Goal: Task Accomplishment & Management: Manage account settings

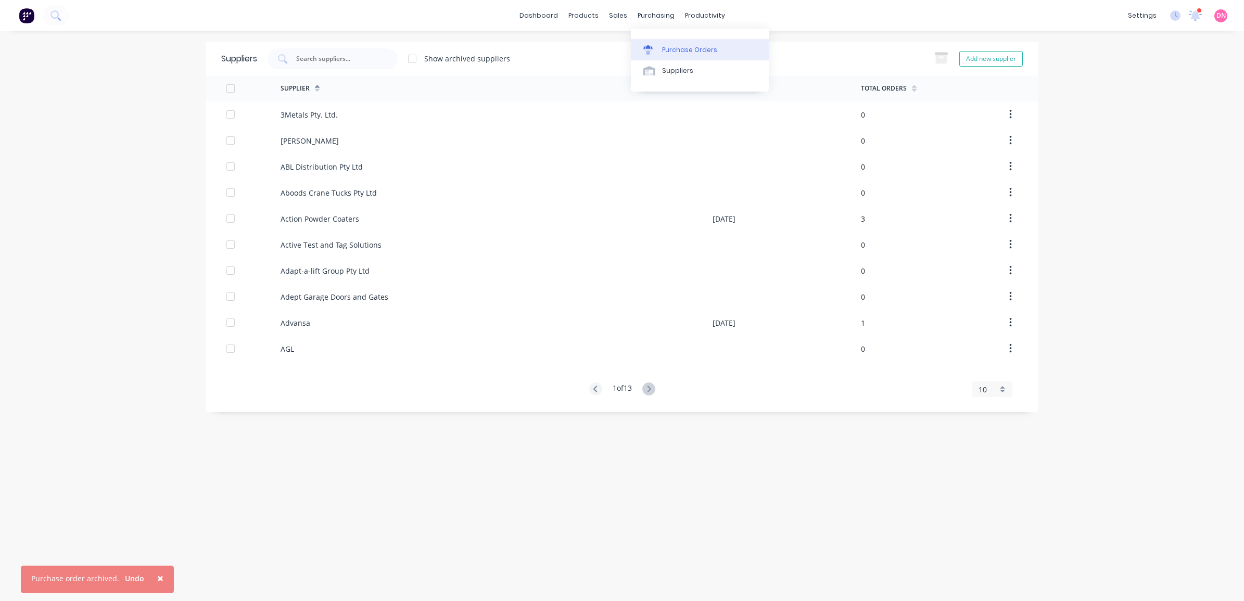
click at [660, 42] on link "Purchase Orders" at bounding box center [700, 49] width 138 height 21
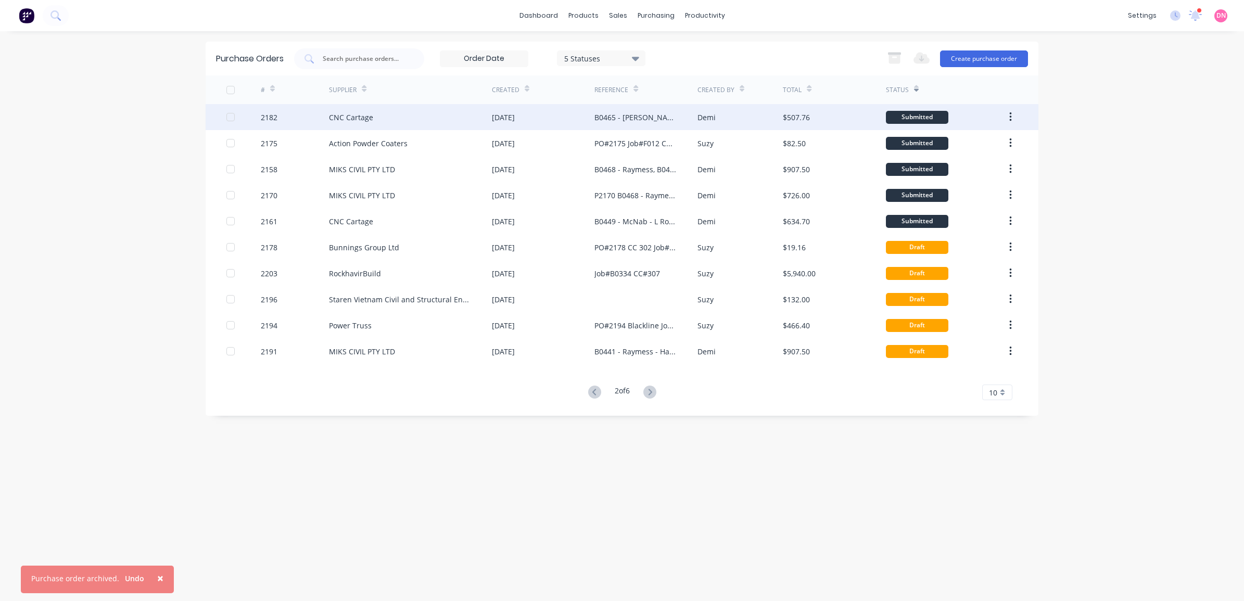
click at [1006, 116] on button "button" at bounding box center [1010, 117] width 24 height 19
click at [998, 159] on div "Duplicate" at bounding box center [973, 165] width 80 height 15
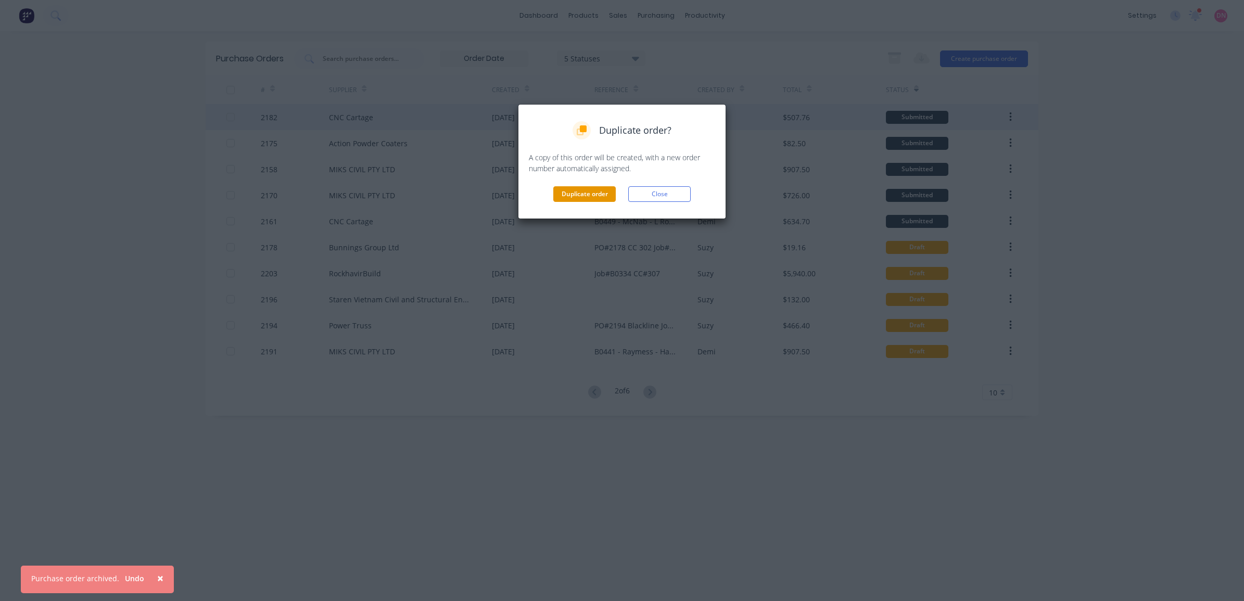
click at [583, 197] on button "Duplicate order" at bounding box center [584, 194] width 62 height 16
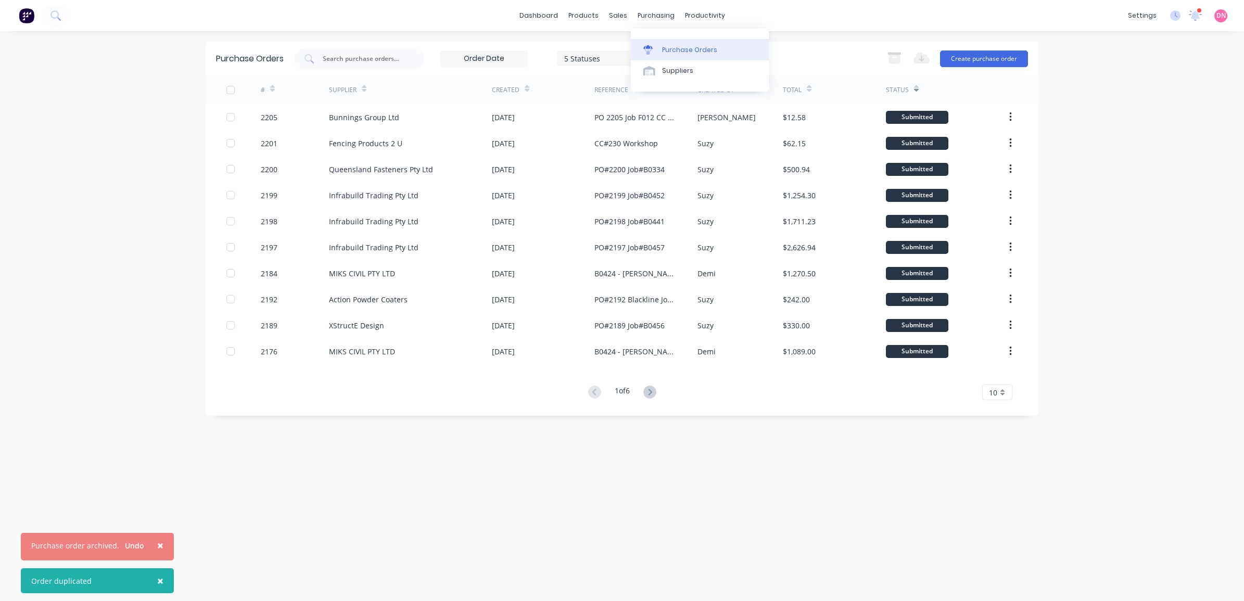
drag, startPoint x: 664, startPoint y: 47, endPoint x: 698, endPoint y: 55, distance: 34.8
click at [664, 47] on div "Purchase Orders" at bounding box center [689, 49] width 55 height 9
click at [844, 56] on div "5 Statuses 5 Statuses Export to Excel (XLSX) Create purchase order" at bounding box center [661, 58] width 734 height 21
click at [521, 66] on label at bounding box center [484, 58] width 88 height 17
click at [521, 66] on input at bounding box center [483, 59] width 87 height 16
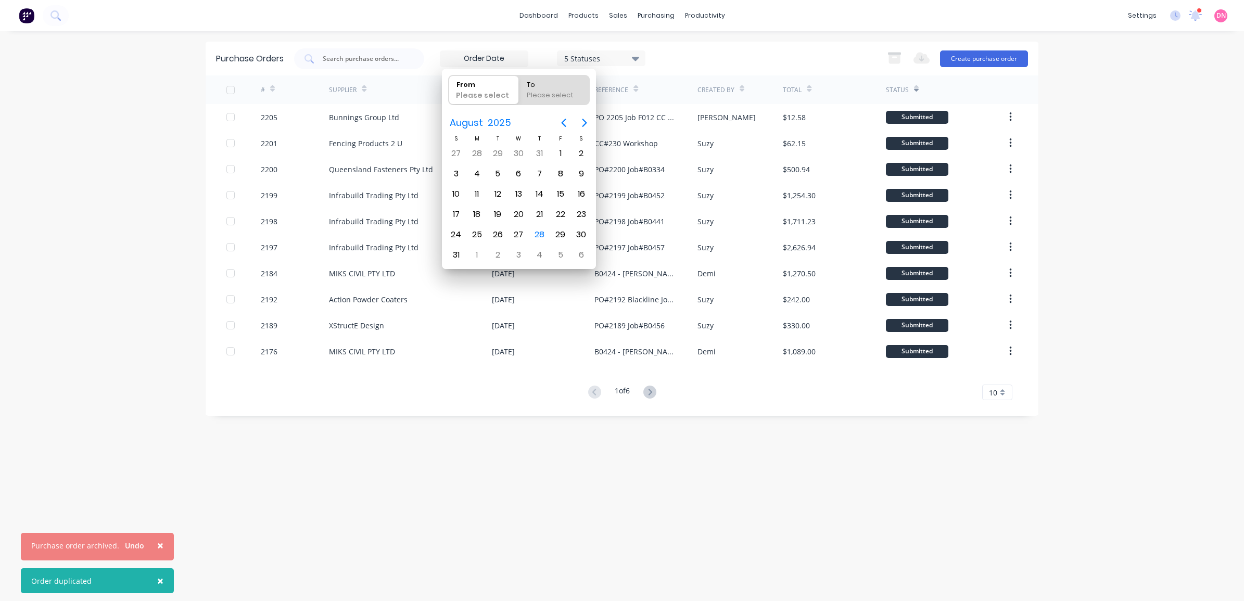
click at [574, 64] on div "5 Statuses" at bounding box center [601, 58] width 88 height 16
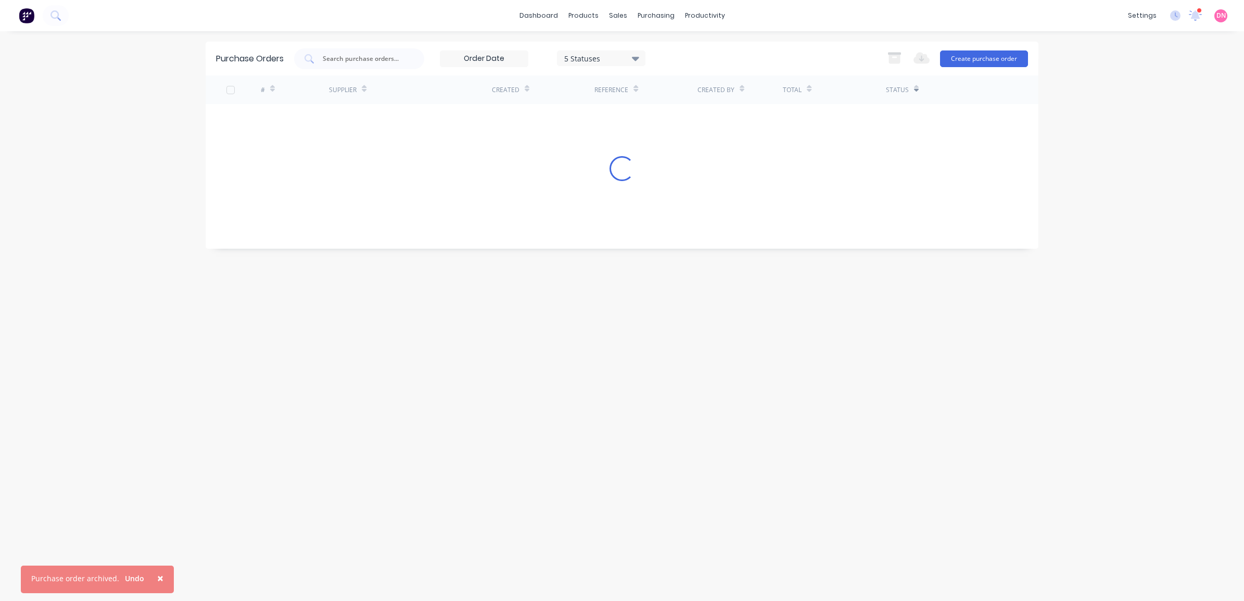
click at [574, 64] on div "5 Statuses" at bounding box center [601, 58] width 88 height 16
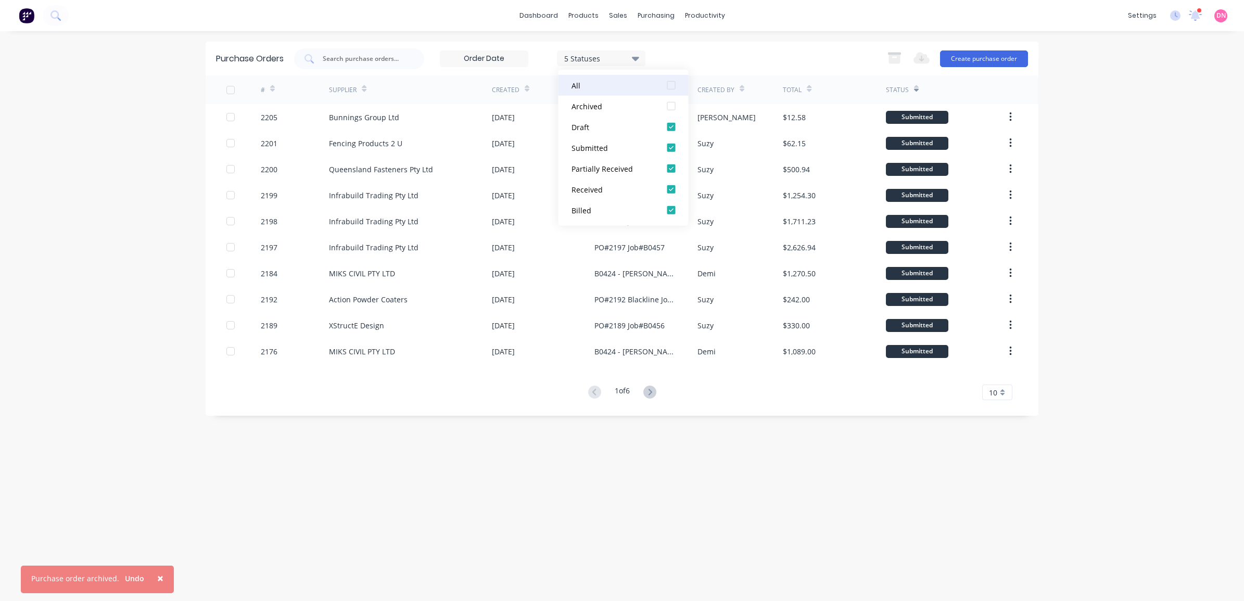
click at [675, 90] on div at bounding box center [671, 85] width 21 height 21
click at [671, 129] on div at bounding box center [671, 127] width 21 height 21
click at [672, 90] on div at bounding box center [671, 85] width 21 height 21
click at [667, 79] on div at bounding box center [671, 85] width 21 height 21
click at [667, 121] on div at bounding box center [671, 127] width 21 height 21
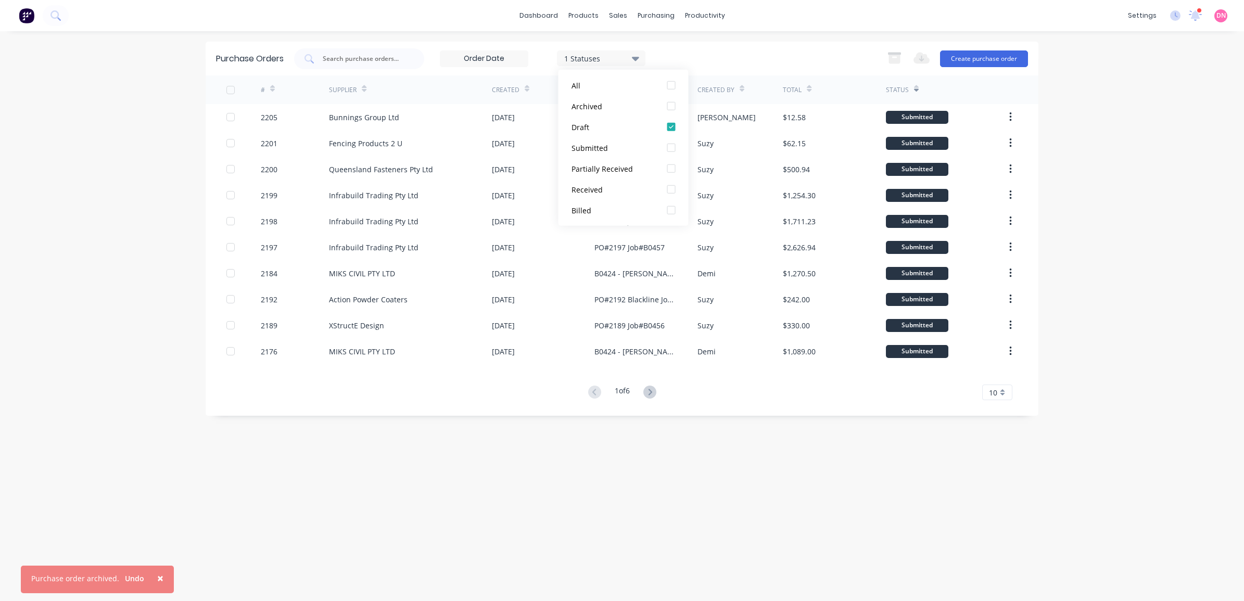
click at [558, 117] on button "Draft" at bounding box center [623, 127] width 130 height 21
drag, startPoint x: 671, startPoint y: 125, endPoint x: 677, endPoint y: 123, distance: 5.9
click at [672, 125] on div at bounding box center [671, 127] width 21 height 21
click at [752, 40] on div "× Purchase order archived. Undo dashboard products sales purchasing productivit…" at bounding box center [622, 300] width 1244 height 601
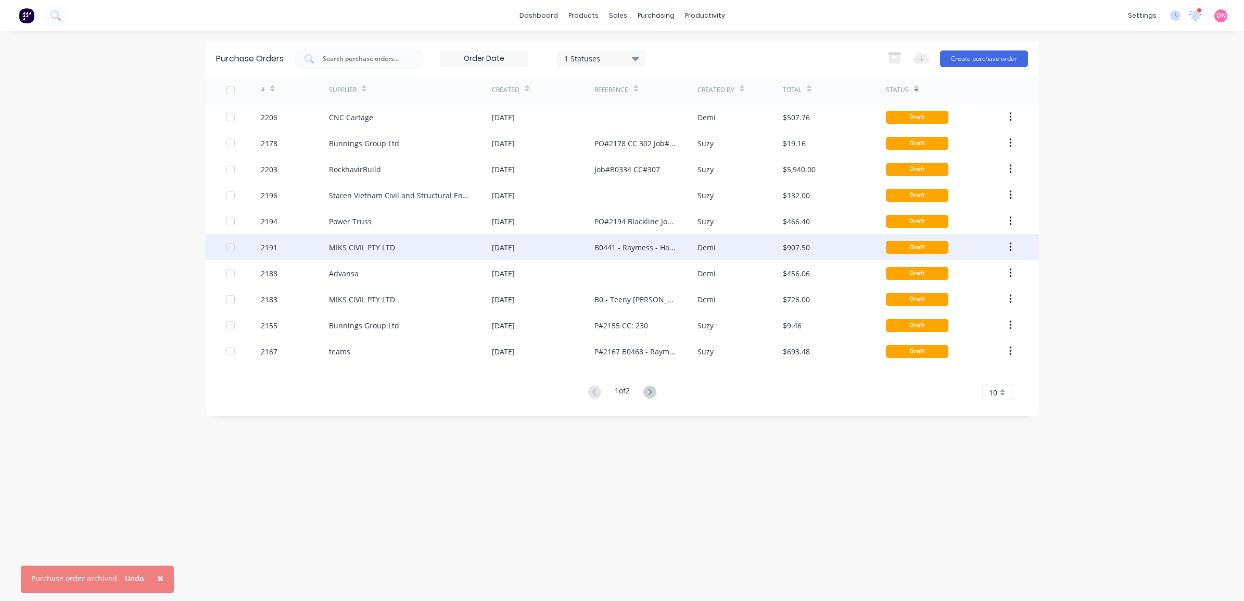
click at [652, 250] on div "B0441 - Raymess - Haydens - [PERSON_NAME], FJ, Fixings and Accessories" at bounding box center [635, 247] width 82 height 11
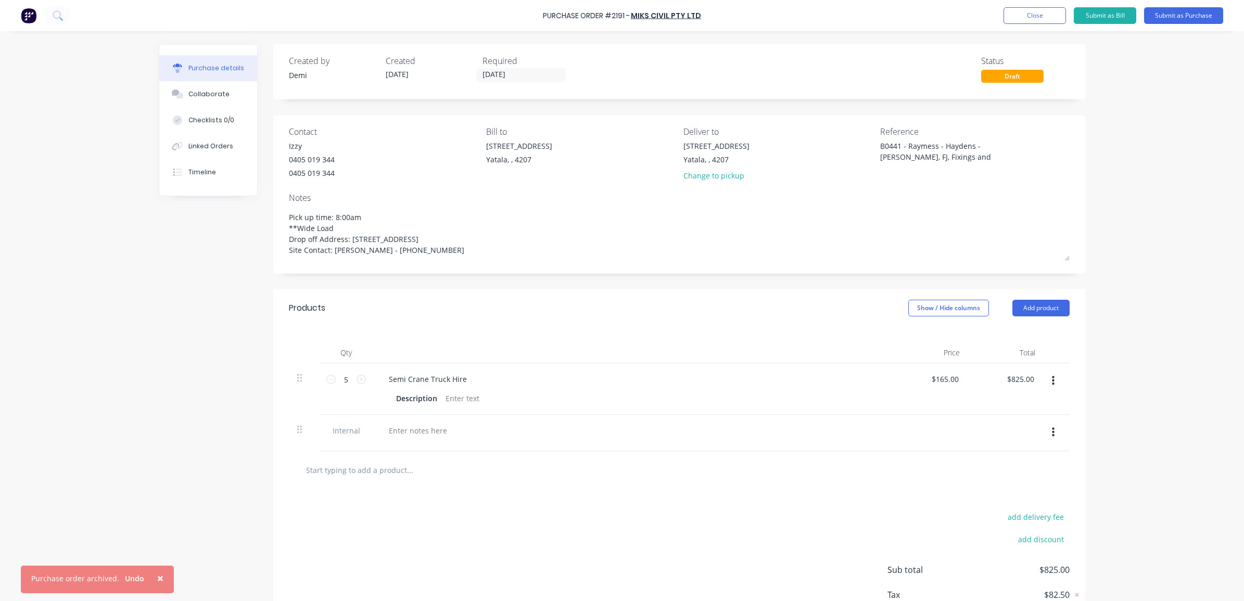
drag, startPoint x: 412, startPoint y: 251, endPoint x: 259, endPoint y: 213, distance: 157.6
click at [259, 213] on div "Created by Demi Created 26/08/25 Required 28/08/25 Status Draft Contact Izzy 04…" at bounding box center [622, 352] width 926 height 616
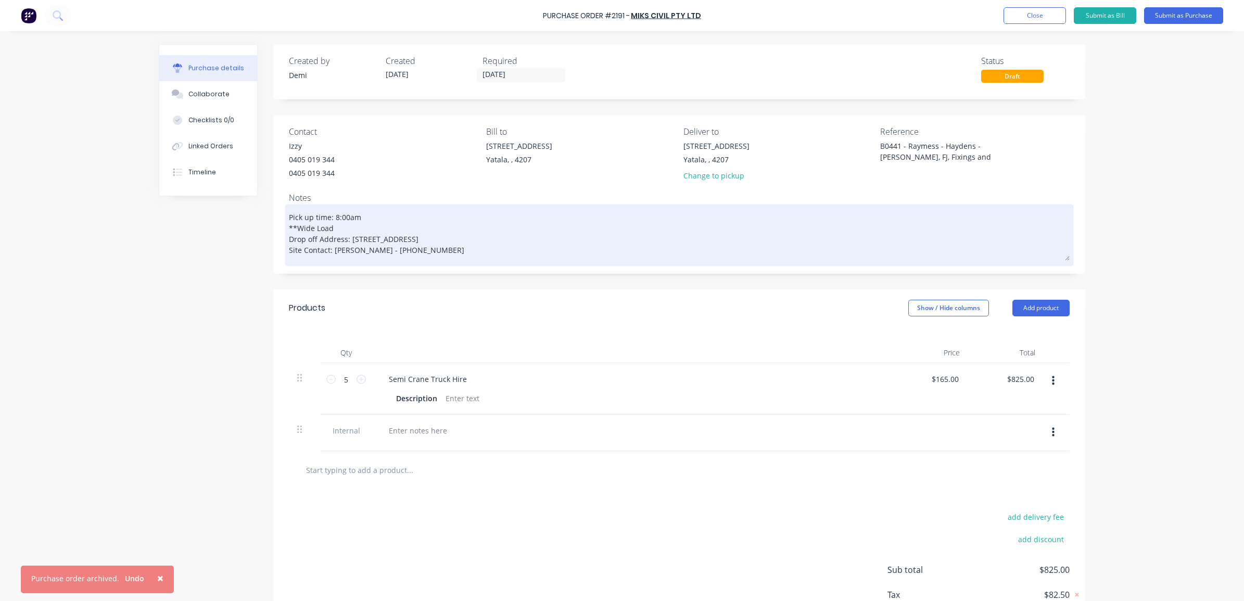
click at [430, 252] on textarea "Pick up time: 8:00am **Wide Load Drop off Address: [STREET_ADDRESS] Site Contac…" at bounding box center [679, 234] width 780 height 54
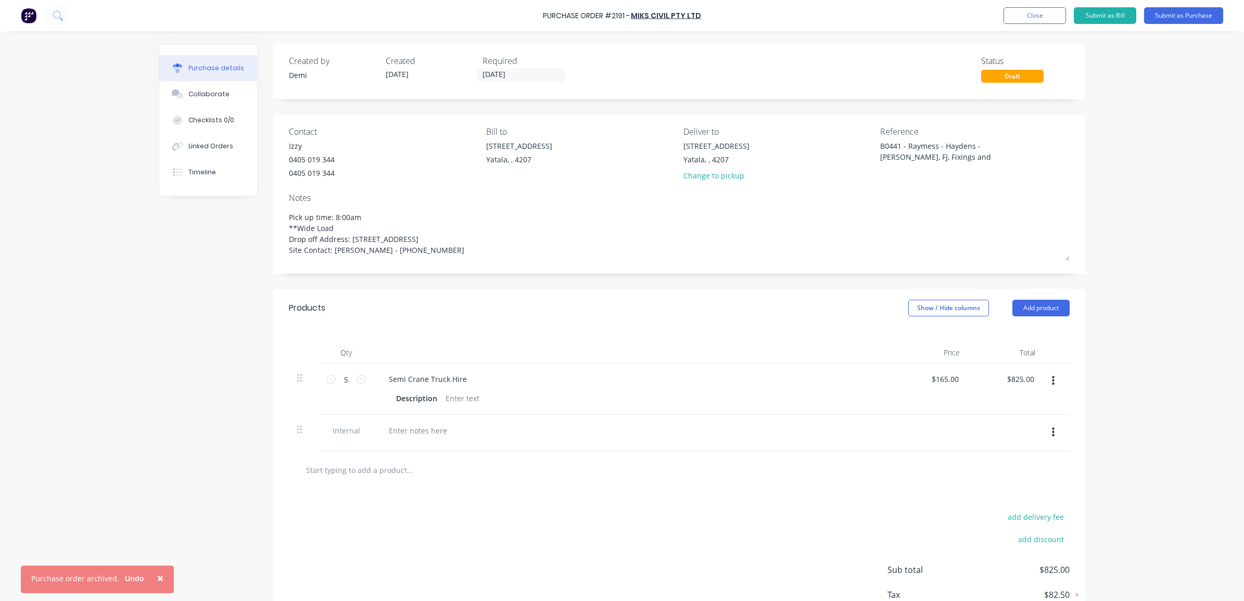
drag, startPoint x: 258, startPoint y: 207, endPoint x: 233, endPoint y: 201, distance: 26.2
click at [233, 201] on div "Created by Demi Created 26/08/25 Required 28/08/25 Status Draft Contact Izzy 04…" at bounding box center [622, 352] width 926 height 616
drag, startPoint x: 934, startPoint y: 165, endPoint x: 997, endPoint y: 153, distance: 63.5
click at [937, 163] on div "B0441 - Raymess - Haydens - [PERSON_NAME], FJ, Fixings and Accessories" at bounding box center [945, 153] width 130 height 26
drag, startPoint x: 998, startPoint y: 153, endPoint x: 682, endPoint y: 101, distance: 320.1
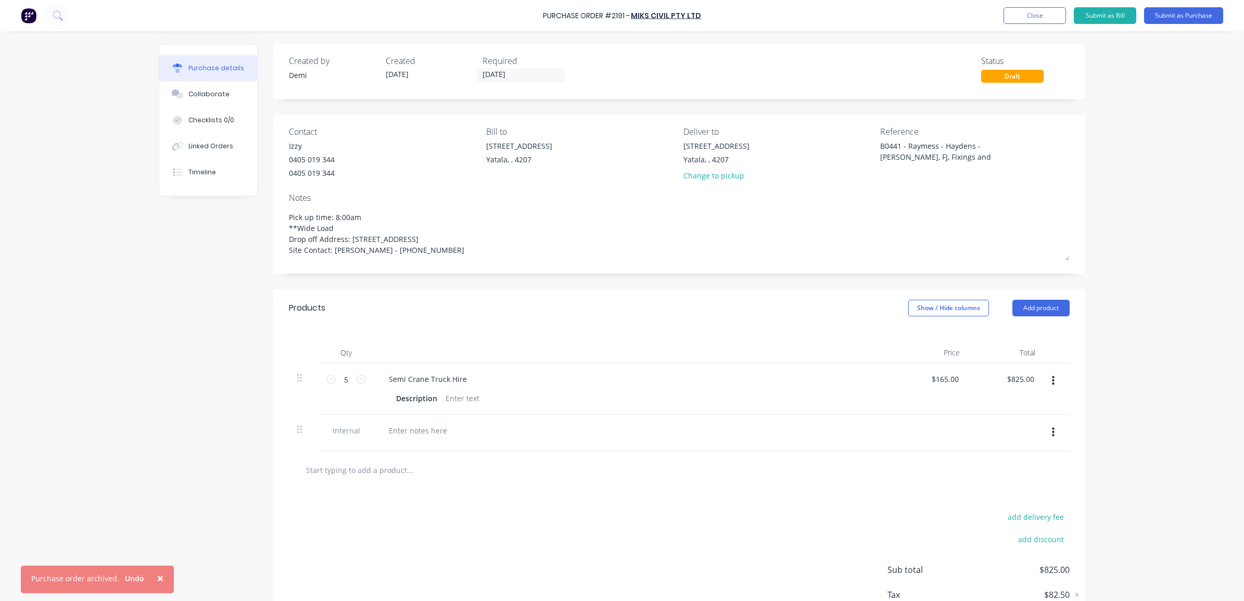
click at [682, 101] on div "Created by Demi Created 26/08/25 Required 28/08/25 Status Draft Contact Izzy 04…" at bounding box center [679, 352] width 812 height 616
click at [1039, 19] on button "Close" at bounding box center [1034, 15] width 62 height 17
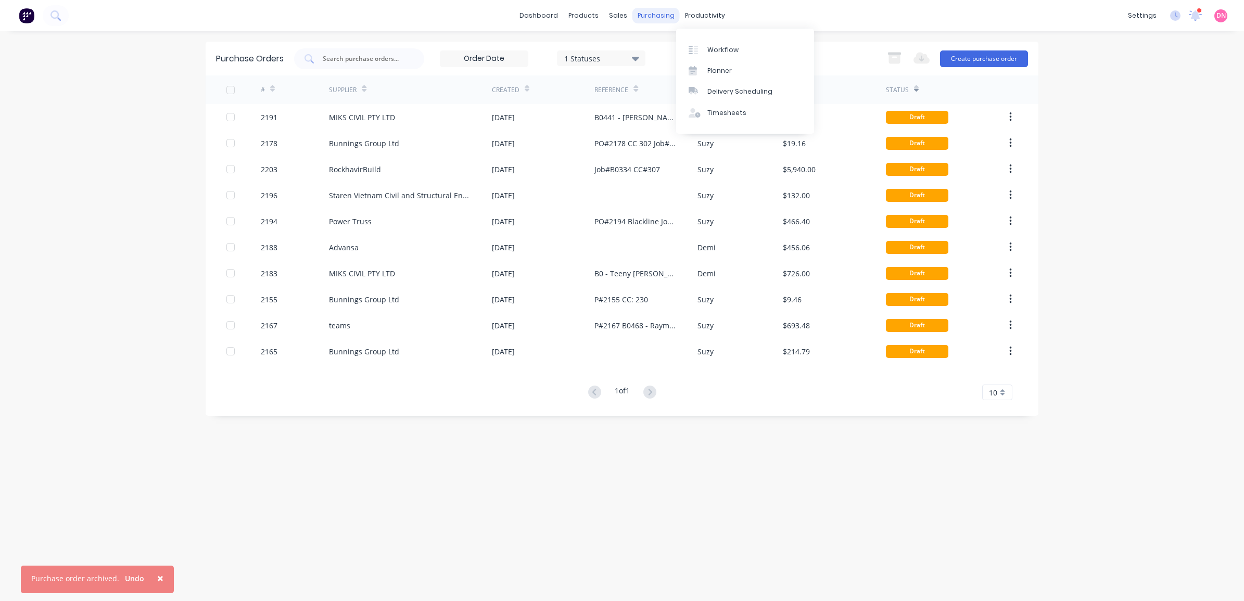
click at [664, 16] on div "purchasing" at bounding box center [655, 16] width 47 height 16
click at [663, 43] on link "Purchase Orders" at bounding box center [700, 49] width 138 height 21
click at [696, 50] on div "Purchase Orders" at bounding box center [689, 49] width 55 height 9
click at [627, 61] on div "1 Statuses" at bounding box center [601, 58] width 74 height 11
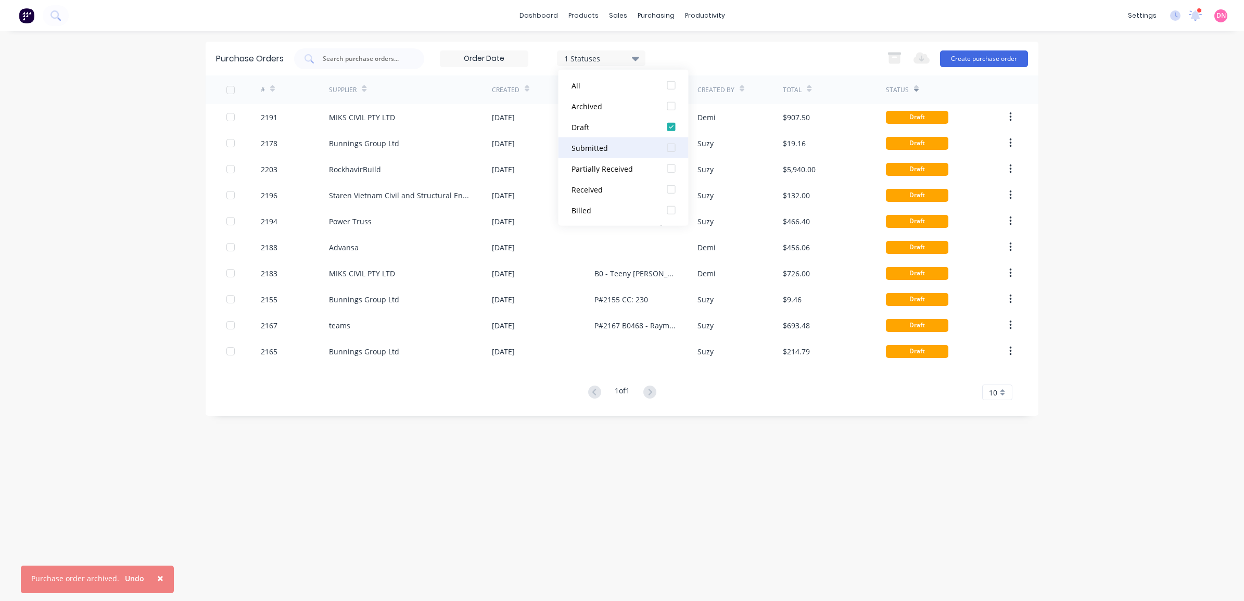
click at [670, 147] on div at bounding box center [671, 147] width 21 height 21
click at [667, 125] on div at bounding box center [671, 127] width 21 height 21
click at [750, 60] on div "1 Statuses 1 Statuses Export to Excel (XLSX) Create purchase order" at bounding box center [661, 58] width 734 height 21
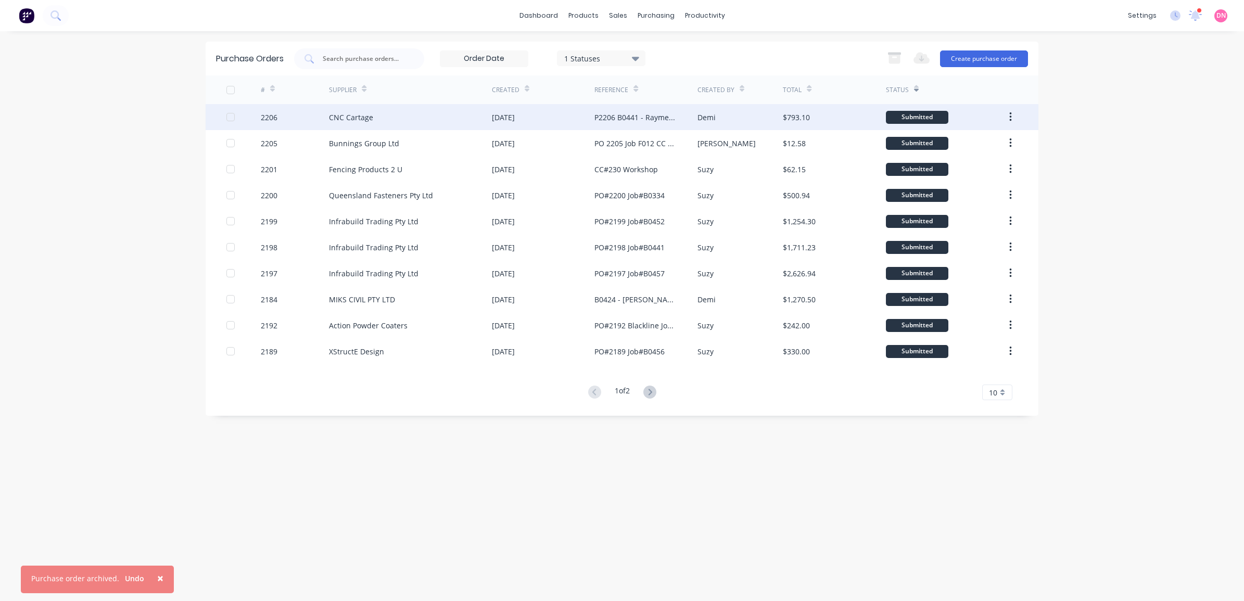
click at [385, 117] on div "CNC Cartage" at bounding box center [410, 117] width 163 height 26
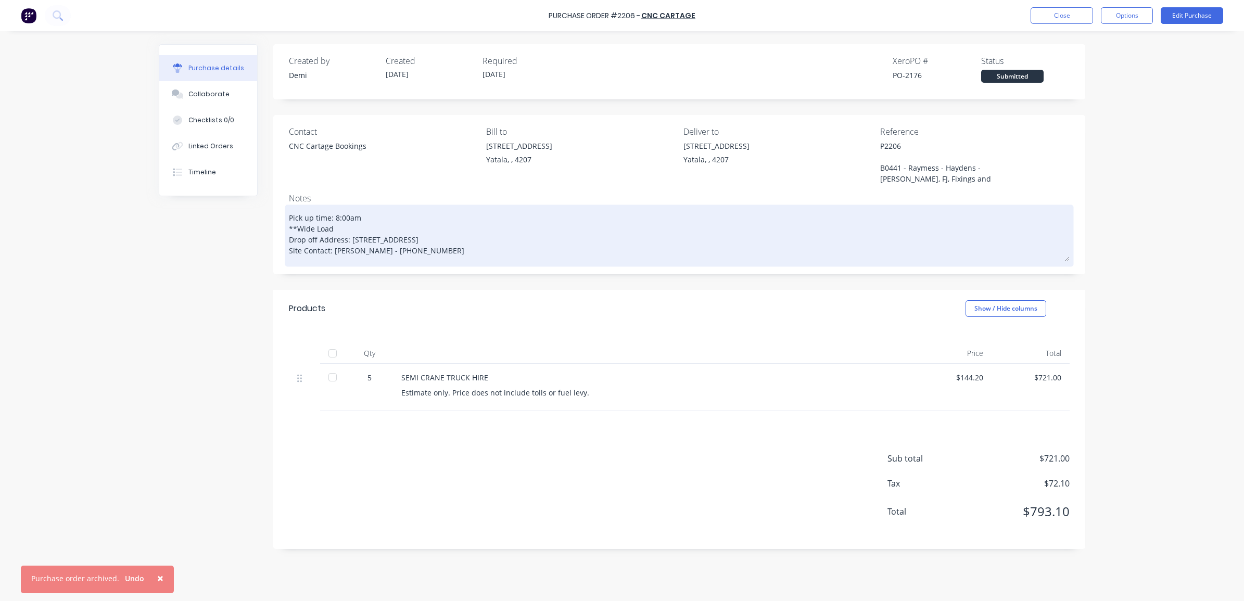
click at [377, 253] on textarea "Pick up time: 8:00am **Wide Load Drop off Address: [STREET_ADDRESS] Site Contac…" at bounding box center [679, 234] width 780 height 54
drag, startPoint x: 406, startPoint y: 252, endPoint x: 352, endPoint y: 254, distance: 54.1
click at [352, 254] on textarea "Pick up time: 8:00am **Wide Load Drop off Address: [STREET_ADDRESS] Site Contac…" at bounding box center [679, 234] width 780 height 54
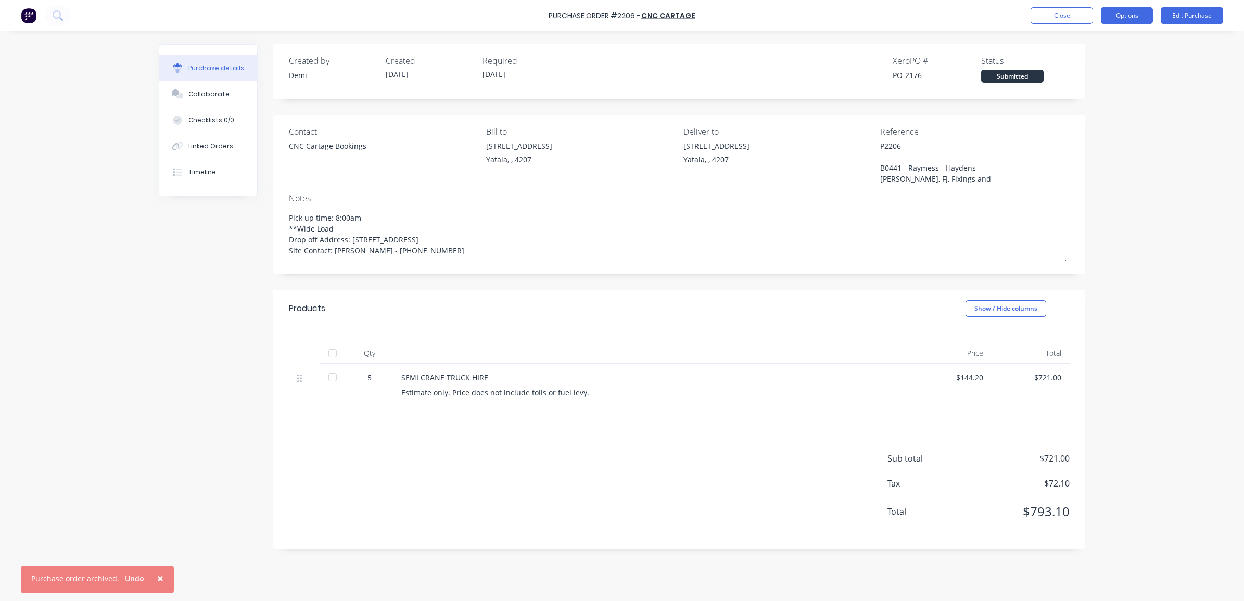
type textarea "x"
click at [1125, 14] on button "Options" at bounding box center [1126, 15] width 52 height 17
click at [1068, 12] on button "Close" at bounding box center [1061, 15] width 62 height 17
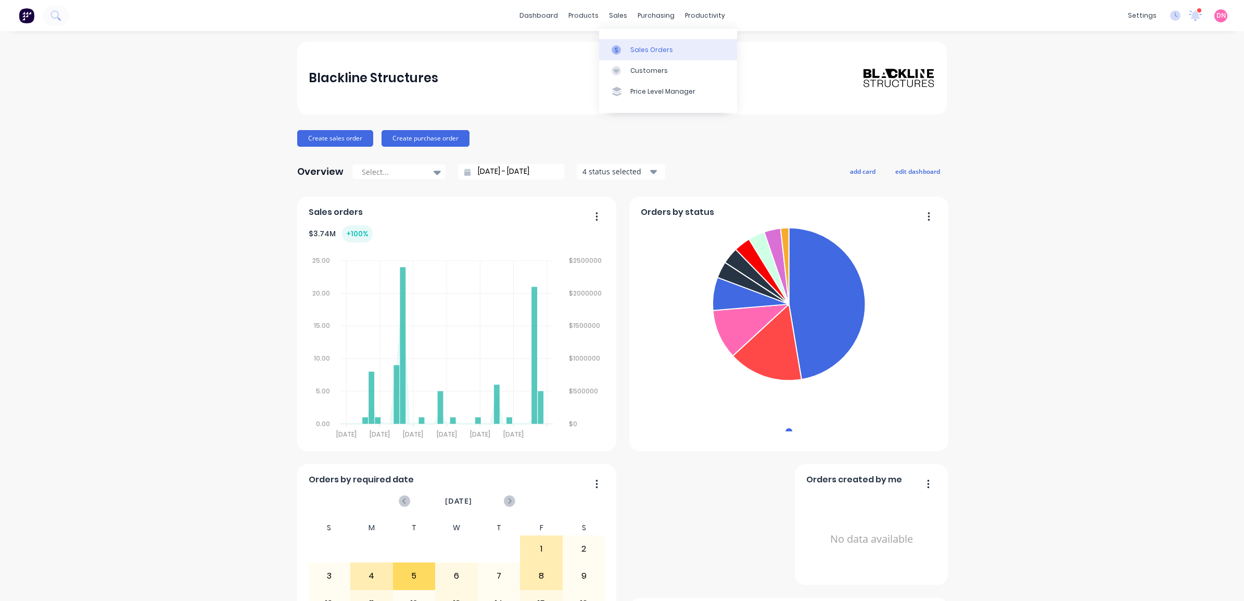
click at [614, 45] on icon at bounding box center [615, 49] width 9 height 9
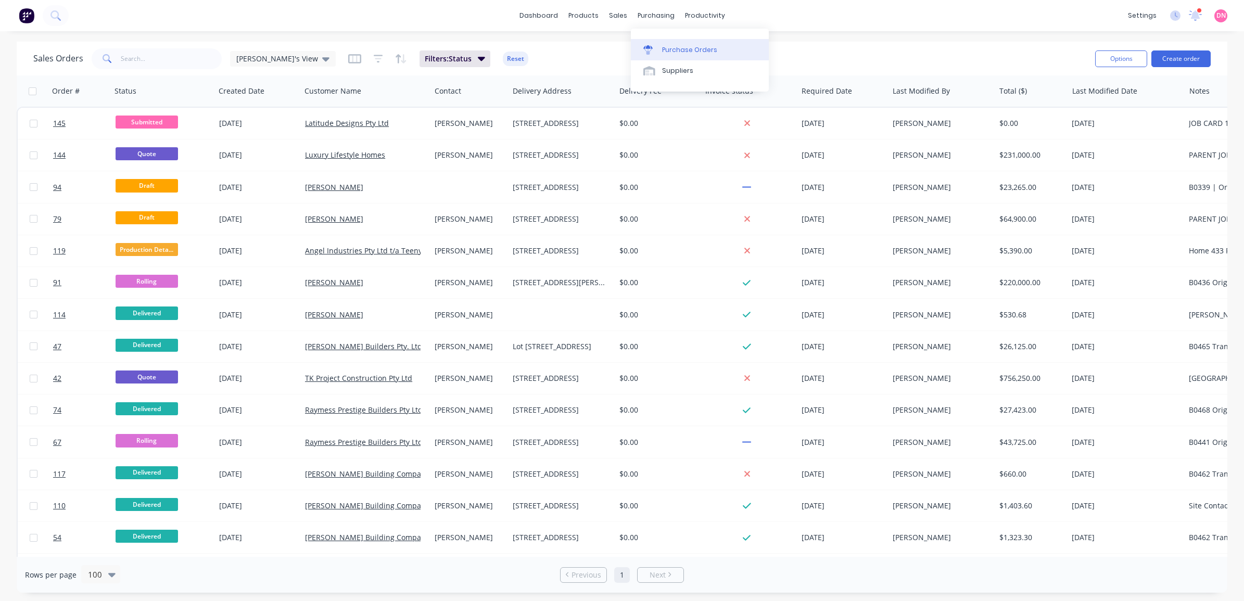
click at [669, 48] on div "Purchase Orders" at bounding box center [689, 49] width 55 height 9
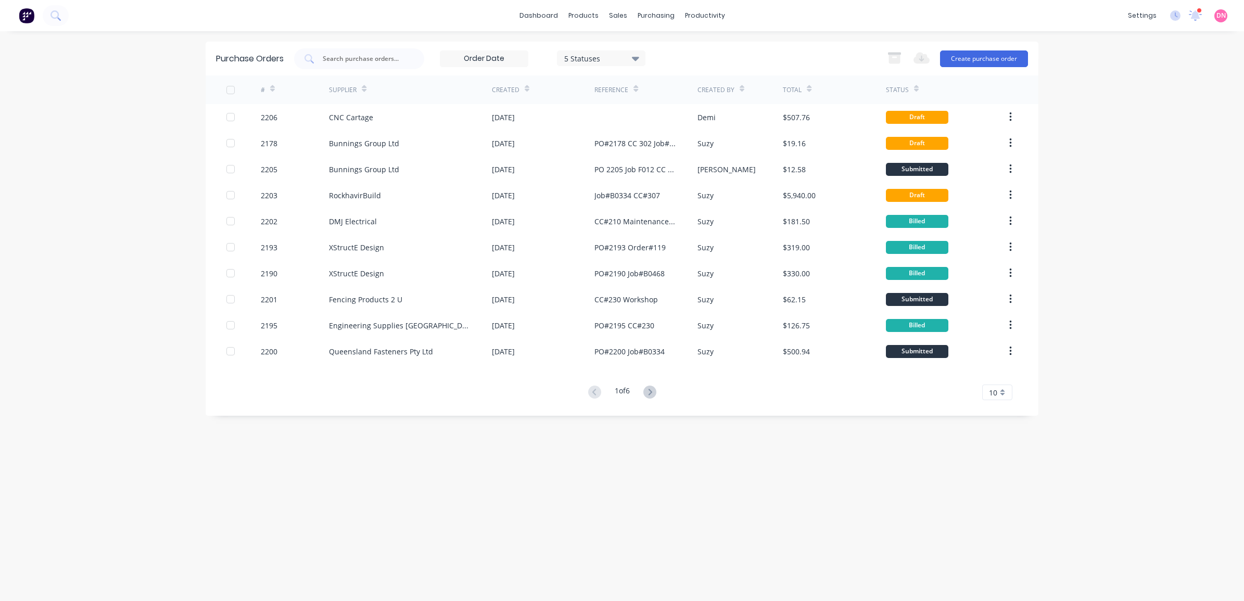
click at [636, 60] on icon at bounding box center [635, 59] width 7 height 4
click at [669, 86] on div at bounding box center [671, 85] width 21 height 21
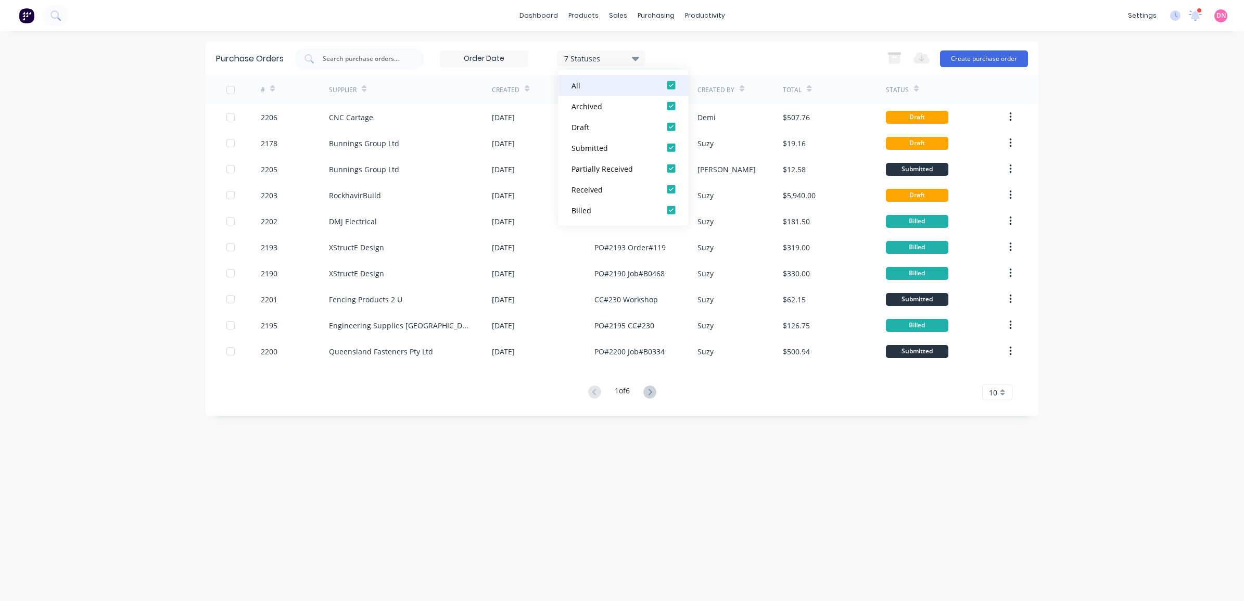
click at [669, 86] on div at bounding box center [671, 85] width 21 height 21
click at [670, 122] on div at bounding box center [671, 127] width 21 height 21
click at [782, 61] on div "1 Statuses 1 Statuses Export to Excel (XLSX) Create purchase order" at bounding box center [661, 58] width 734 height 21
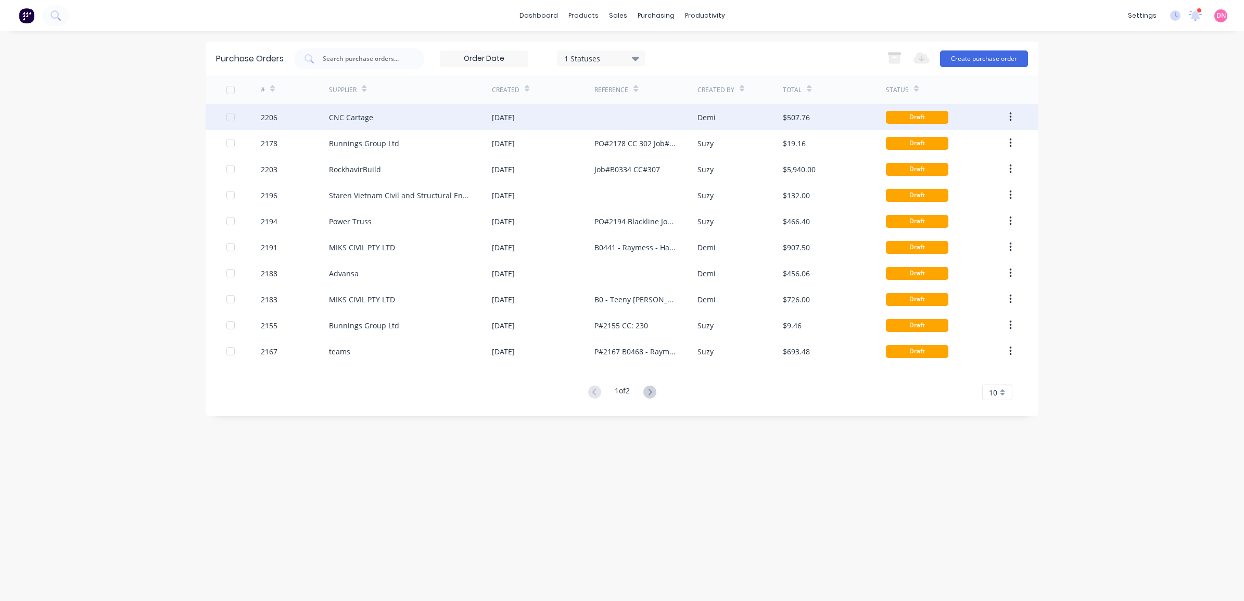
click at [417, 123] on div "CNC Cartage" at bounding box center [410, 117] width 163 height 26
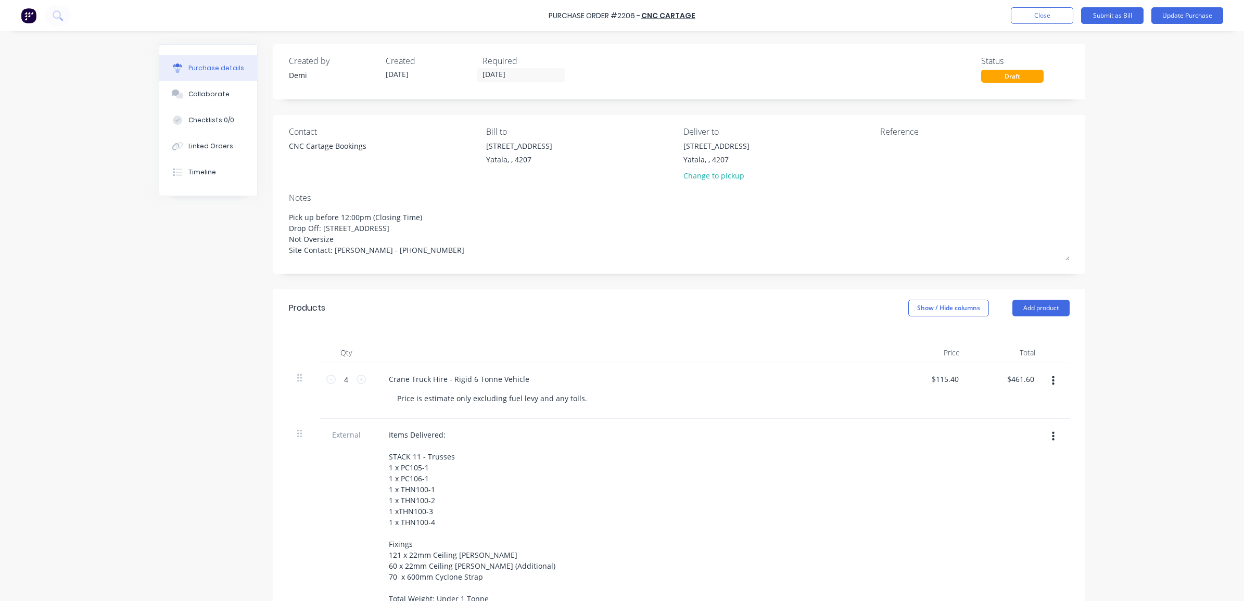
click at [537, 454] on div "Items Delivered: STACK 11 - Trusses 1 x PC105-1 1 x PC106-1 1 x THN100-1 1 x TH…" at bounding box center [632, 516] width 504 height 179
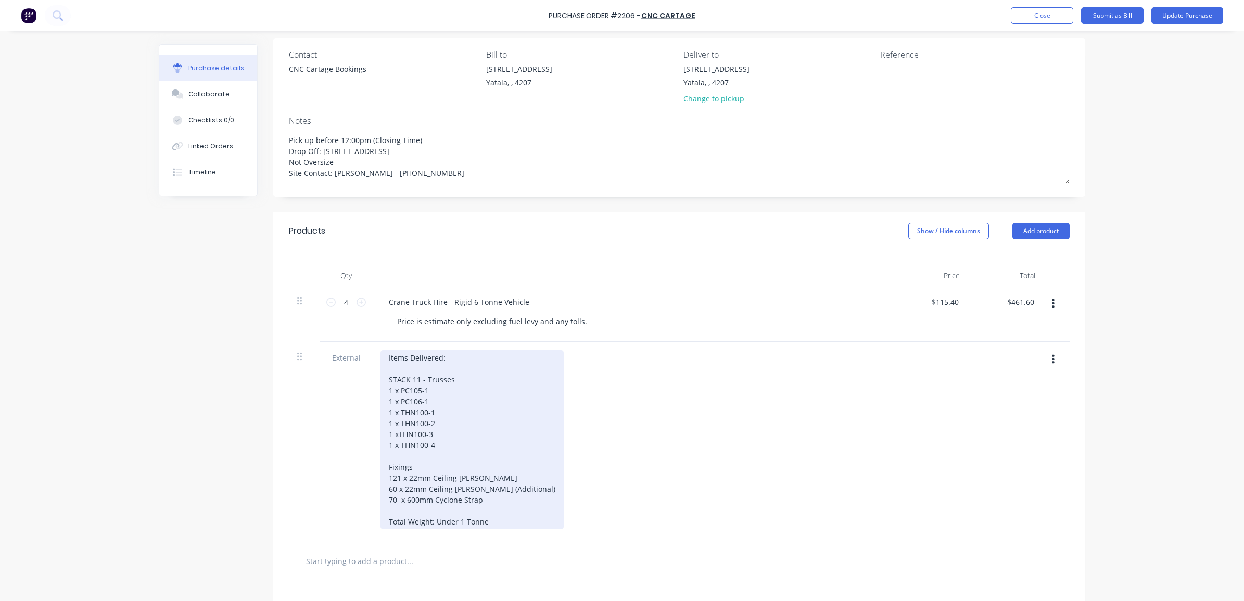
scroll to position [130, 0]
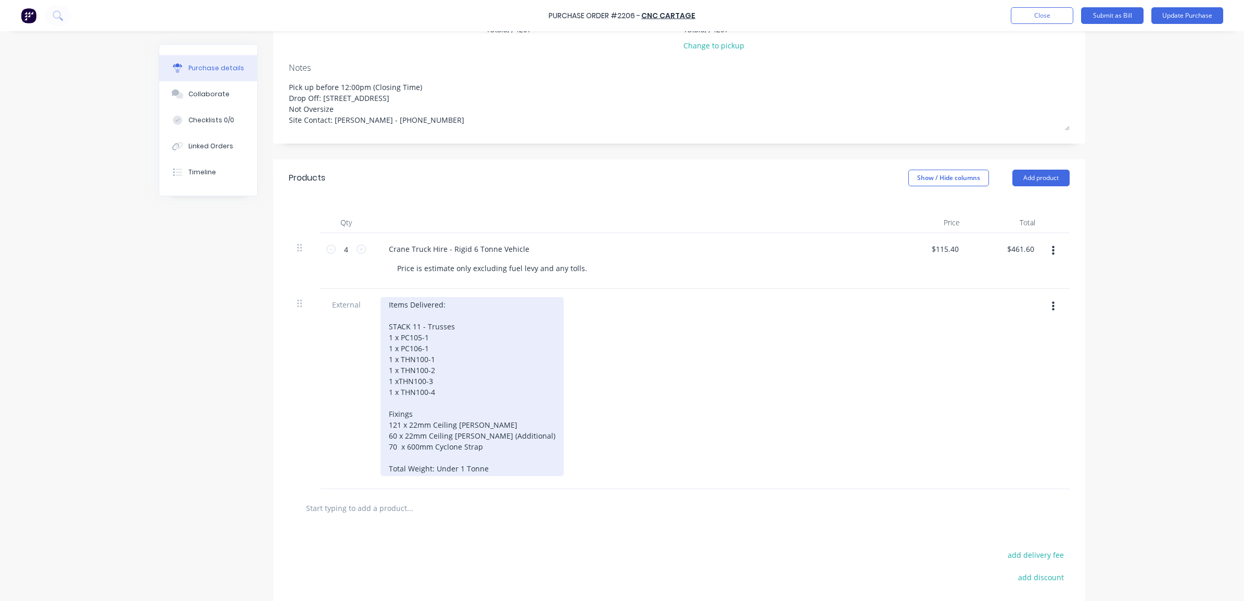
type textarea "x"
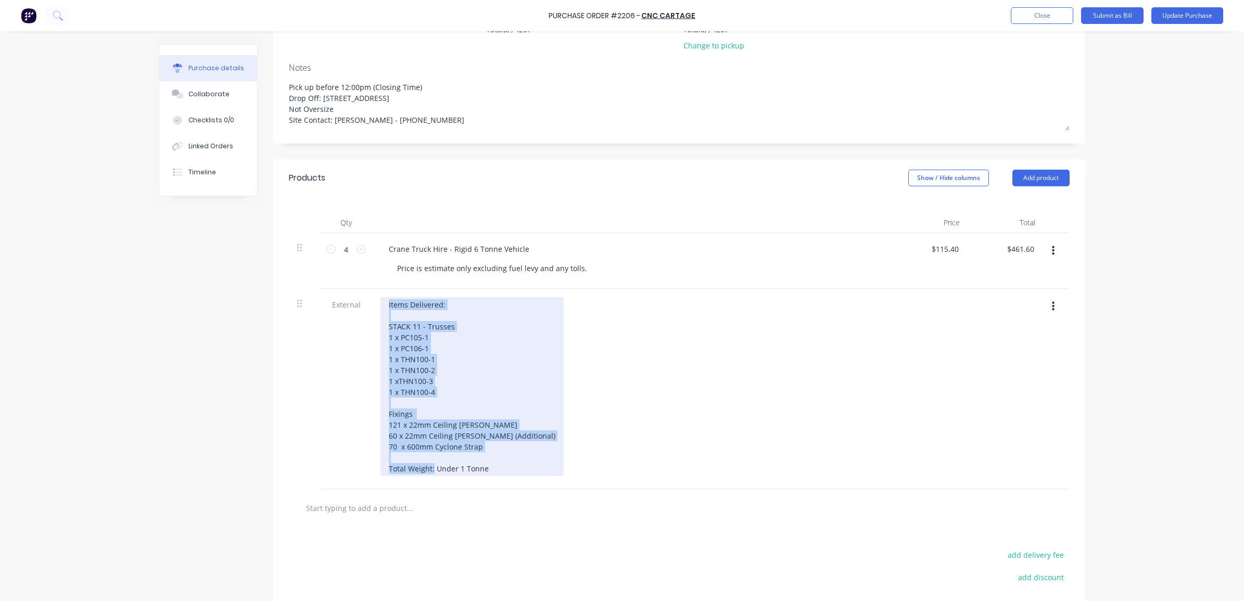
drag, startPoint x: 504, startPoint y: 469, endPoint x: 330, endPoint y: 260, distance: 271.6
click at [331, 263] on div "4 4 Crane Truck Hire - Rigid 6 Tonne Vehicle Price is estimate only excluding f…" at bounding box center [679, 361] width 780 height 256
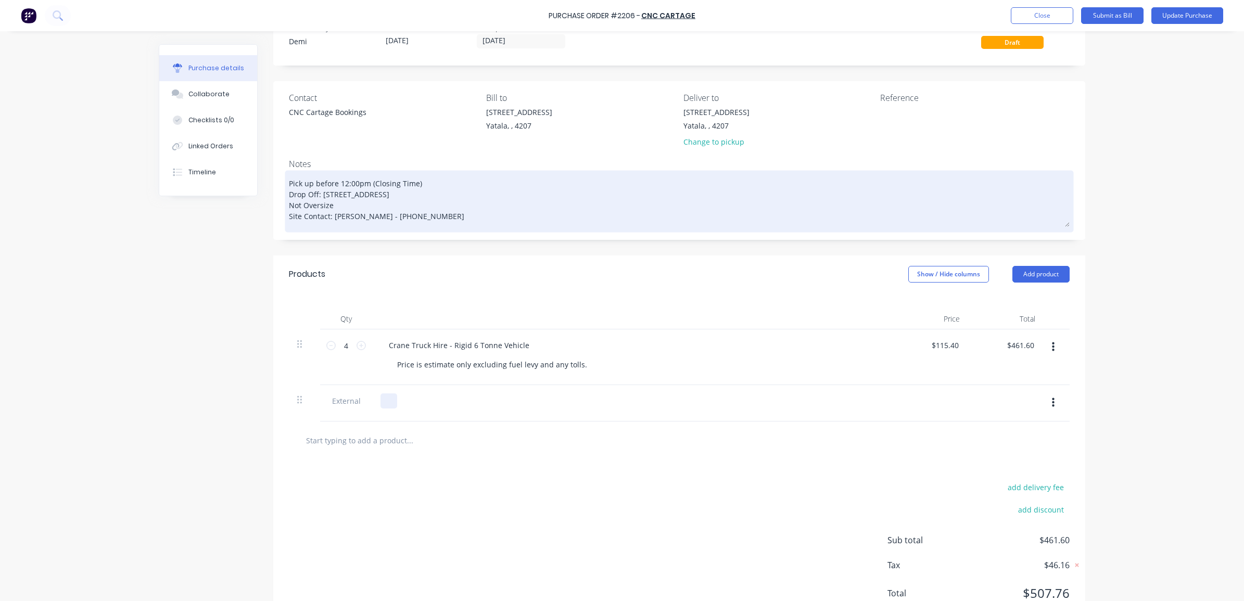
scroll to position [0, 0]
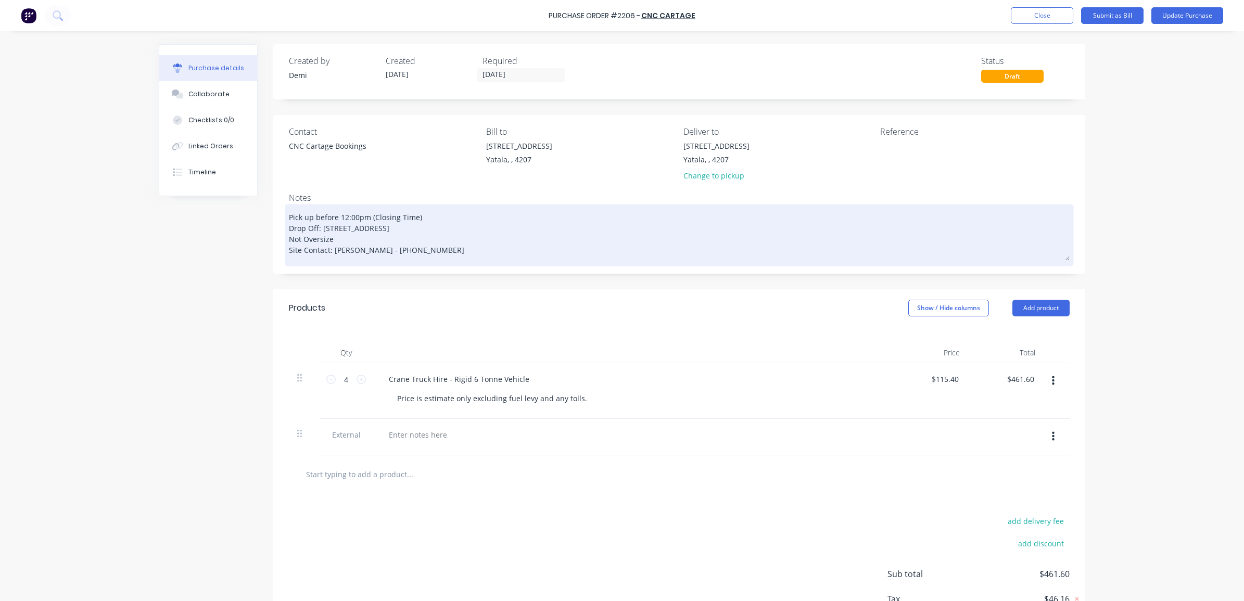
drag, startPoint x: 414, startPoint y: 266, endPoint x: 410, endPoint y: 262, distance: 5.9
click at [410, 262] on div "Pick up before 12:00pm (Closing Time) Drop Off: [STREET_ADDRESS] Not Oversize S…" at bounding box center [679, 235] width 780 height 57
click at [409, 248] on textarea "Pick up before 12:00pm (Closing Time) Drop Off: [STREET_ADDRESS] Not Oversize S…" at bounding box center [679, 234] width 780 height 54
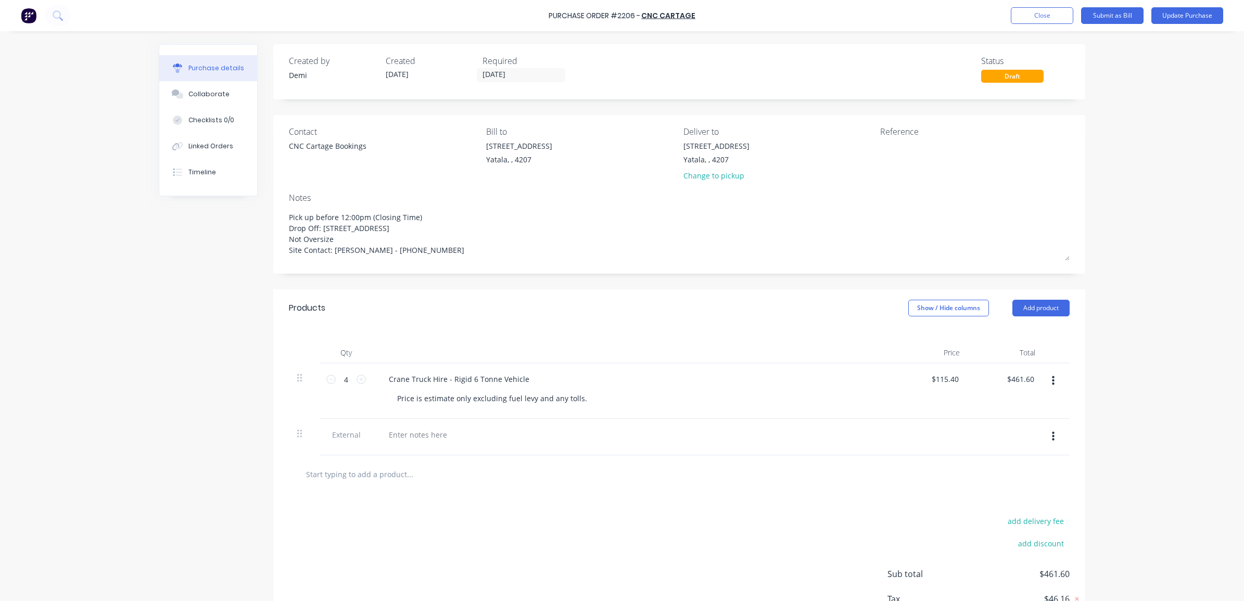
drag, startPoint x: 425, startPoint y: 248, endPoint x: 255, endPoint y: 213, distance: 173.2
click at [255, 213] on div "Created by [PERSON_NAME] Created [DATE] Required [DATE] Status Draft Contact CN…" at bounding box center [622, 354] width 926 height 620
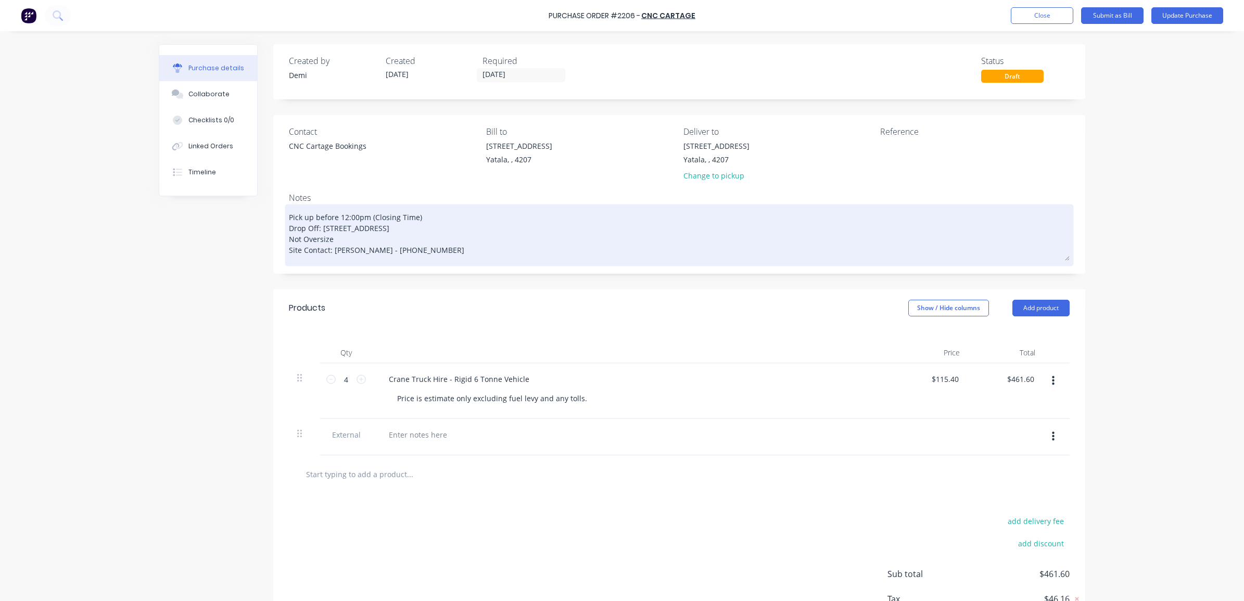
paste textarea "time: 8:00am **Wide Load Drop off Address: [STREET_ADDRESS] Site Contact: [PERS…"
type textarea "x"
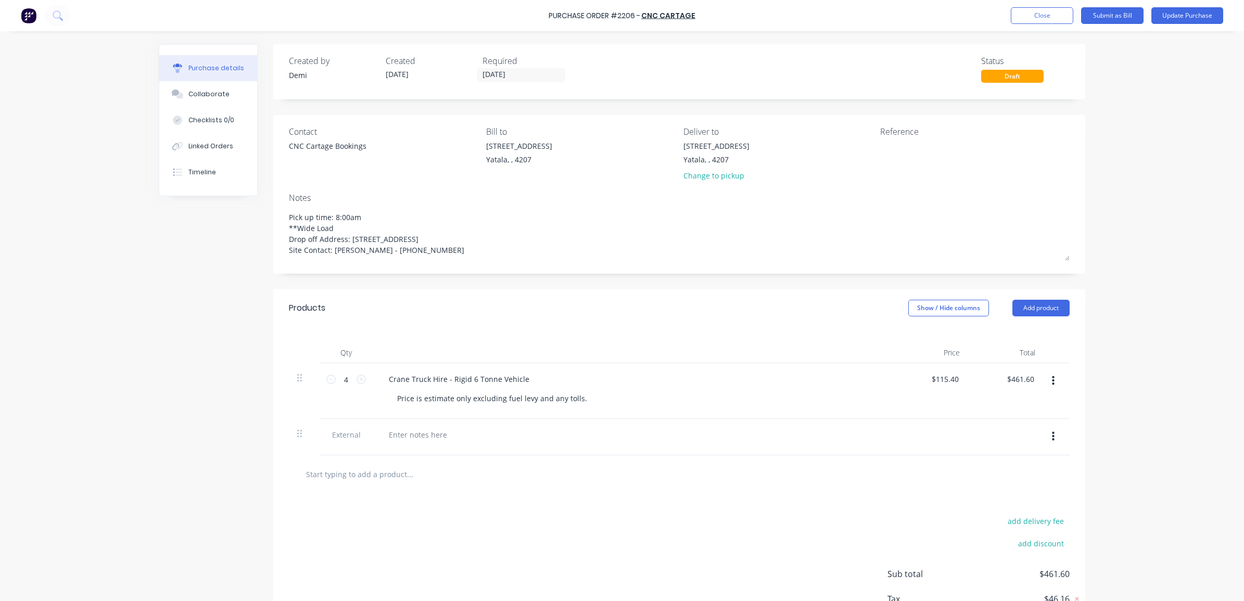
type textarea "Pick up time: 8:00am **Wide Load Drop off Address: [STREET_ADDRESS] Site Contac…"
type textarea "x"
type textarea "Pick up time: 8:00am **Wide Load Drop off Address: [STREET_ADDRESS] Site Contac…"
type textarea "x"
click at [950, 151] on textarea at bounding box center [945, 151] width 130 height 23
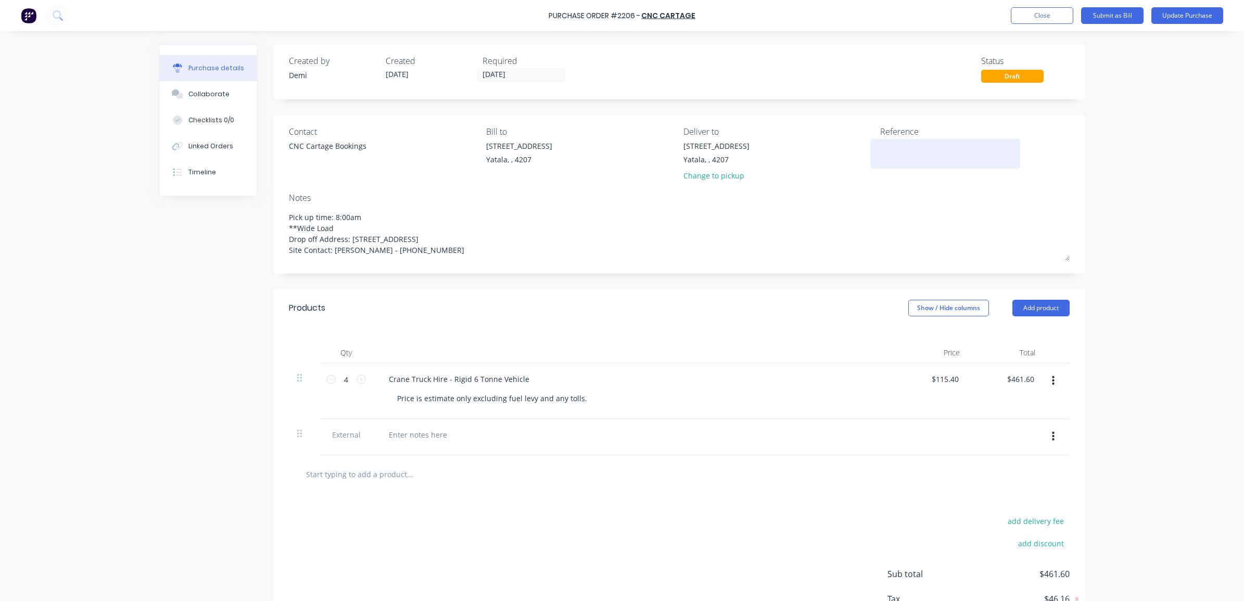
paste textarea "B0441 - Raymess - Haydens - [PERSON_NAME], FJ, Fixings and Accessories"
type textarea "B0441 - Raymess - Haydens - [PERSON_NAME], FJ, Fixings and Accessories"
type textarea "x"
click at [880, 144] on textarea "B0441 - Raymess - Haydens - [PERSON_NAME], FJ, Fixings and Accessories" at bounding box center [945, 151] width 130 height 23
type textarea "P2206 B0441 - Raymess - Haydens - [PERSON_NAME], FJ, Fixings and Accessories"
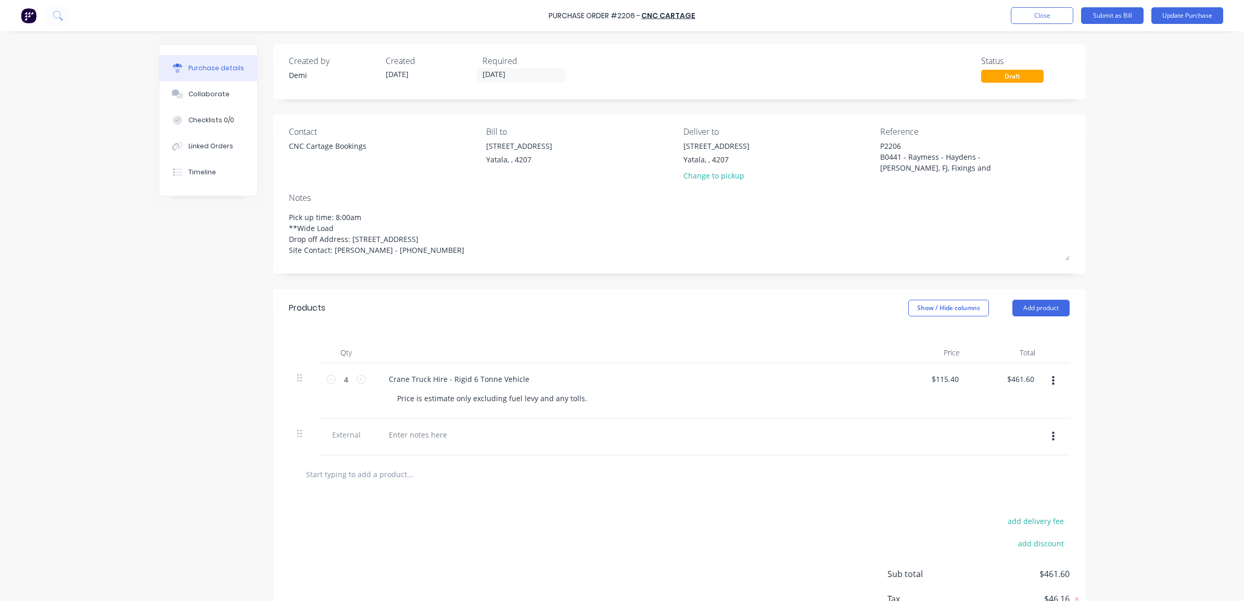
type textarea "x"
type textarea "P2206 B0441 - Raymess - Haydens - [PERSON_NAME], FJ, Fixings and Accessories"
type textarea "x"
type textarea "P2206 B0441 - Raymess - Haydens - [PERSON_NAME], FJ, Fixings and Accessories"
click at [1050, 383] on button "button" at bounding box center [1053, 381] width 24 height 19
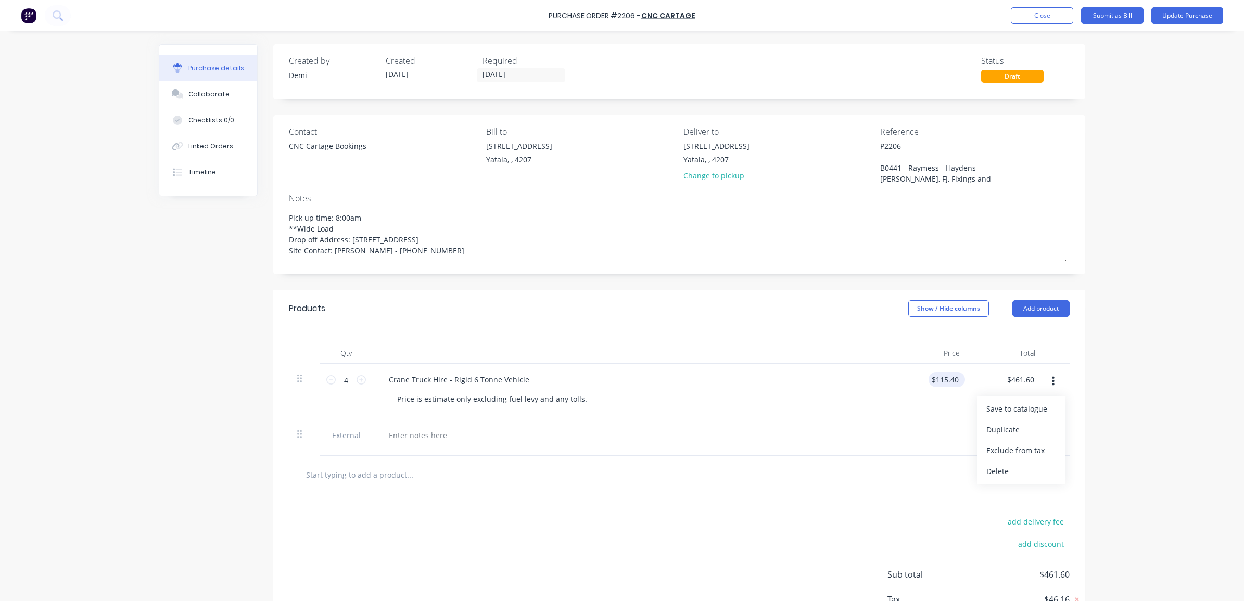
type textarea "x"
type input "115.4000"
click at [934, 385] on input "115.4000" at bounding box center [944, 379] width 32 height 15
type textarea "x"
type input "$115.40"
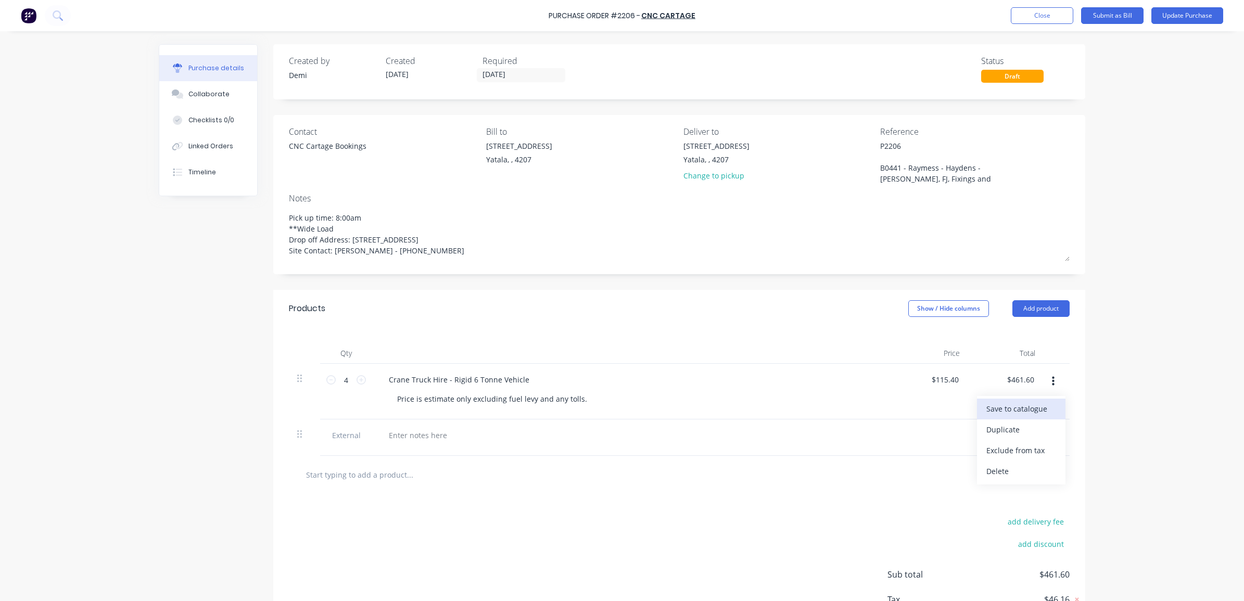
click at [1007, 409] on button "Save to catalogue" at bounding box center [1021, 409] width 88 height 21
click at [1052, 383] on icon "button" at bounding box center [1053, 381] width 3 height 11
click at [618, 435] on div at bounding box center [632, 435] width 504 height 15
drag, startPoint x: 573, startPoint y: 447, endPoint x: 398, endPoint y: 431, distance: 176.1
click at [568, 447] on div at bounding box center [632, 437] width 520 height 36
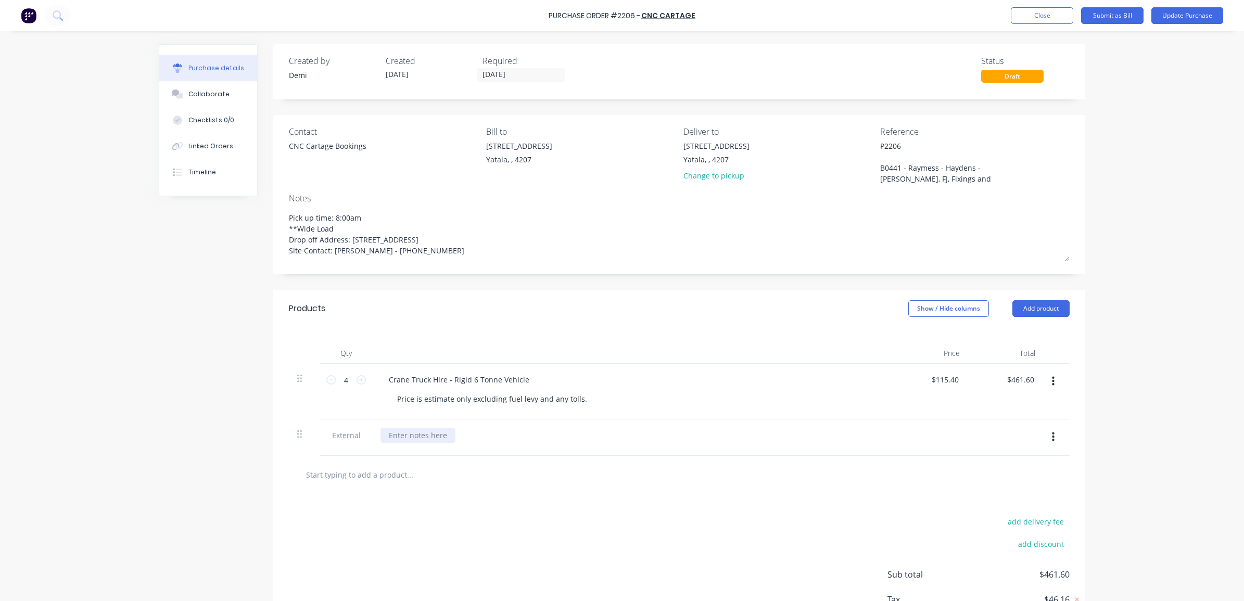
click at [392, 437] on div at bounding box center [417, 435] width 75 height 15
click at [1031, 311] on button "Add product" at bounding box center [1040, 308] width 57 height 17
click at [1028, 340] on div "Product catalogue" at bounding box center [1020, 335] width 80 height 15
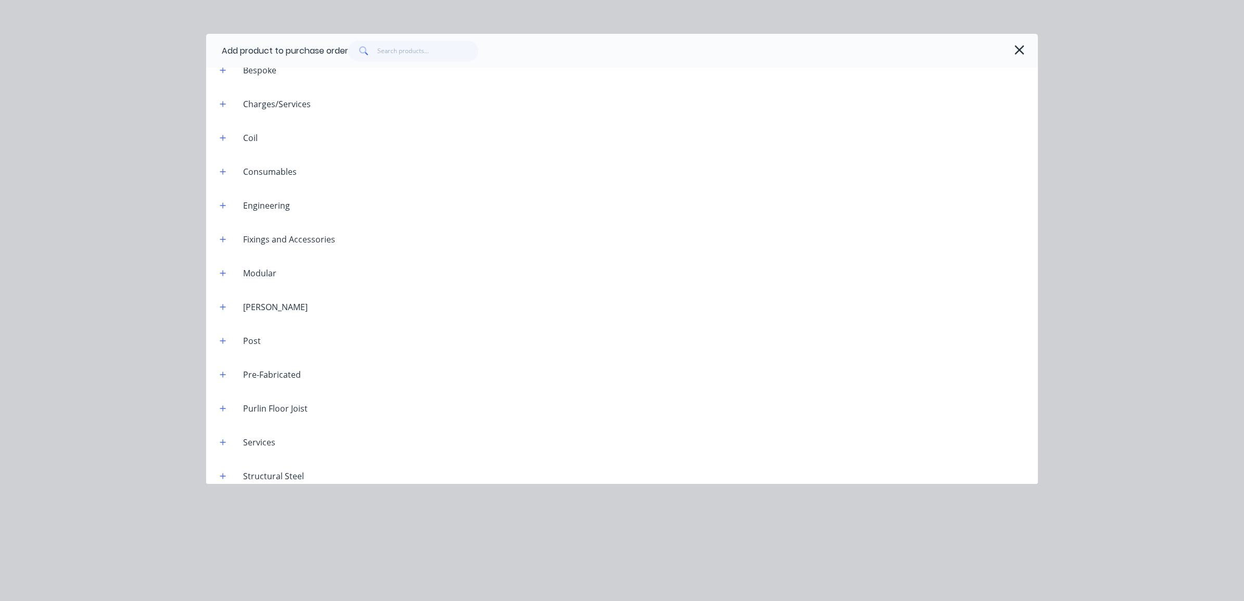
scroll to position [333, 0]
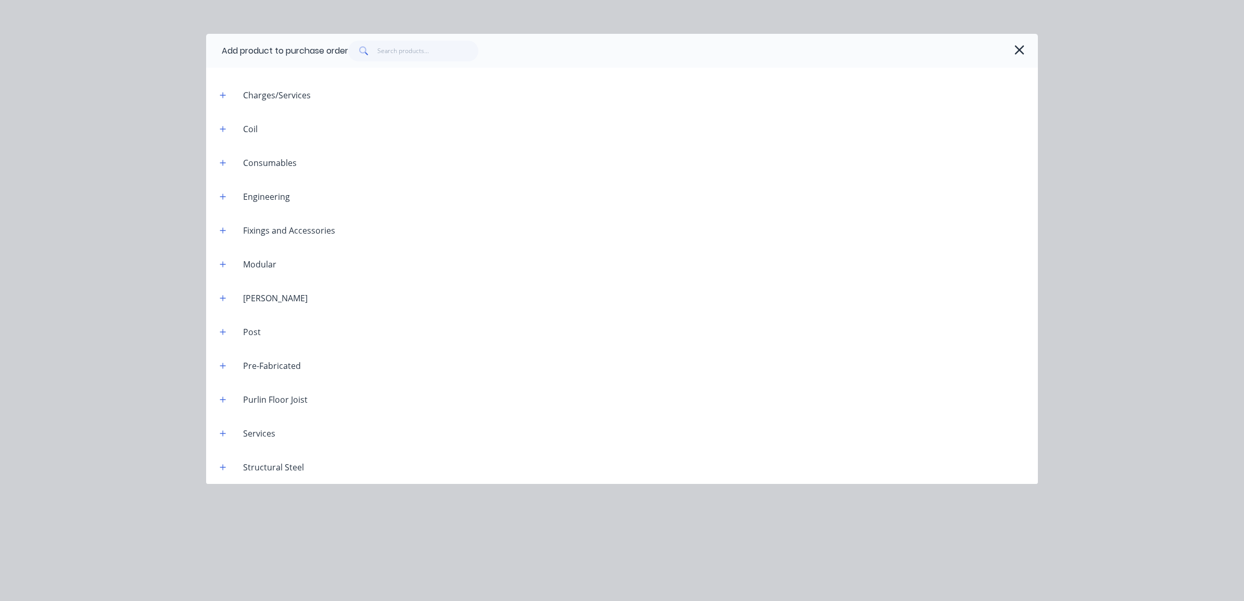
click at [514, 526] on div "Add product to purchase order Supplied Products 6 Tone Crane Mounted Vehicle Hi…" at bounding box center [622, 300] width 1244 height 601
click at [1020, 57] on icon "button" at bounding box center [1019, 50] width 11 height 15
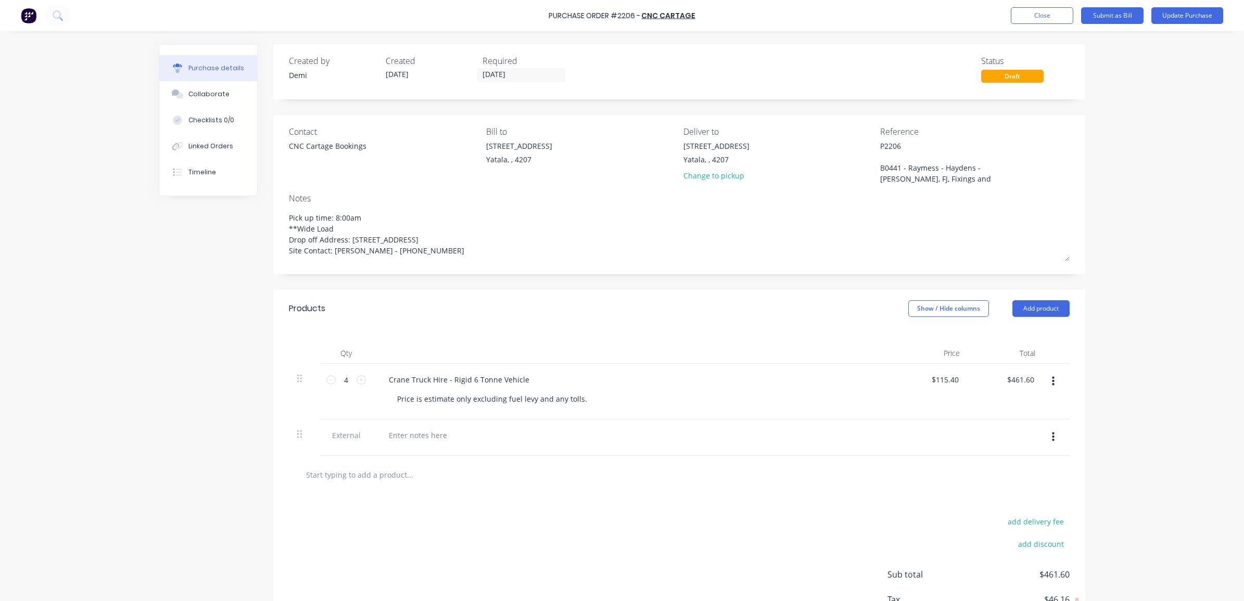
click at [1044, 386] on button "button" at bounding box center [1053, 381] width 24 height 19
click at [1028, 474] on button "Delete" at bounding box center [1021, 471] width 88 height 21
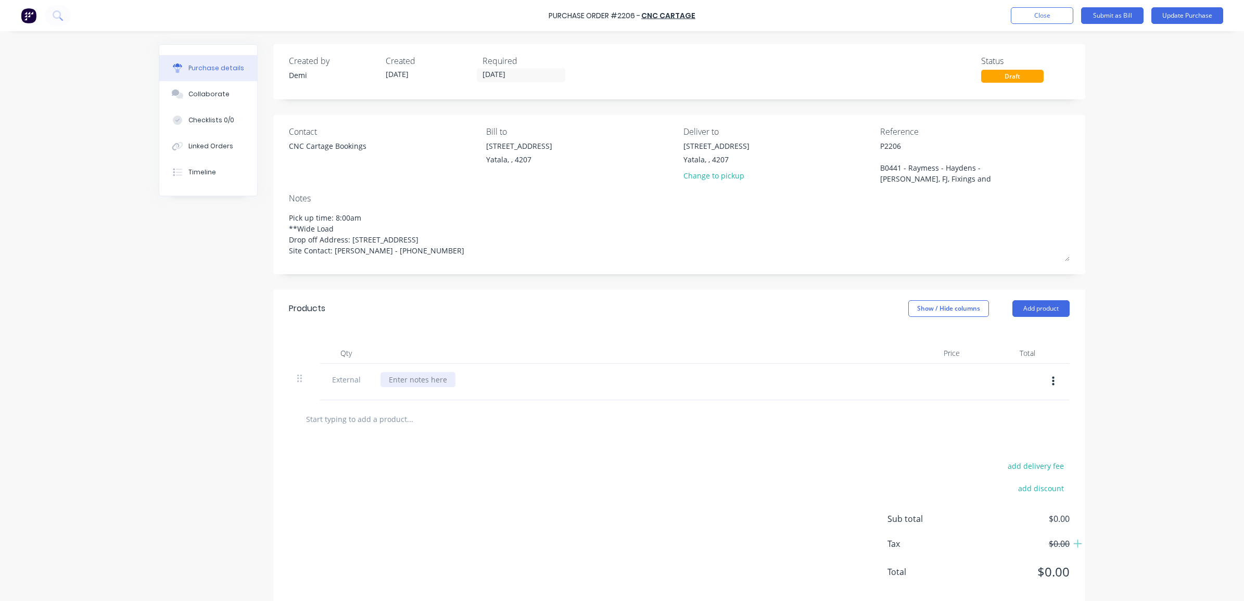
click at [422, 376] on div at bounding box center [417, 379] width 75 height 15
drag, startPoint x: 407, startPoint y: 381, endPoint x: 357, endPoint y: 380, distance: 50.0
click at [357, 380] on div "External Semi0" at bounding box center [679, 382] width 780 height 36
drag, startPoint x: 420, startPoint y: 380, endPoint x: 331, endPoint y: 380, distance: 89.0
click at [331, 380] on div "External 17 TONNE CRANE SEMI HIRE" at bounding box center [679, 382] width 780 height 36
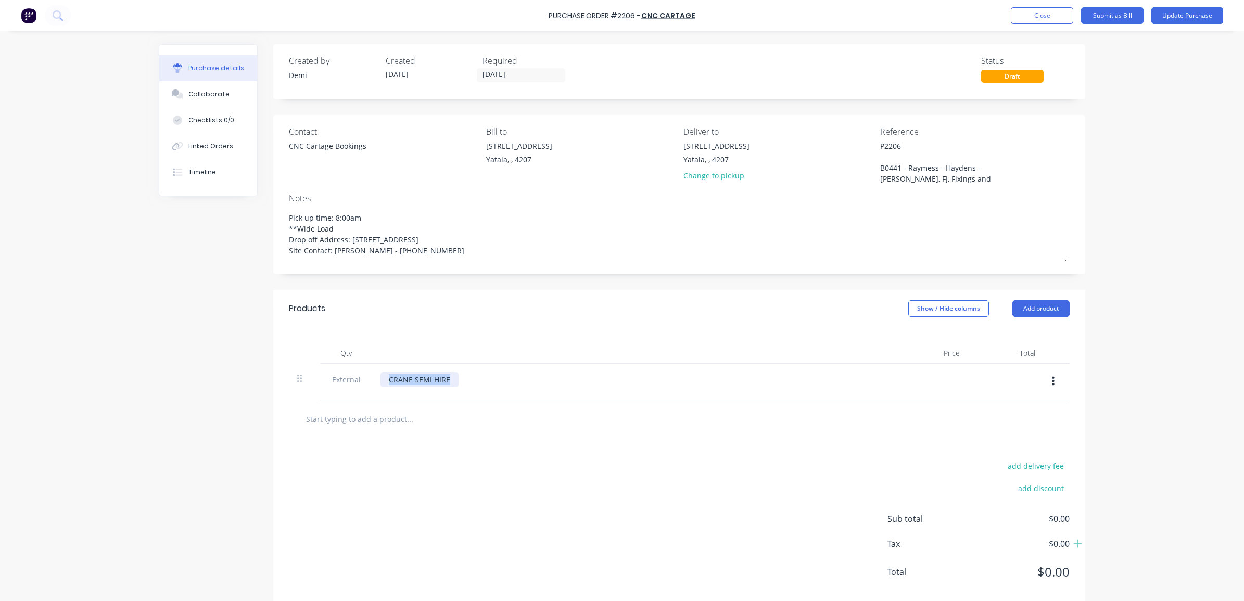
drag, startPoint x: 447, startPoint y: 380, endPoint x: 326, endPoint y: 382, distance: 121.3
click at [326, 382] on div "External CRANE SEMI HIRE" at bounding box center [679, 382] width 780 height 36
drag, startPoint x: 384, startPoint y: 380, endPoint x: 521, endPoint y: 370, distance: 137.7
click at [521, 370] on div "SEMI CRANE TRUCK HIRE" at bounding box center [632, 382] width 520 height 36
drag, startPoint x: 934, startPoint y: 375, endPoint x: 942, endPoint y: 376, distance: 7.9
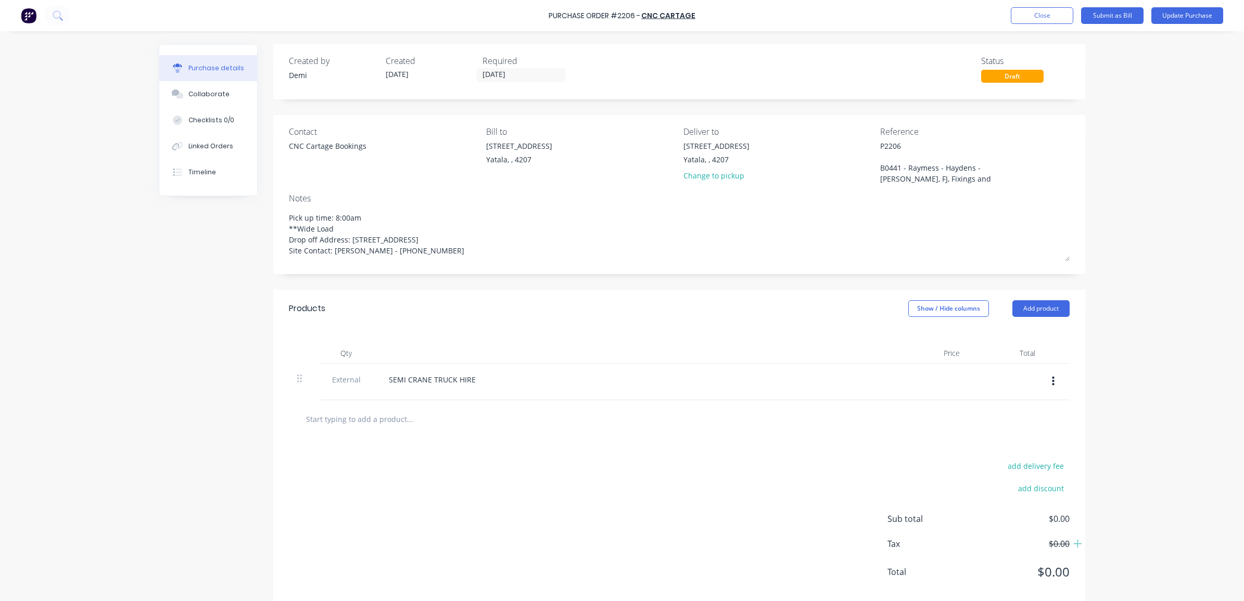
click at [936, 375] on div at bounding box center [929, 382] width 75 height 36
click at [944, 377] on div at bounding box center [929, 382] width 75 height 36
drag, startPoint x: 970, startPoint y: 386, endPoint x: 893, endPoint y: 393, distance: 77.3
click at [969, 386] on div at bounding box center [1005, 382] width 75 height 36
drag, startPoint x: 893, startPoint y: 393, endPoint x: 918, endPoint y: 388, distance: 25.5
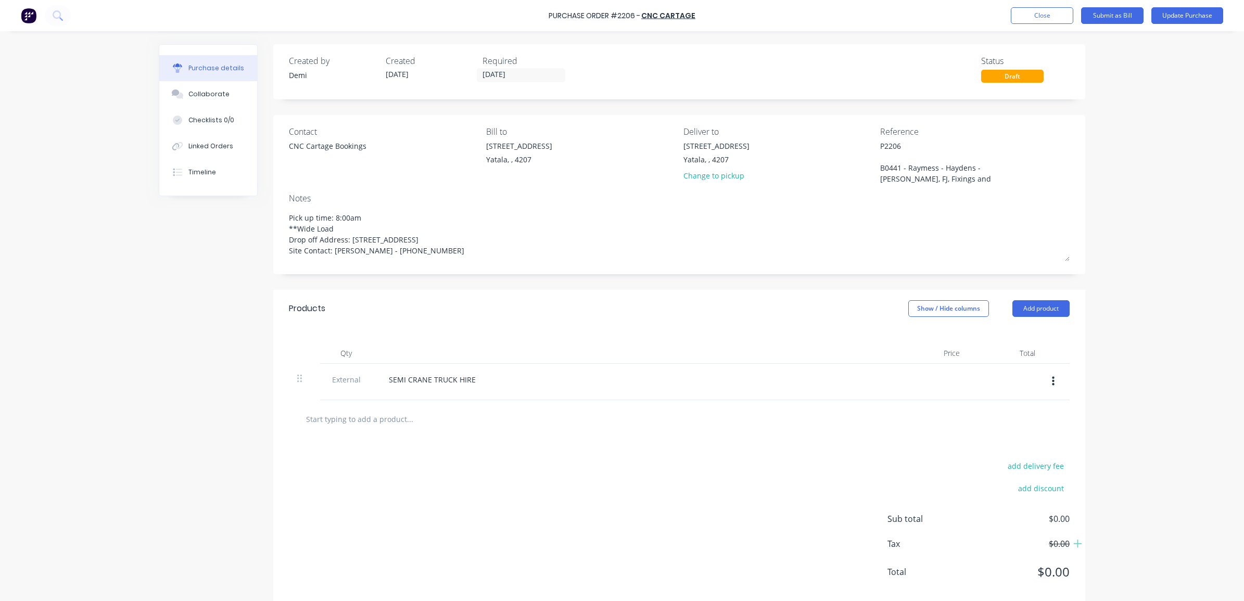
click at [911, 389] on div at bounding box center [929, 382] width 75 height 36
click at [969, 383] on div at bounding box center [1005, 382] width 75 height 36
click at [971, 383] on div at bounding box center [1005, 382] width 75 height 36
drag, startPoint x: 971, startPoint y: 383, endPoint x: 776, endPoint y: 474, distance: 214.6
click at [778, 477] on div "add delivery fee add discount Sub total $0.00 Tax $0.00 Total $0.00" at bounding box center [679, 523] width 812 height 171
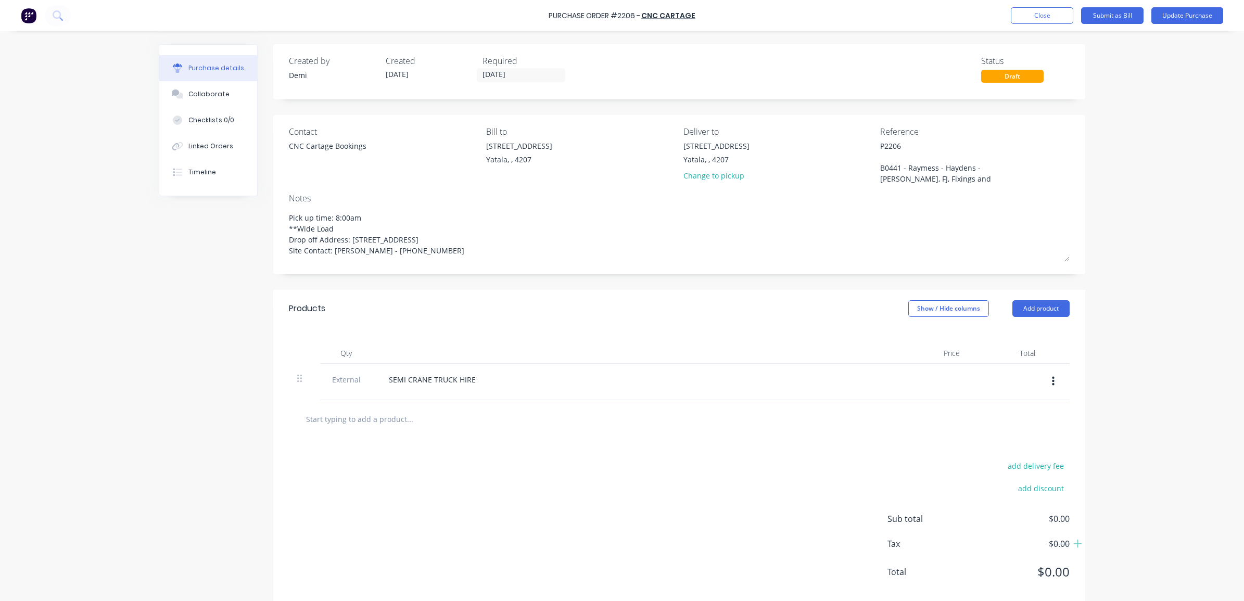
click at [348, 380] on span "External" at bounding box center [345, 379] width 35 height 11
click at [1016, 306] on button "Add product" at bounding box center [1040, 308] width 57 height 17
click at [1014, 343] on div "Product catalogue" at bounding box center [1020, 335] width 80 height 15
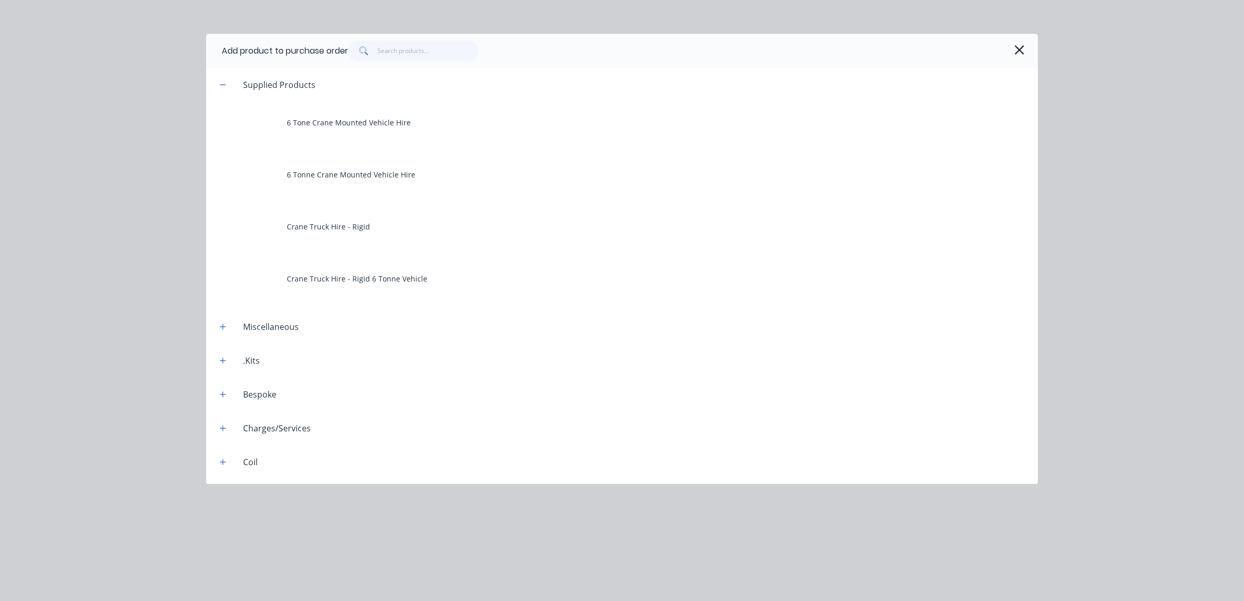
click at [1032, 47] on div "Add product to purchase order" at bounding box center [621, 51] width 831 height 34
click at [1023, 37] on div "Add product to purchase order" at bounding box center [621, 51] width 831 height 34
click at [1021, 47] on icon "button" at bounding box center [1018, 49] width 9 height 9
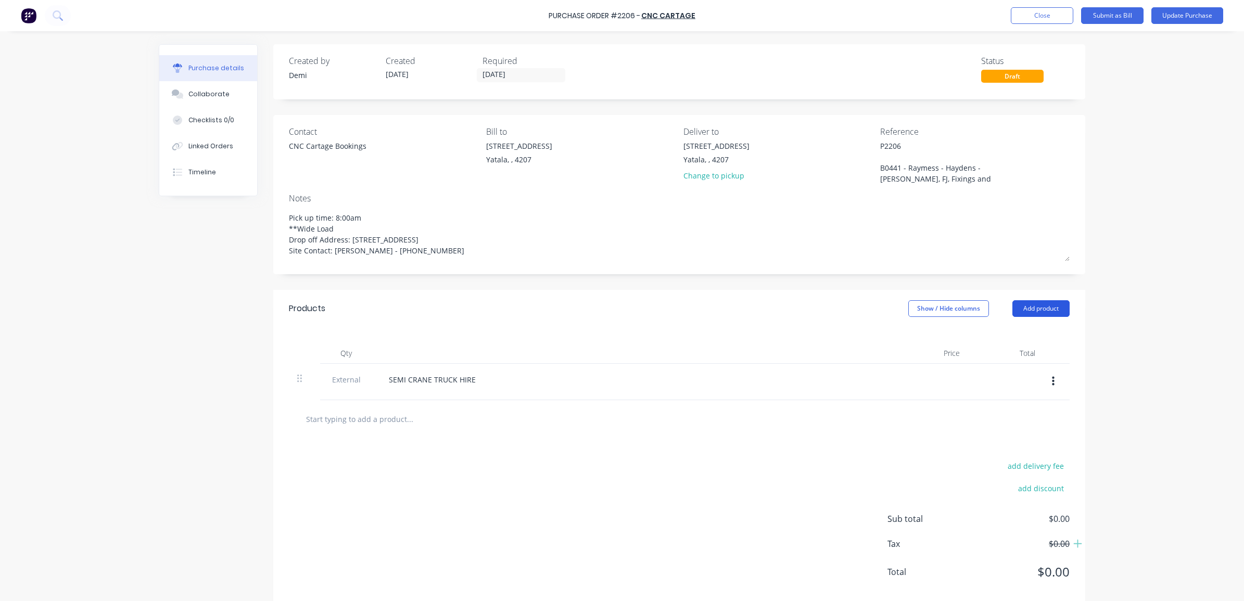
click at [1027, 301] on button "Add product" at bounding box center [1040, 308] width 57 height 17
click at [1034, 363] on div "Basic product" at bounding box center [1020, 356] width 80 height 15
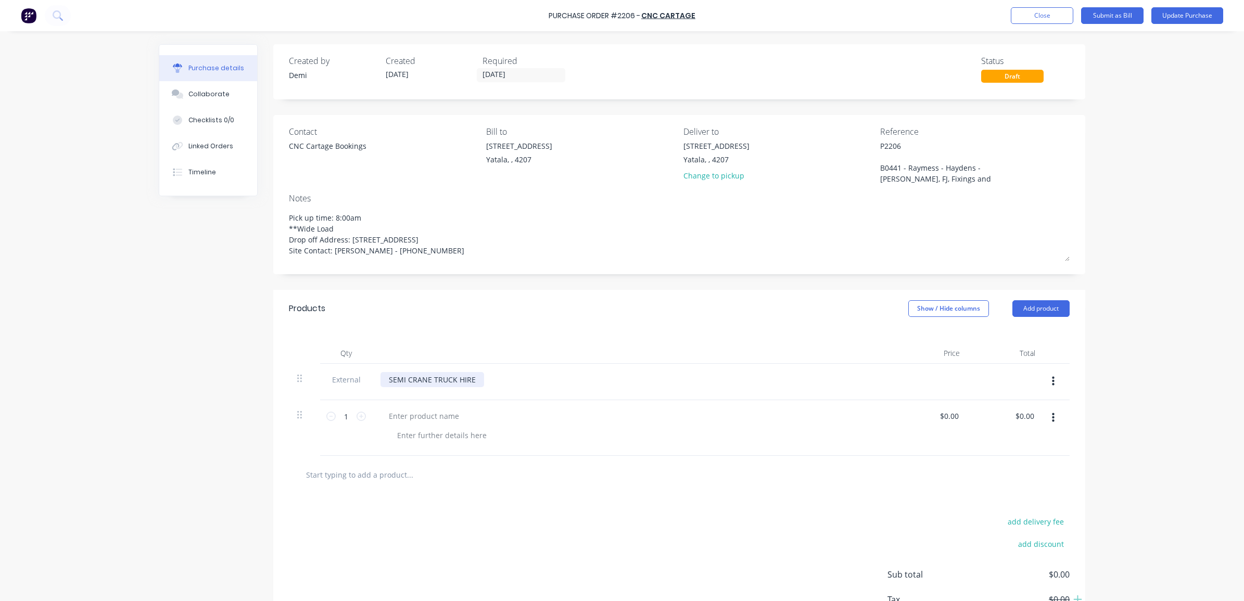
click at [459, 376] on div "SEMI CRANE TRUCK HIRE" at bounding box center [432, 379] width 104 height 15
copy div "SEMI CRANE TRUCK HIRE"
type textarea "x"
click at [435, 415] on div at bounding box center [423, 415] width 87 height 15
paste div
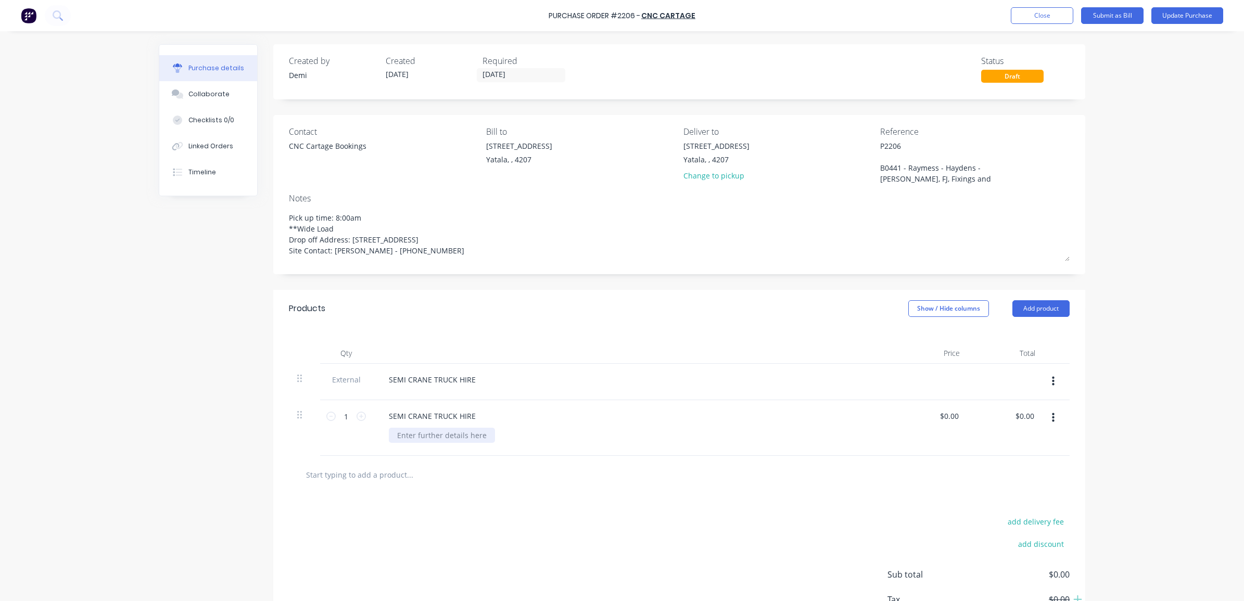
click at [464, 441] on div at bounding box center [442, 435] width 106 height 15
type textarea "x"
click at [948, 416] on input "0.00" at bounding box center [951, 415] width 20 height 15
type input "144.20"
type textarea "x"
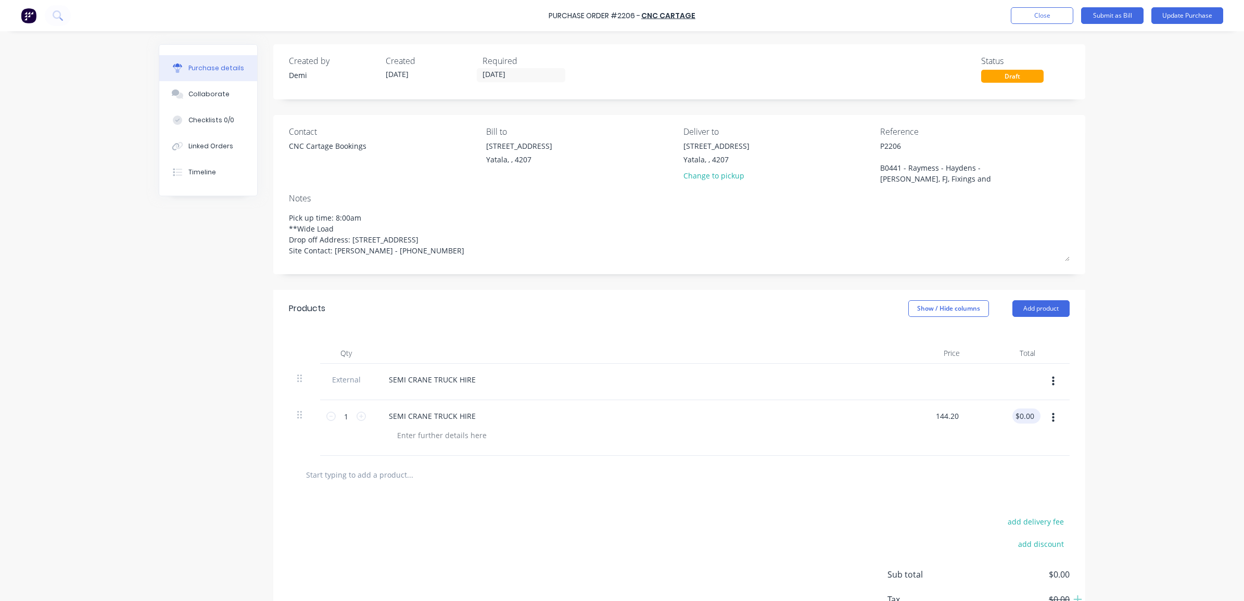
type input "$144.20"
type input "144.20"
click at [1012, 422] on input "144.20" at bounding box center [1024, 415] width 24 height 15
type textarea "x"
type input "$144.20"
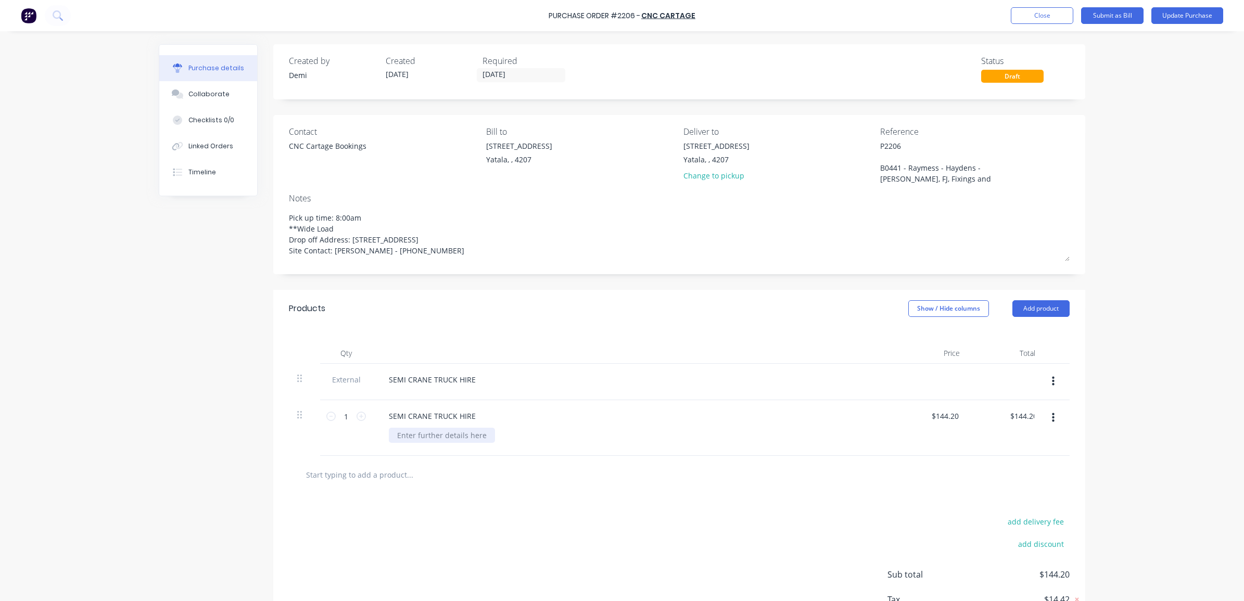
click at [407, 433] on div at bounding box center [442, 435] width 106 height 15
click at [360, 414] on icon at bounding box center [360, 416] width 9 height 9
type textarea "x"
type input "2"
type input "$288.40"
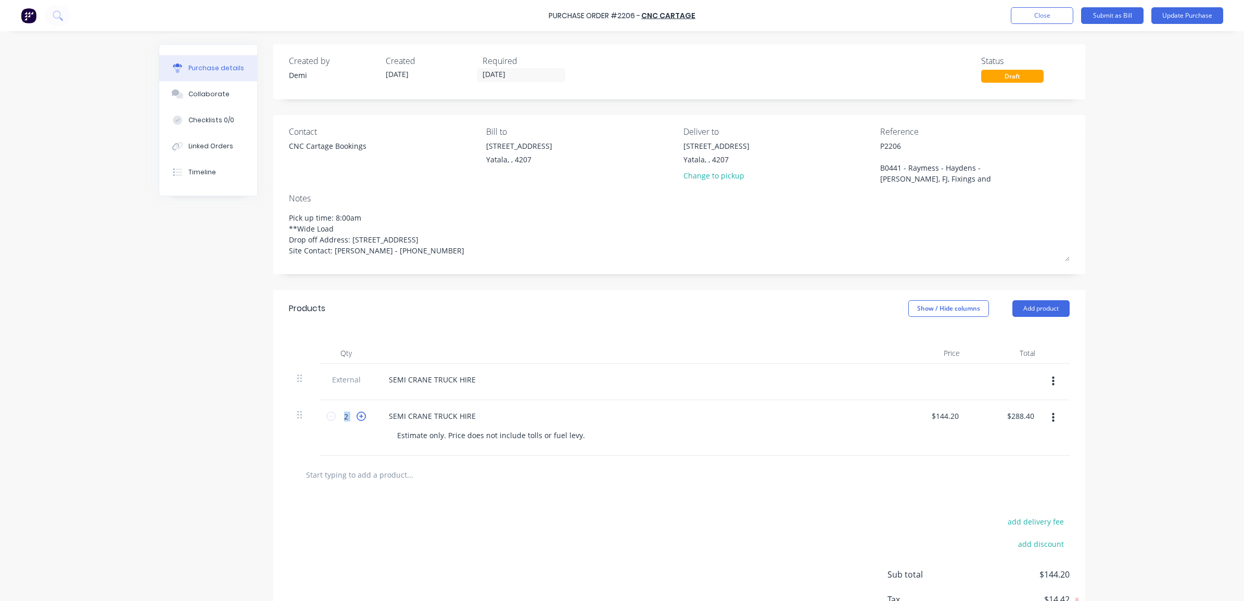
click at [360, 414] on icon at bounding box center [360, 416] width 9 height 9
type textarea "x"
type input "3"
type input "$432.60"
click at [360, 414] on icon at bounding box center [360, 416] width 9 height 9
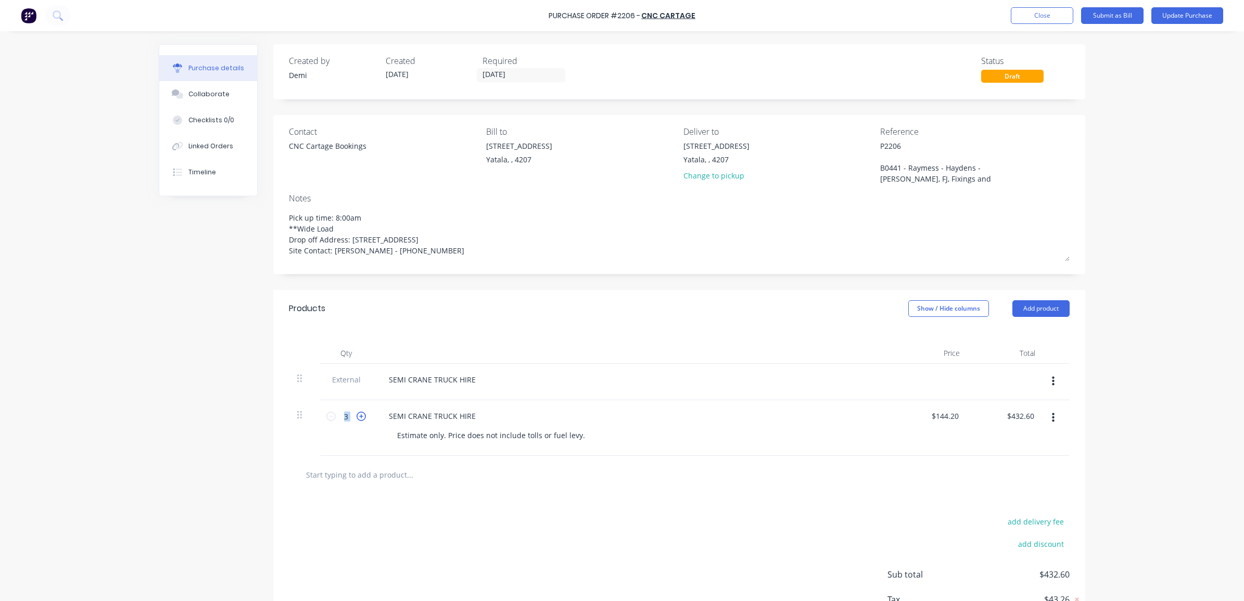
type textarea "x"
type input "4"
type input "$576.80"
click at [357, 415] on icon at bounding box center [360, 416] width 9 height 9
type textarea "x"
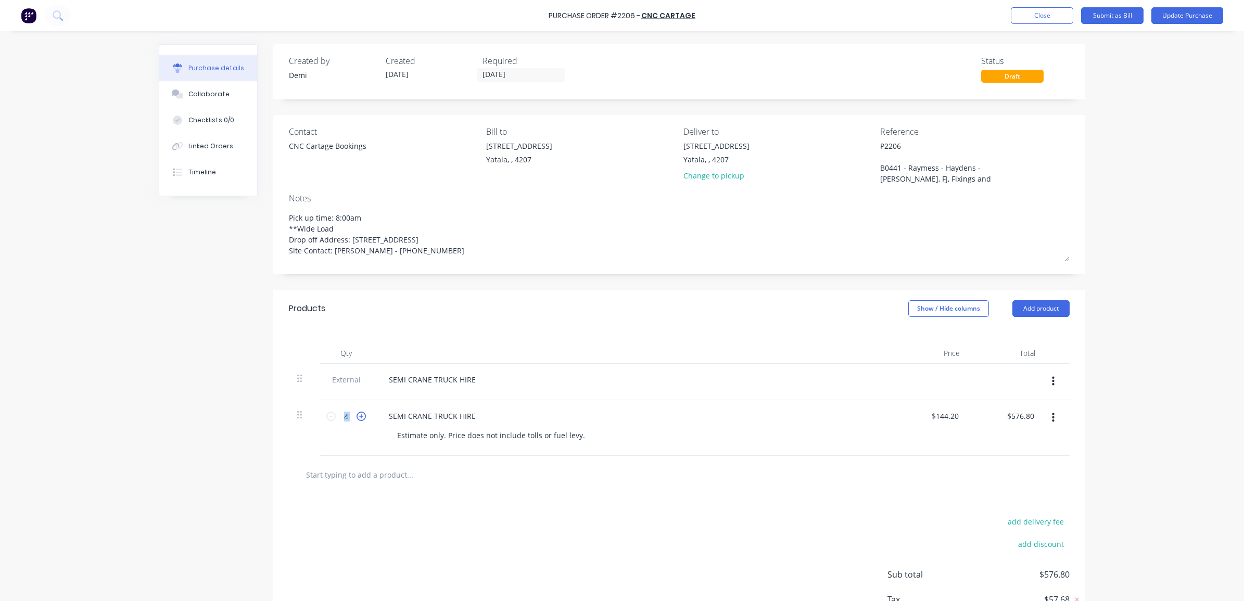
type input "5"
type input "$721.00"
click at [1053, 376] on button "button" at bounding box center [1053, 381] width 24 height 19
click at [1020, 433] on button "Delete" at bounding box center [1021, 429] width 88 height 21
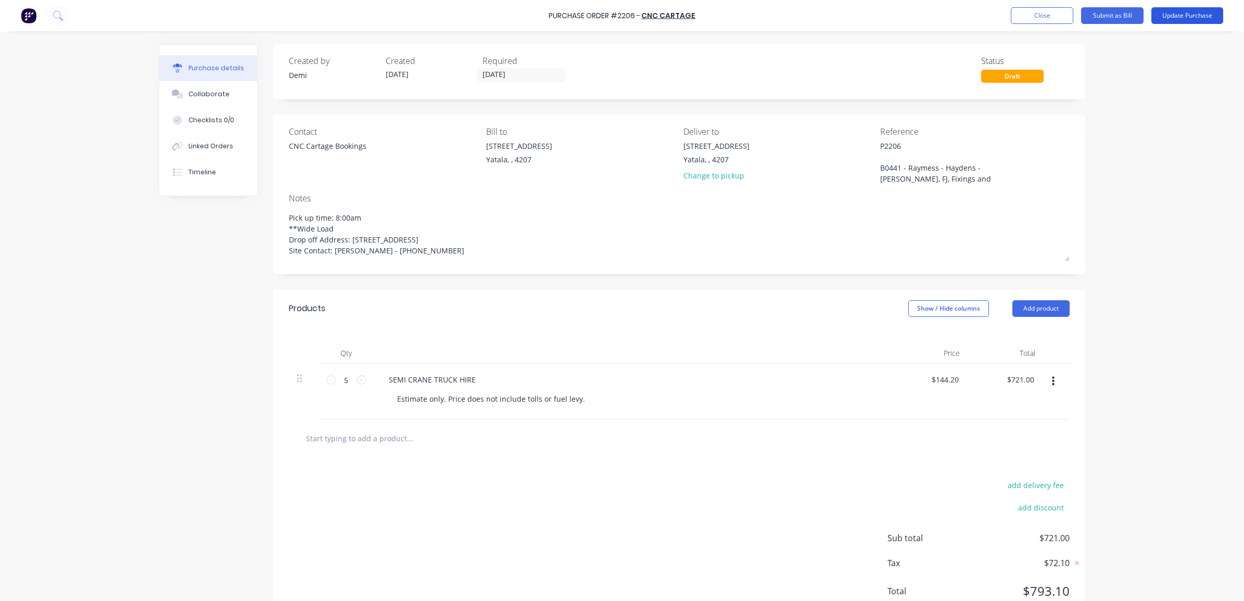
click at [1171, 14] on button "Update Purchase" at bounding box center [1187, 15] width 72 height 17
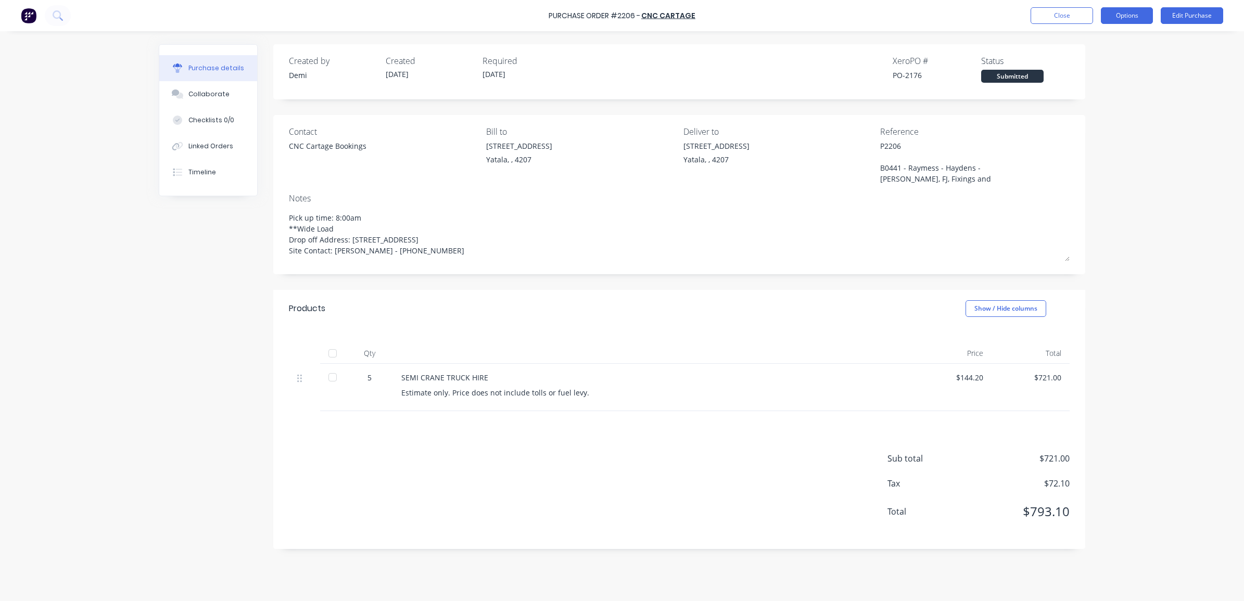
click at [1145, 19] on button "Options" at bounding box center [1126, 15] width 52 height 17
click at [1126, 48] on div "Print / Email" at bounding box center [1103, 42] width 80 height 15
click at [1073, 82] on div "Without pricing" at bounding box center [1103, 83] width 80 height 15
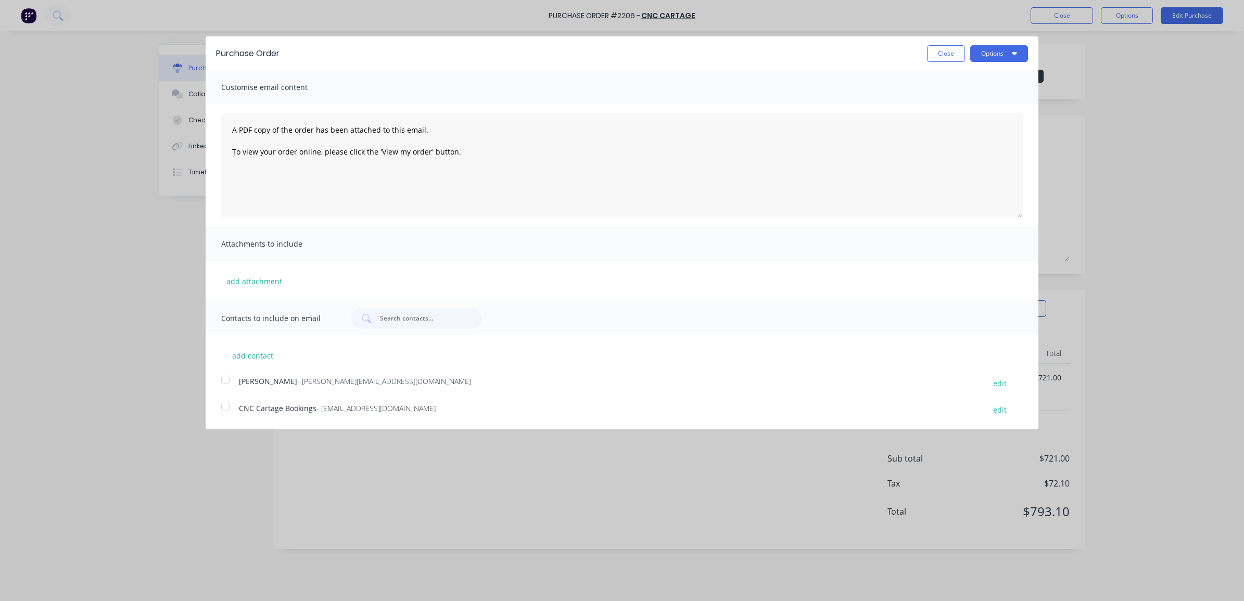
click at [217, 410] on div at bounding box center [225, 406] width 21 height 21
click at [1002, 58] on button "Options" at bounding box center [999, 53] width 58 height 17
click at [990, 97] on div "Email" at bounding box center [978, 100] width 80 height 15
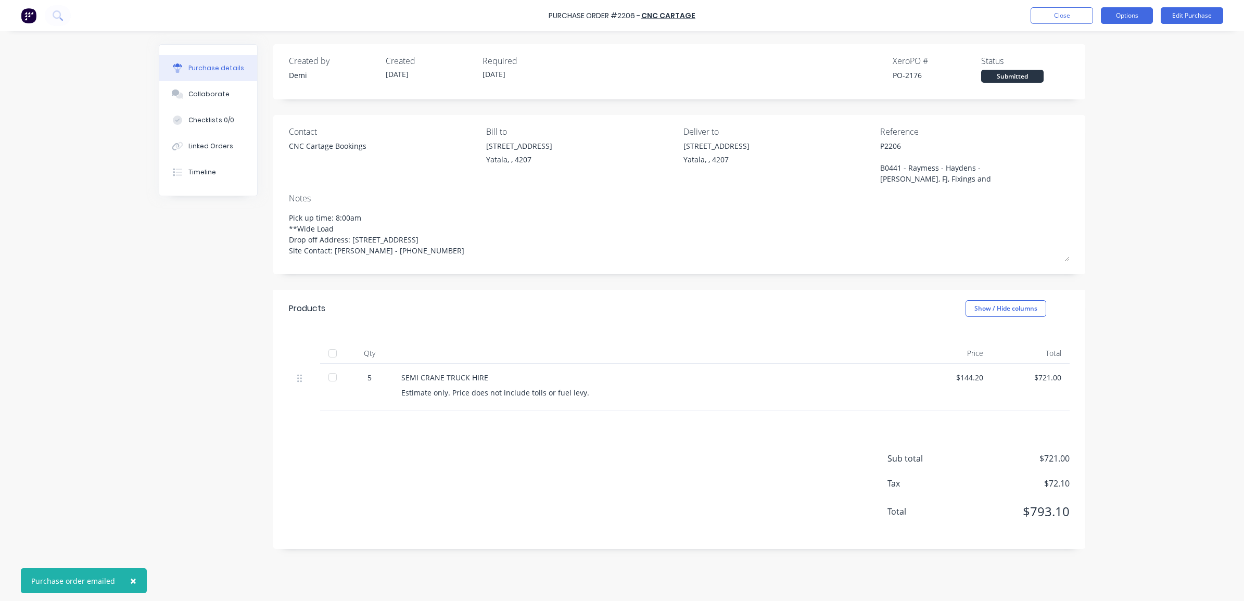
click at [1107, 14] on button "Options" at bounding box center [1126, 15] width 52 height 17
click at [1088, 48] on div "Print / Email" at bounding box center [1103, 42] width 80 height 15
click at [1083, 78] on div "Without pricing" at bounding box center [1103, 83] width 80 height 15
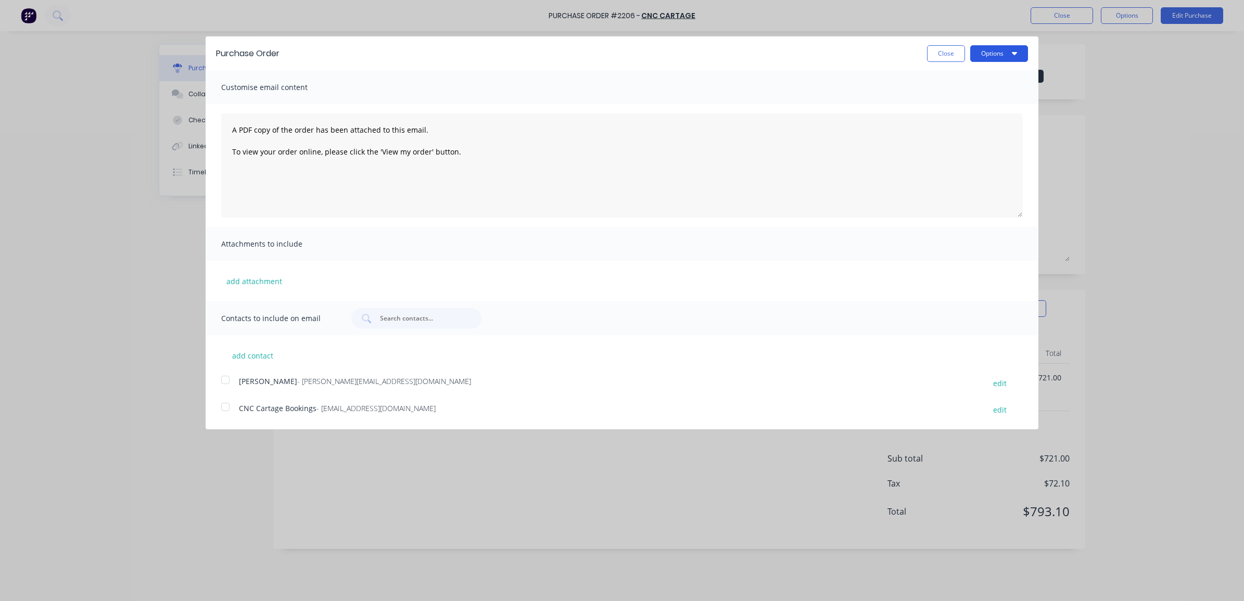
click at [996, 56] on button "Options" at bounding box center [999, 53] width 58 height 17
click at [997, 73] on div "Print" at bounding box center [978, 79] width 80 height 15
click at [946, 53] on button "Close" at bounding box center [946, 53] width 38 height 17
type textarea "x"
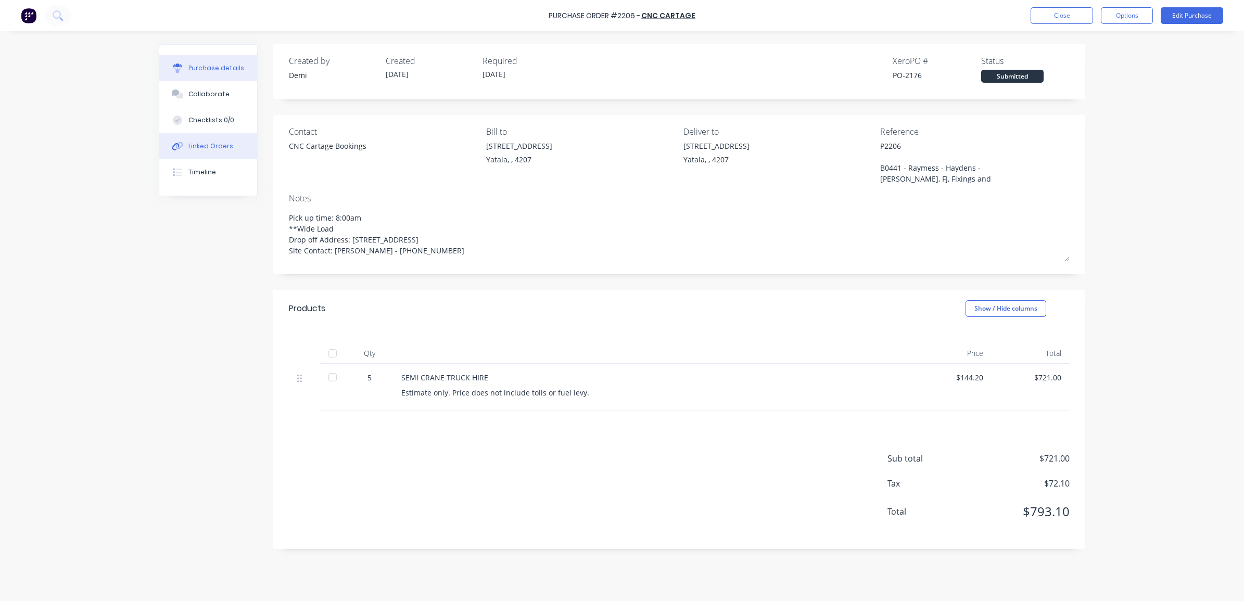
click at [203, 140] on button "Linked Orders" at bounding box center [208, 146] width 98 height 26
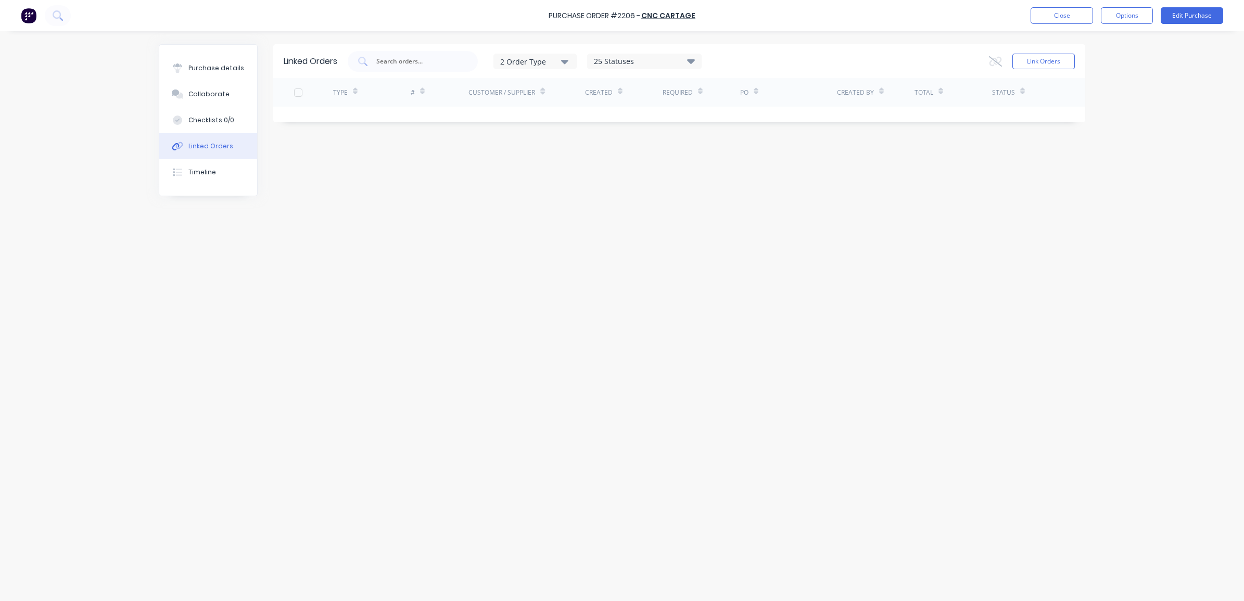
click at [1059, 69] on div "Link Orders" at bounding box center [1032, 61] width 86 height 21
click at [1058, 60] on button "Link Orders" at bounding box center [1043, 62] width 62 height 16
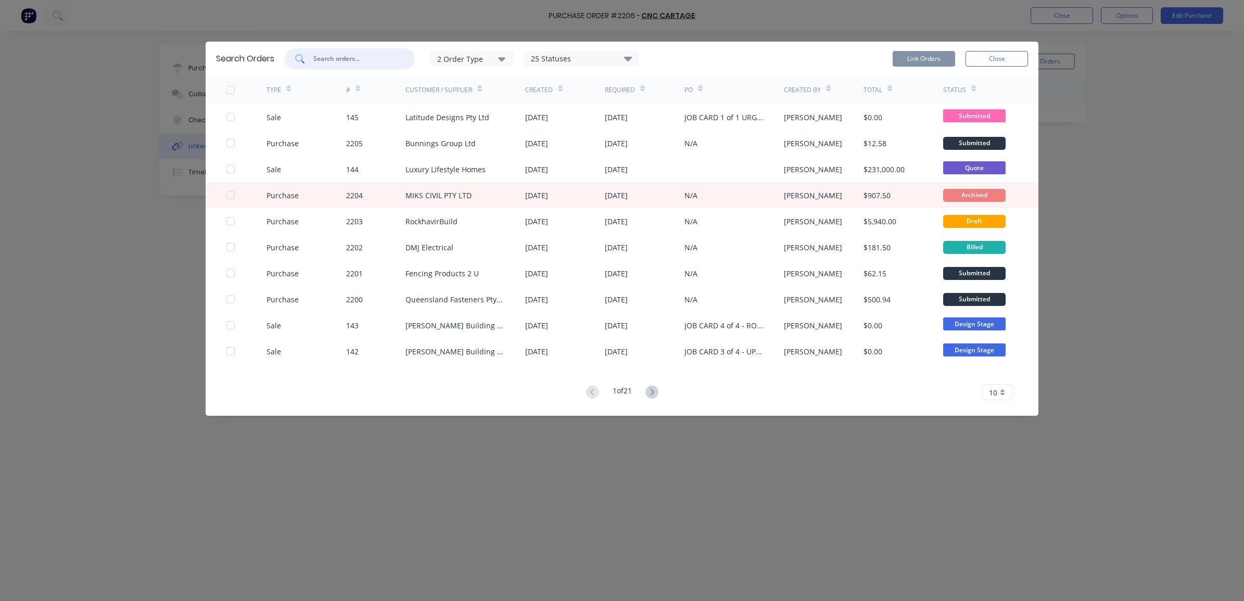
click at [383, 62] on input "text" at bounding box center [355, 59] width 86 height 10
type input "raymess"
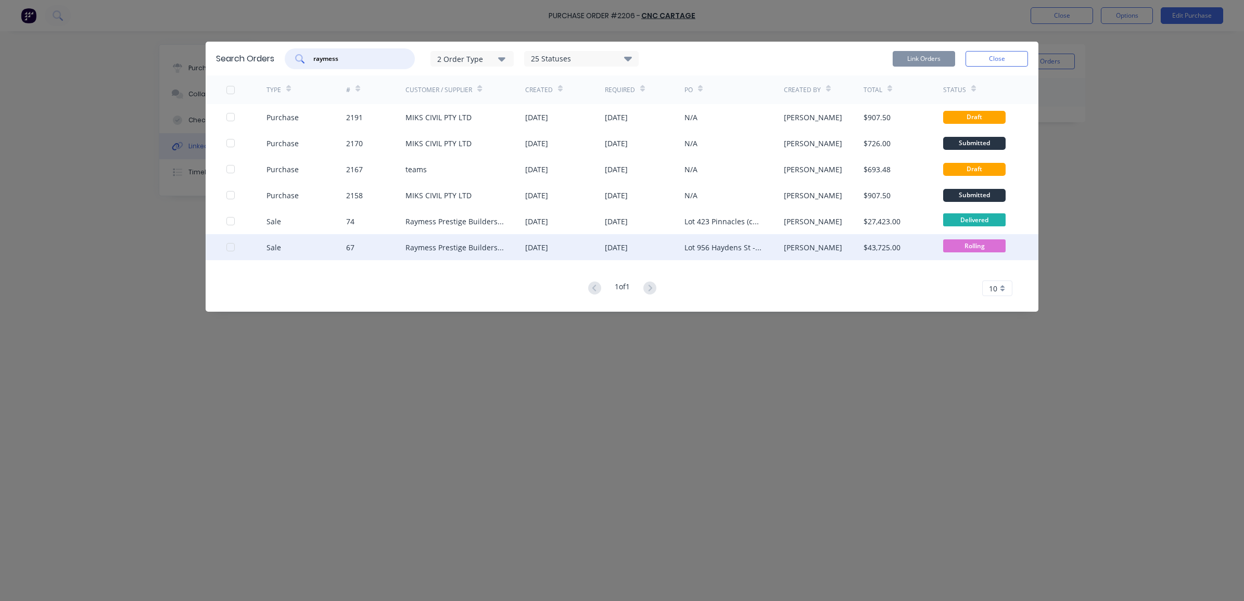
click at [427, 244] on div "Raymess Prestige Builders Pty Ltd" at bounding box center [454, 247] width 99 height 11
click at [225, 250] on div "Sale 67 Raymess Prestige Builders Pty Ltd [DATE] [DATE] Lot [STREET_ADDRESS] - …" at bounding box center [622, 247] width 832 height 26
click at [229, 248] on div at bounding box center [230, 247] width 21 height 21
click at [230, 248] on div at bounding box center [230, 247] width 21 height 21
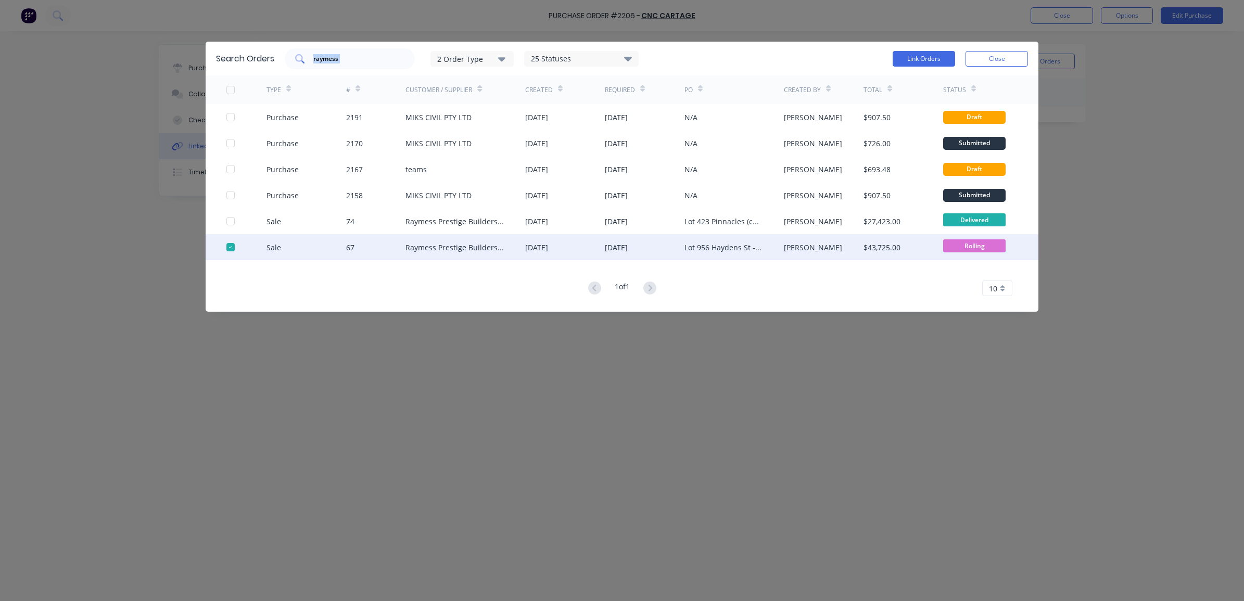
drag, startPoint x: 377, startPoint y: 63, endPoint x: 303, endPoint y: 55, distance: 74.4
click at [303, 55] on div "raymess" at bounding box center [350, 58] width 130 height 21
click at [906, 59] on button "Link Orders" at bounding box center [923, 59] width 62 height 16
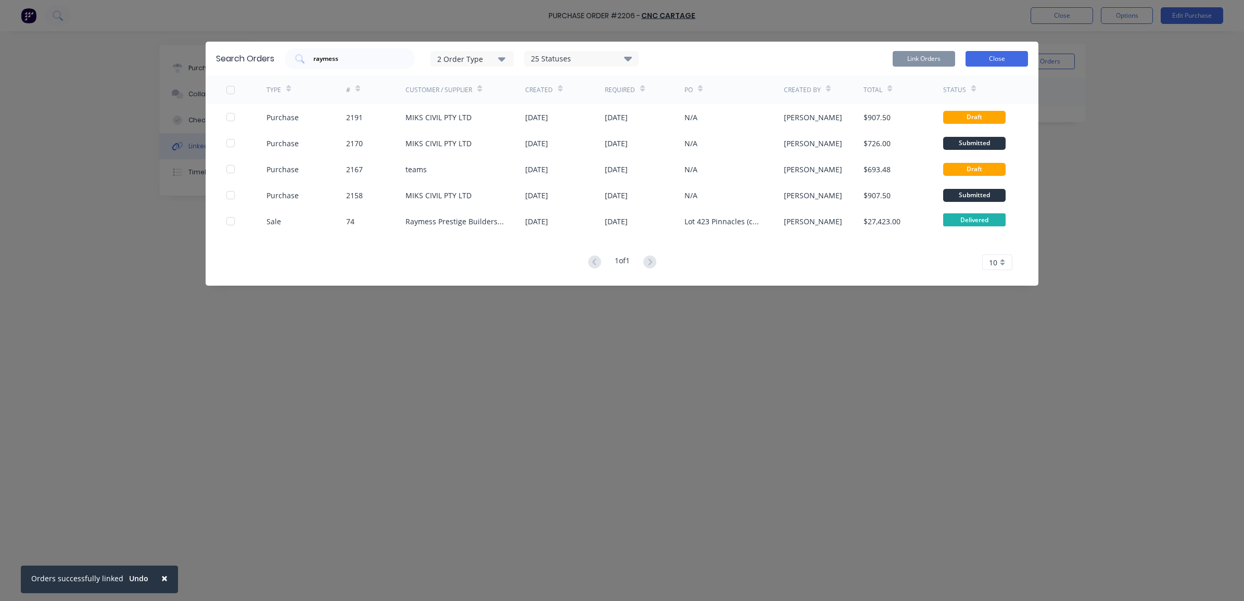
click at [981, 57] on button "Close" at bounding box center [996, 59] width 62 height 16
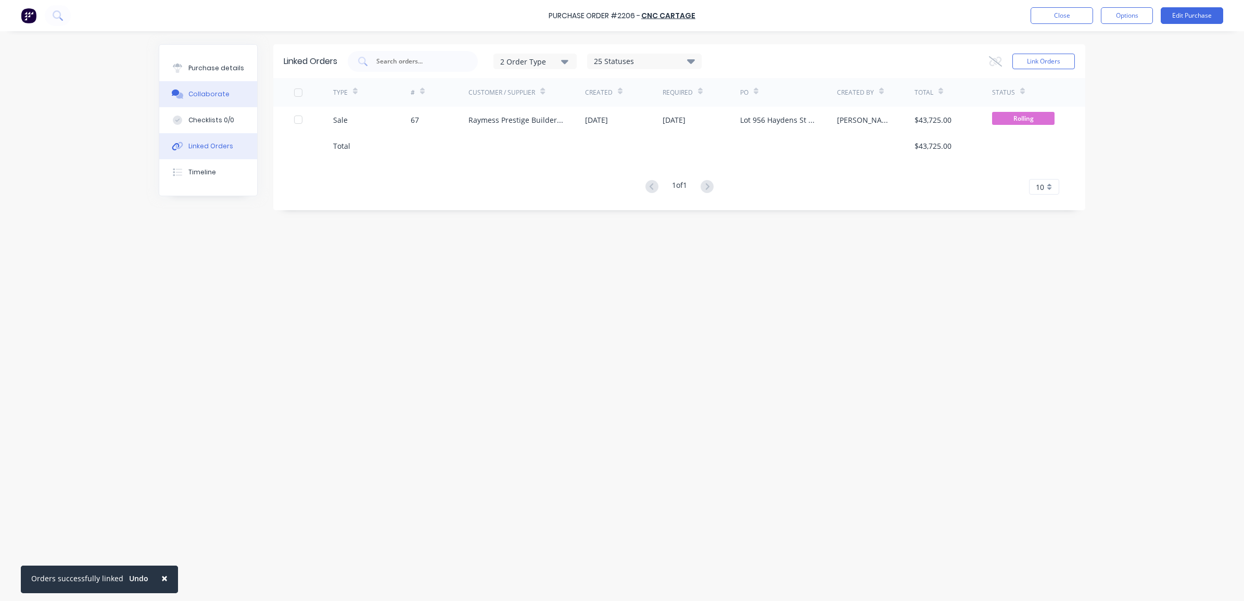
click at [217, 93] on div "Collaborate" at bounding box center [208, 93] width 41 height 9
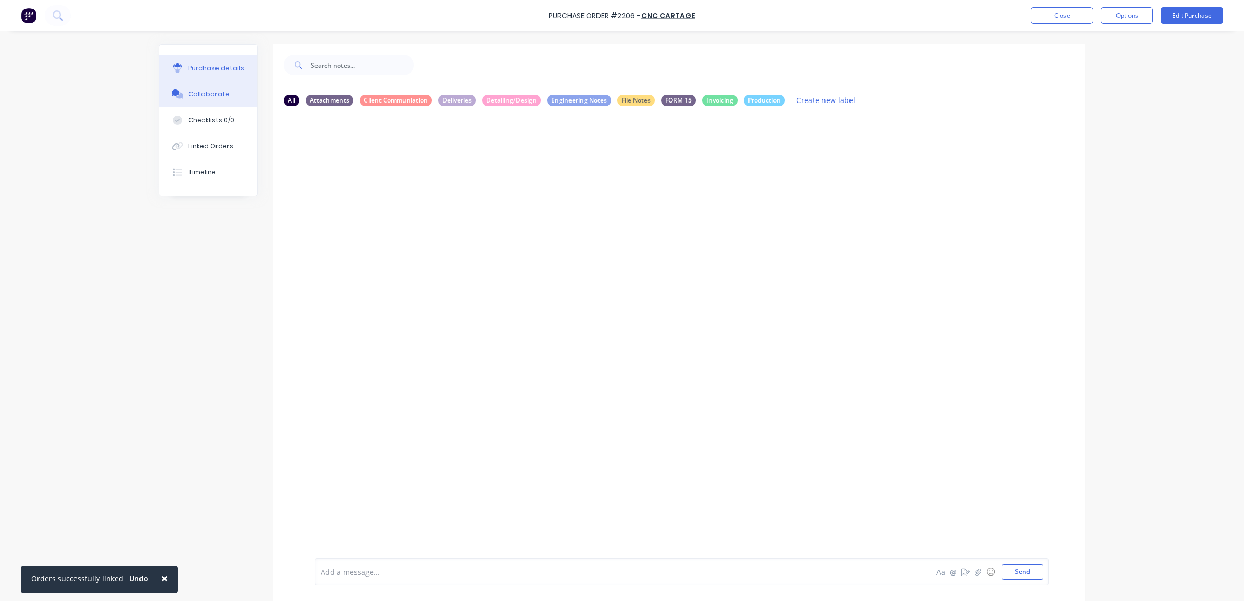
click at [222, 68] on div "Purchase details" at bounding box center [216, 67] width 56 height 9
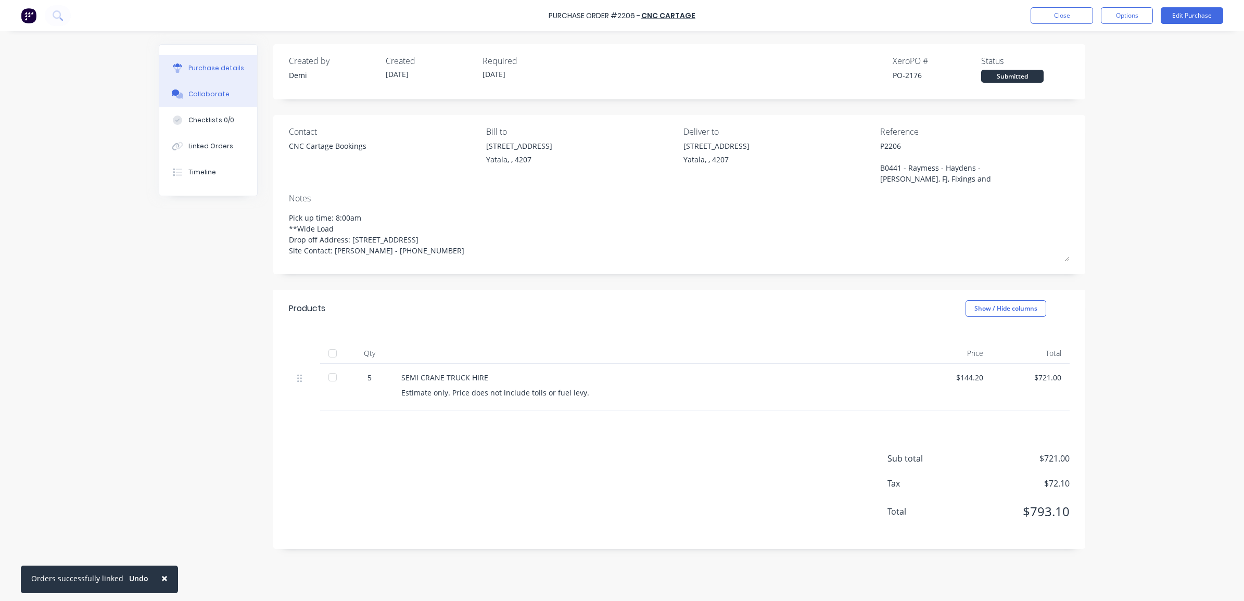
click at [222, 92] on div "Collaborate" at bounding box center [208, 93] width 41 height 9
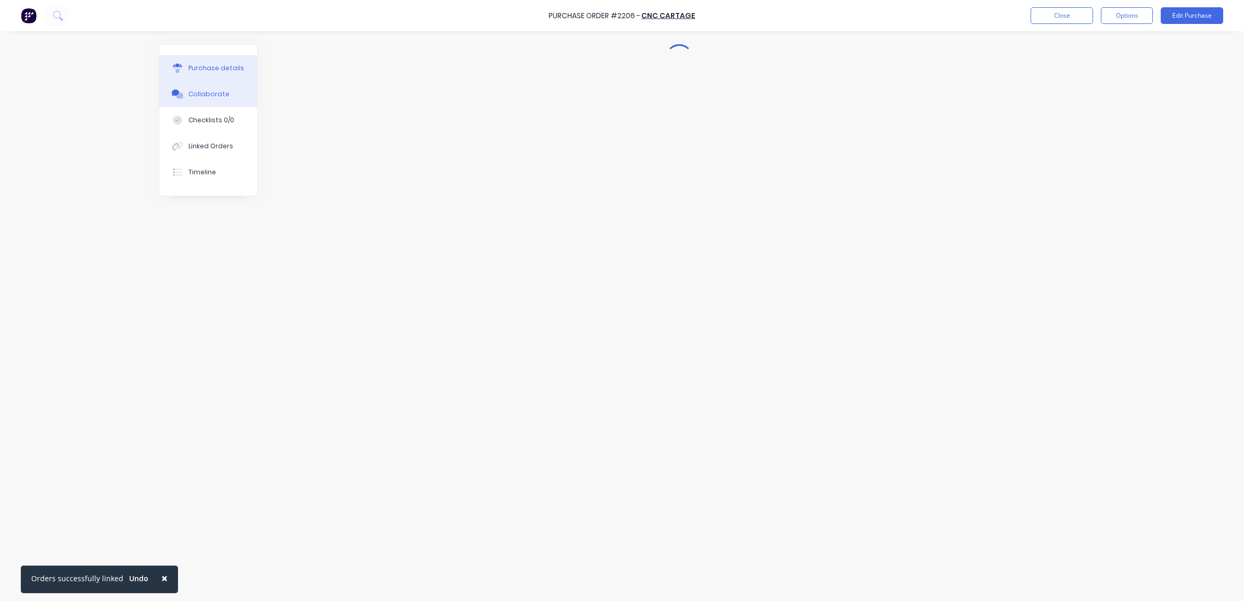
click at [225, 70] on div "Purchase details" at bounding box center [216, 67] width 56 height 9
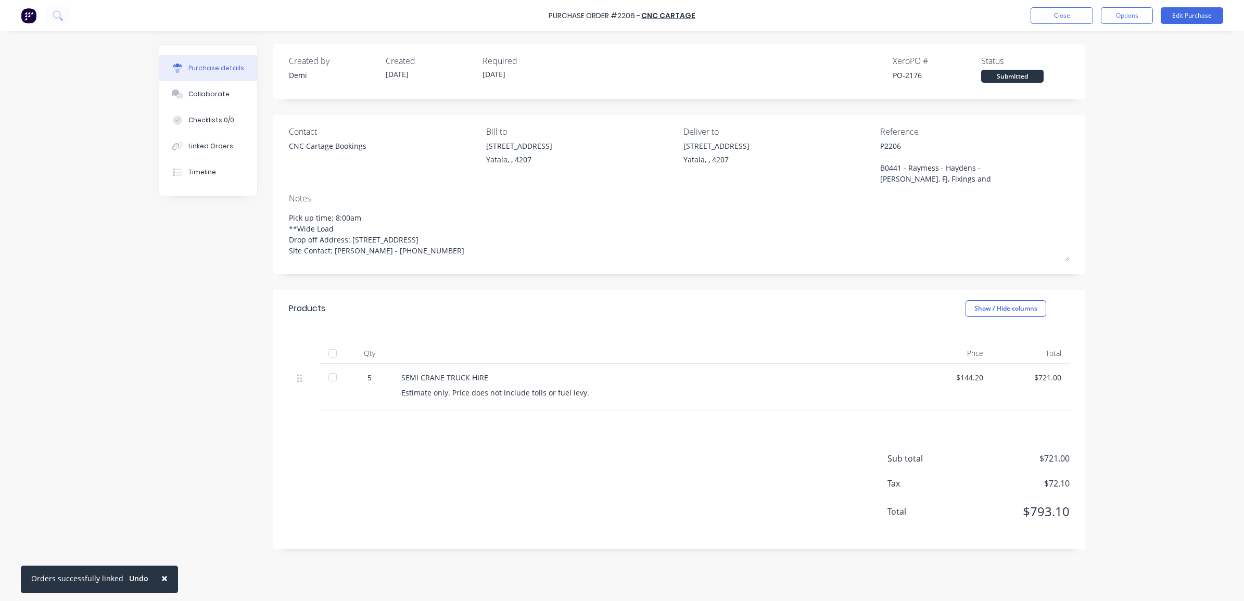
type textarea "x"
click at [219, 171] on button "Timeline" at bounding box center [208, 172] width 98 height 26
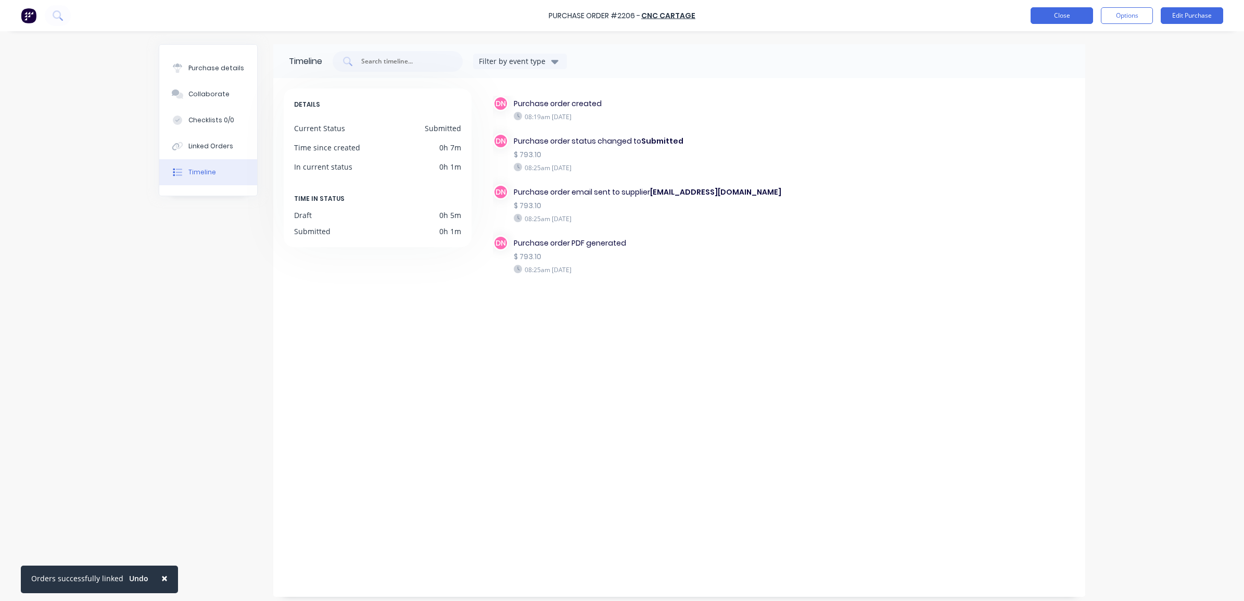
click at [1059, 19] on button "Close" at bounding box center [1061, 15] width 62 height 17
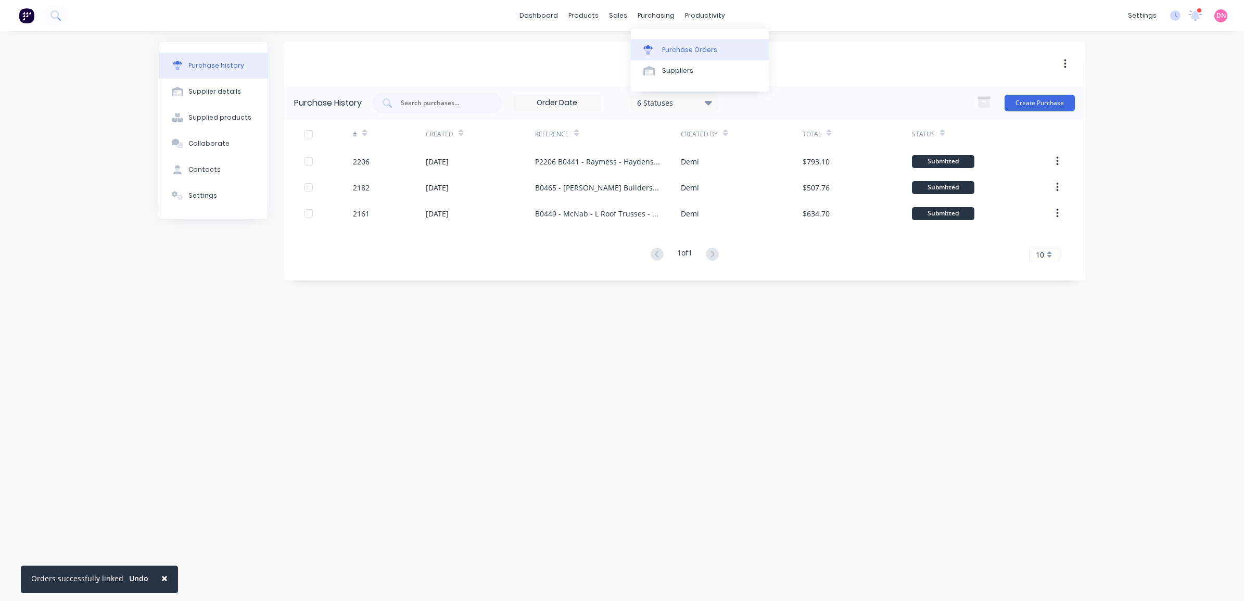
click at [648, 47] on icon at bounding box center [647, 47] width 9 height 4
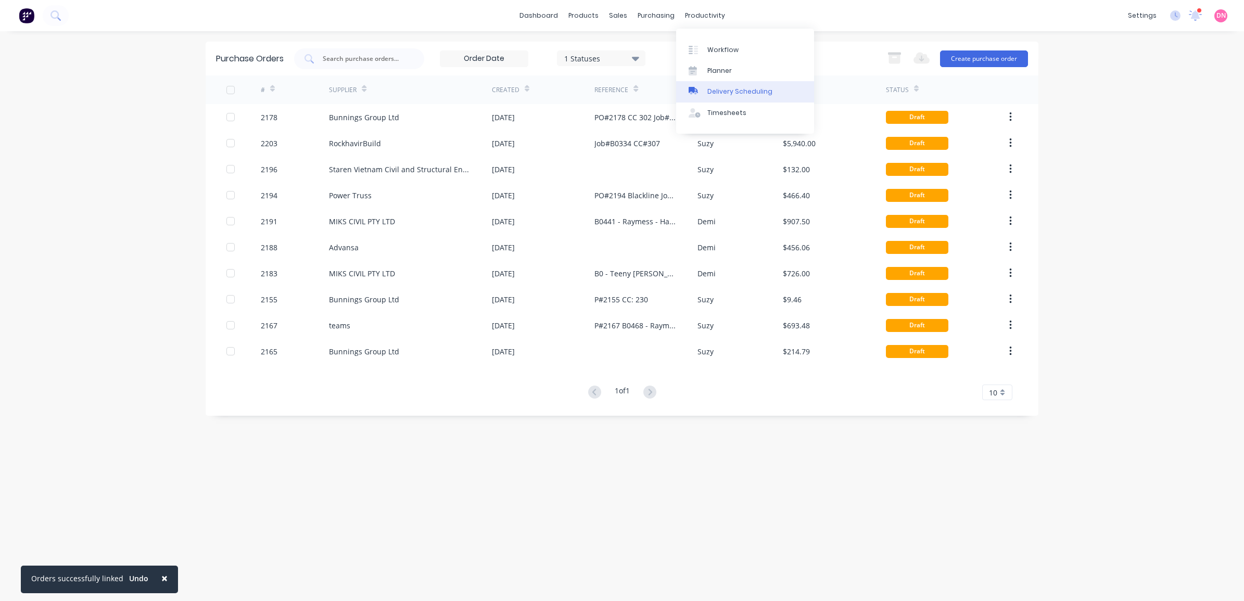
click at [693, 87] on icon at bounding box center [692, 90] width 9 height 6
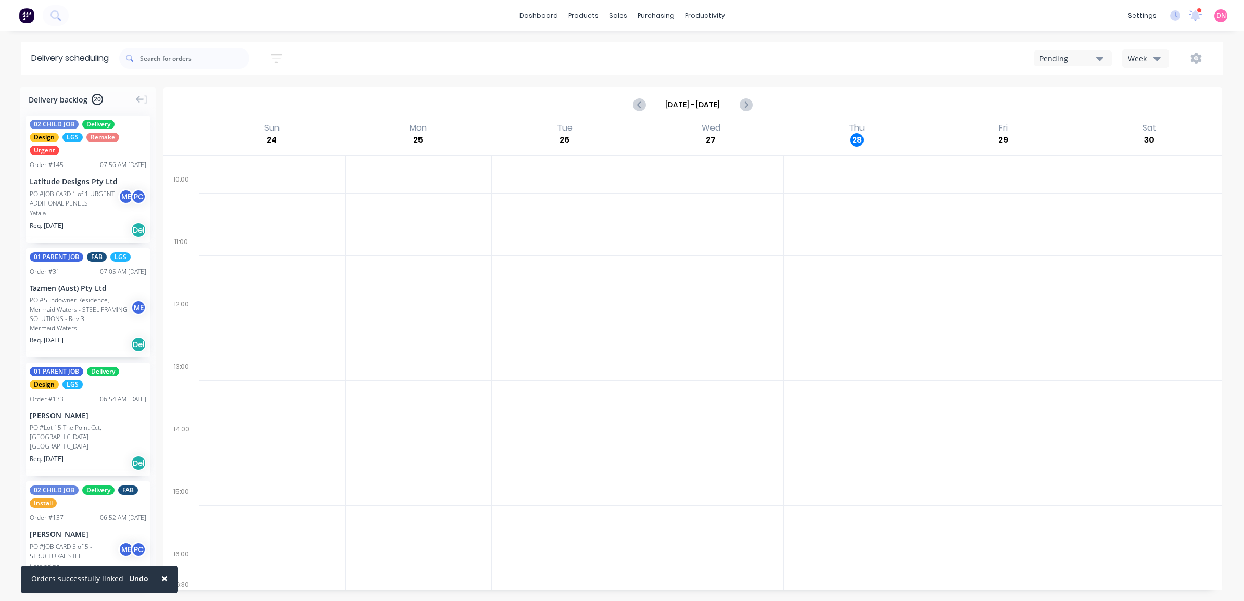
scroll to position [230, 0]
click at [1085, 50] on button "Pending" at bounding box center [1072, 58] width 78 height 16
click at [1145, 57] on div "Week" at bounding box center [1143, 58] width 30 height 11
click at [1149, 103] on div "Vehicle" at bounding box center [1173, 107] width 103 height 21
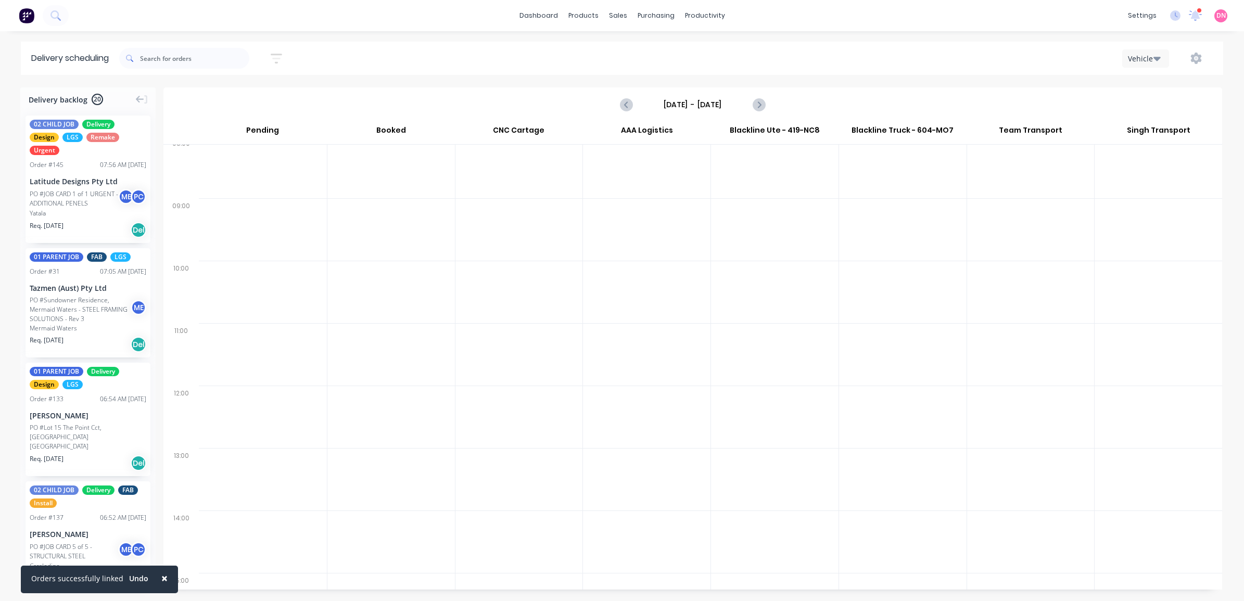
scroll to position [130, 0]
click at [756, 102] on icon "Next page" at bounding box center [758, 104] width 12 height 12
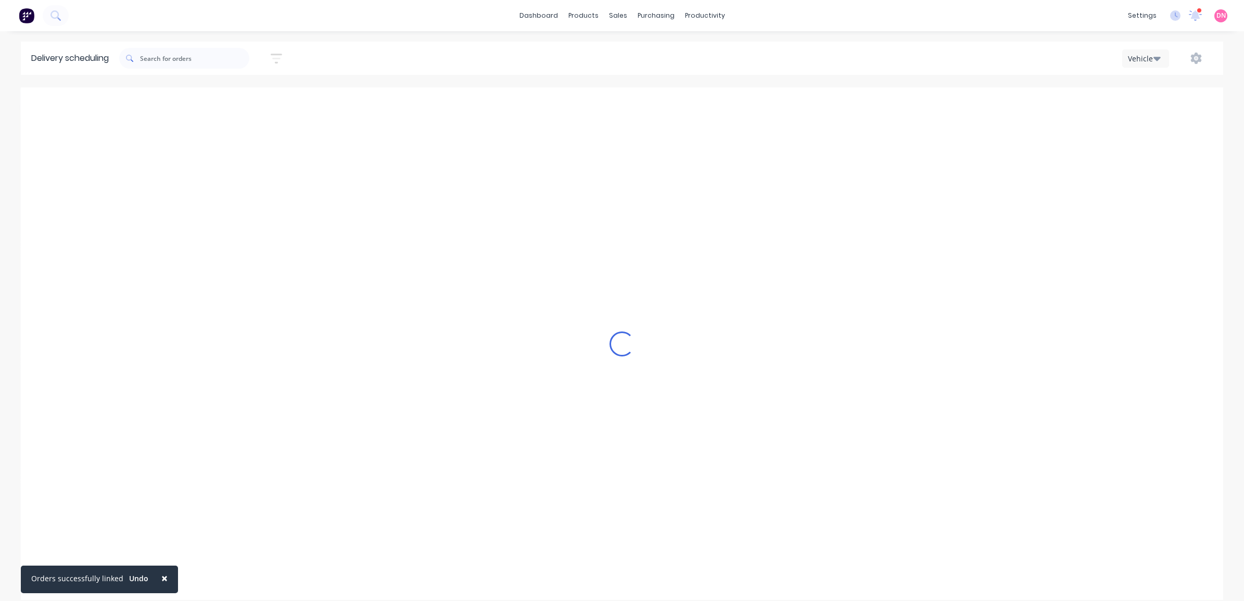
scroll to position [0, 0]
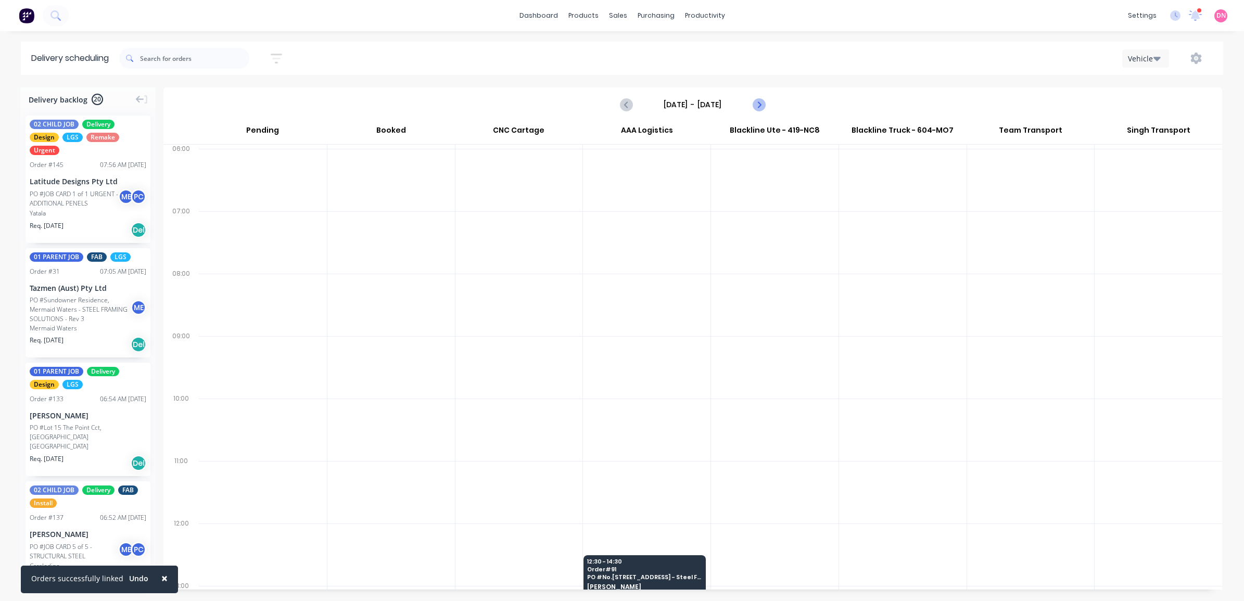
click at [756, 102] on icon "Next page" at bounding box center [758, 104] width 12 height 12
type input "[DATE] - [DATE]"
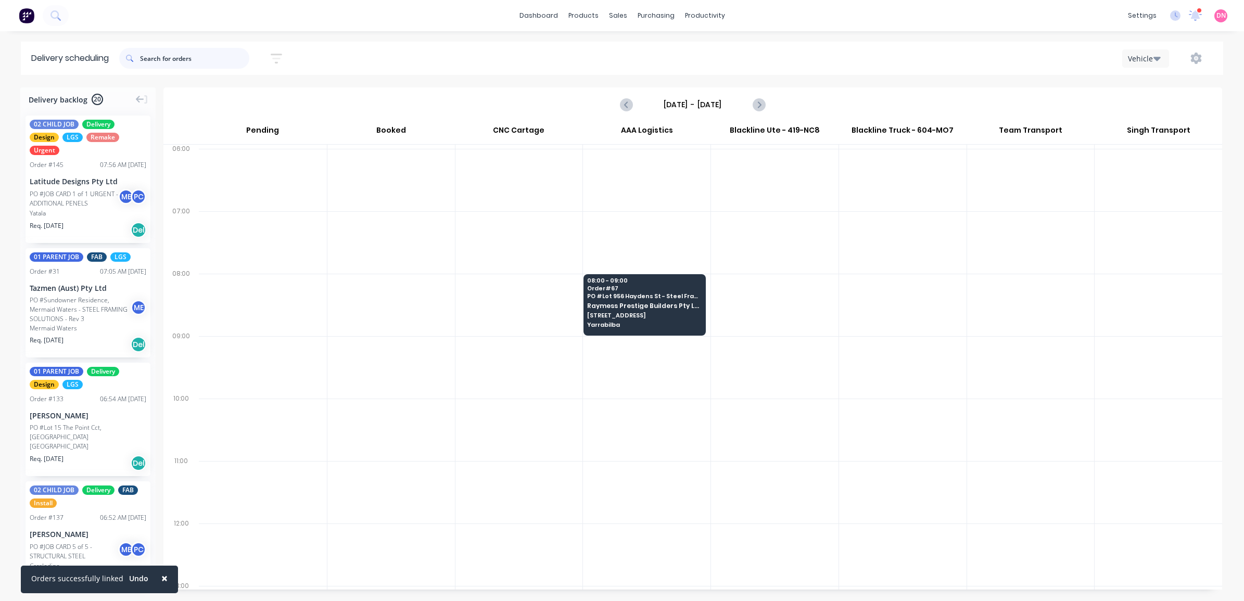
click at [171, 56] on input "text" at bounding box center [194, 58] width 109 height 21
type input "raymess"
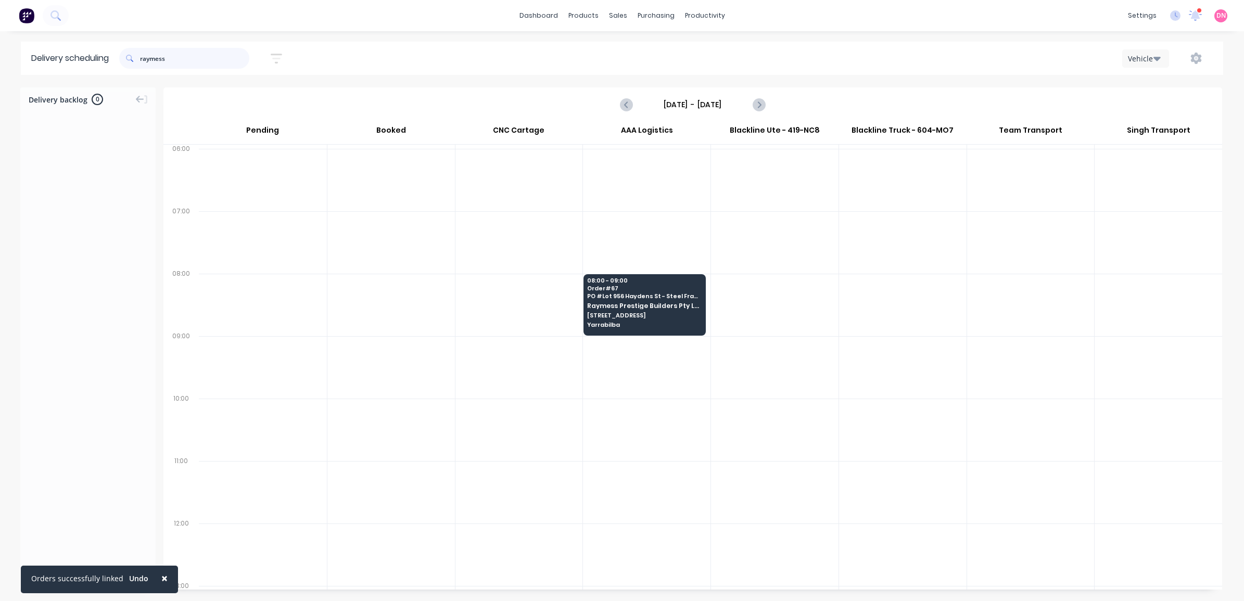
drag, startPoint x: 52, startPoint y: 68, endPoint x: 22, endPoint y: 68, distance: 30.2
click at [22, 68] on header "Delivery scheduling raymess Sort by Most recent Created date Required date Orde…" at bounding box center [622, 58] width 1202 height 33
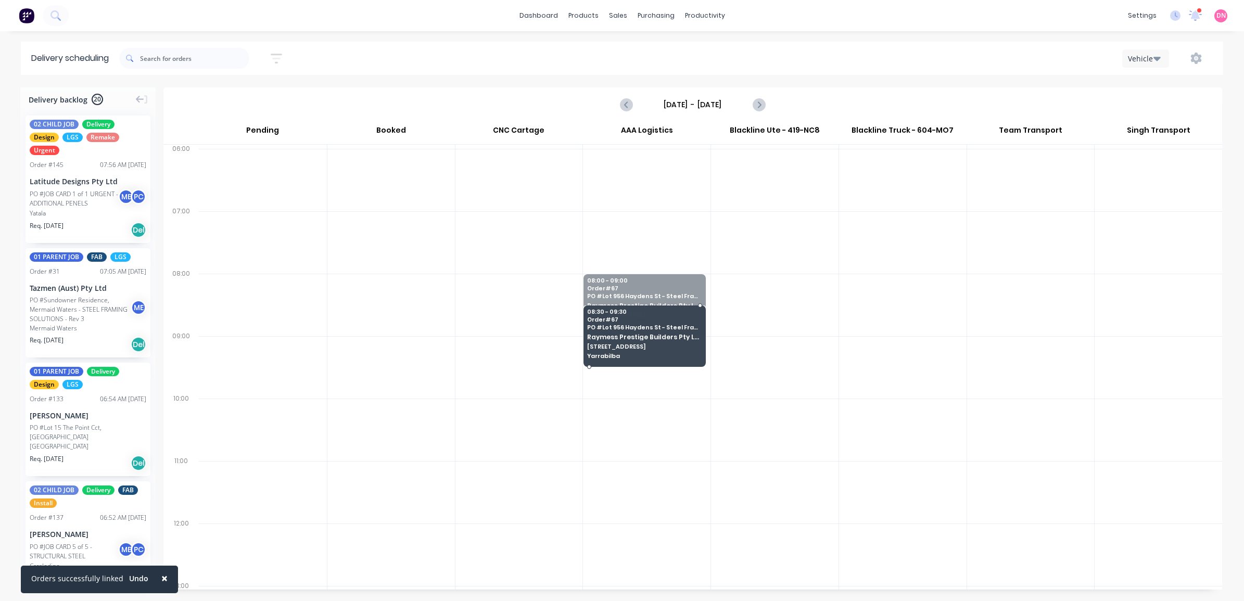
drag, startPoint x: 638, startPoint y: 302, endPoint x: 638, endPoint y: 328, distance: 25.5
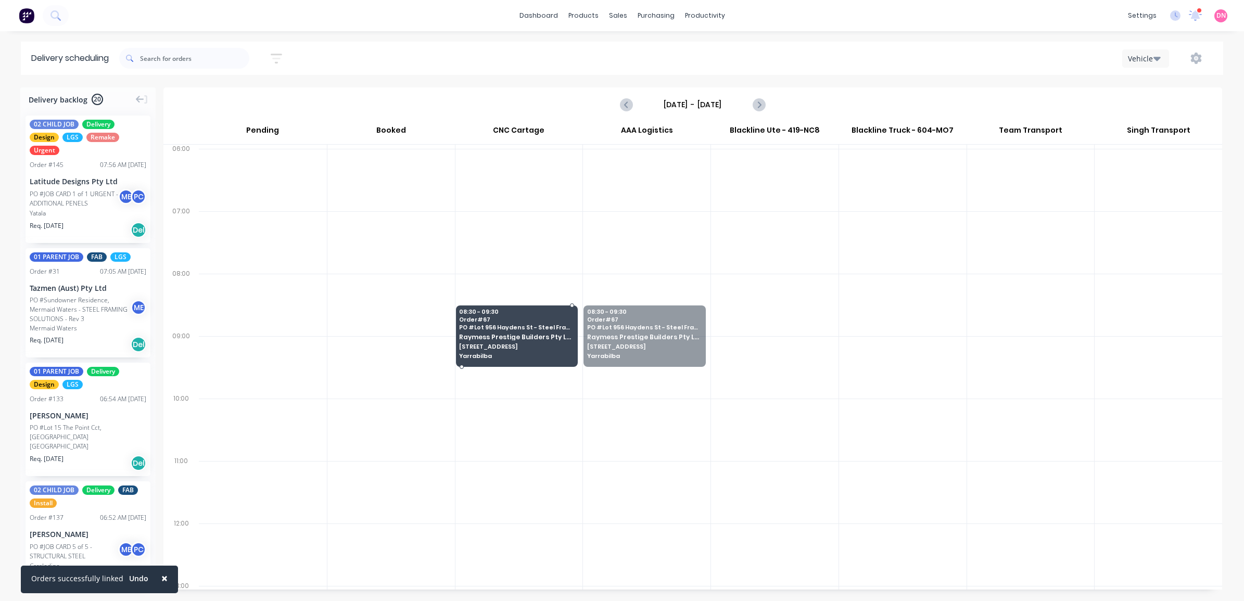
drag, startPoint x: 630, startPoint y: 328, endPoint x: 549, endPoint y: 334, distance: 81.4
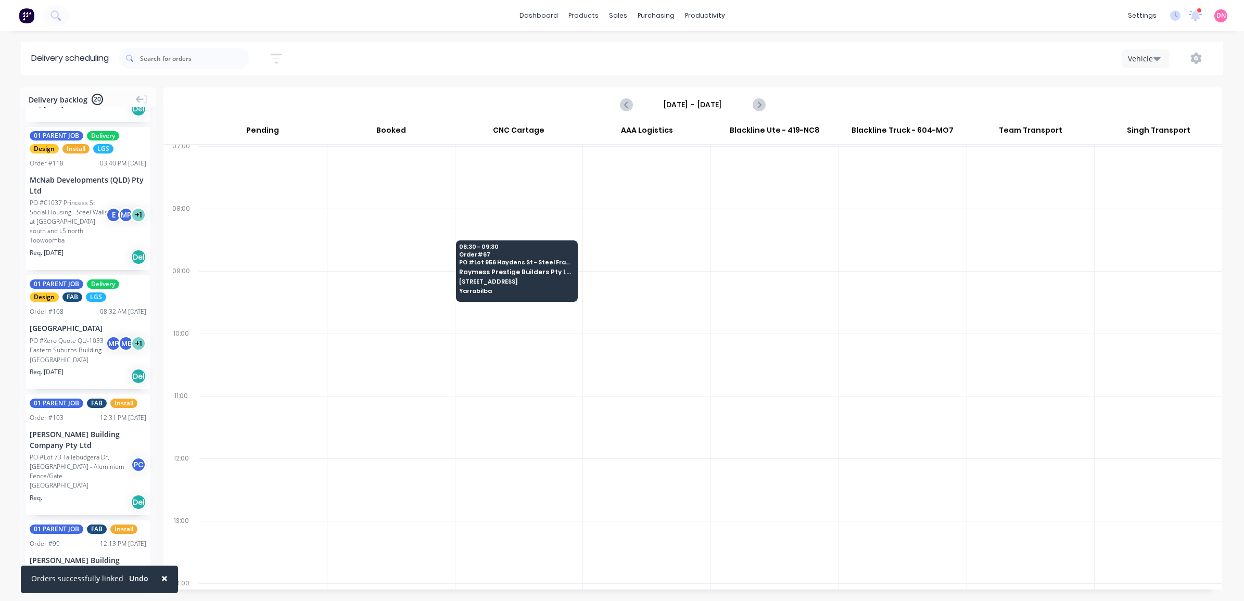
scroll to position [1041, 0]
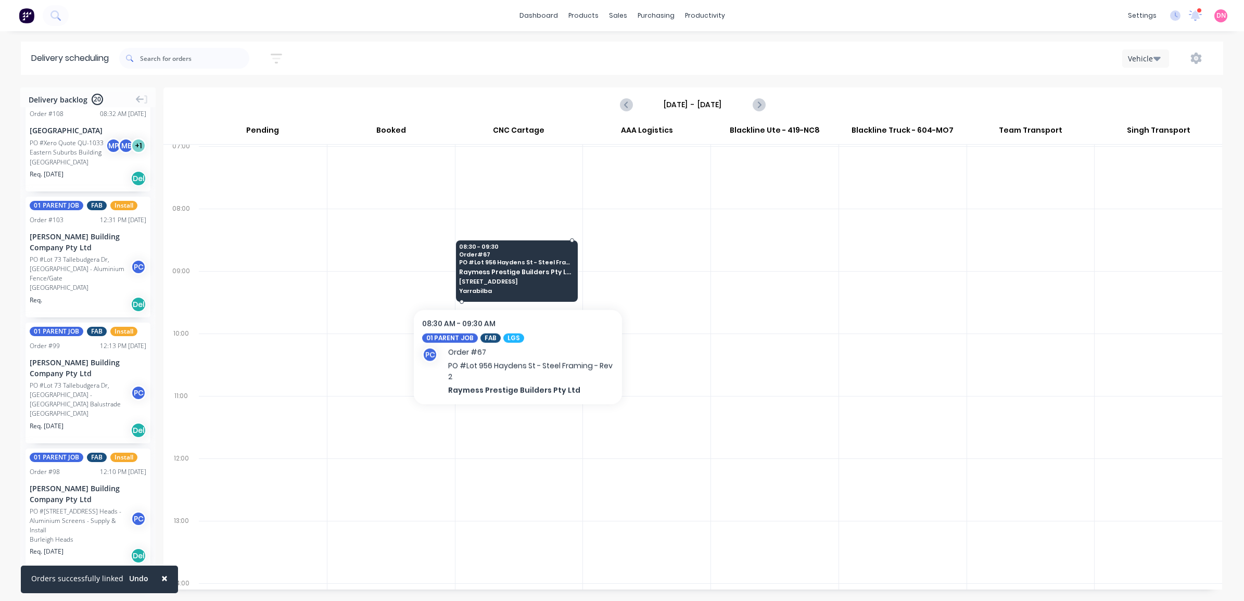
click at [475, 284] on span "[STREET_ADDRESS]" at bounding box center [516, 281] width 114 height 6
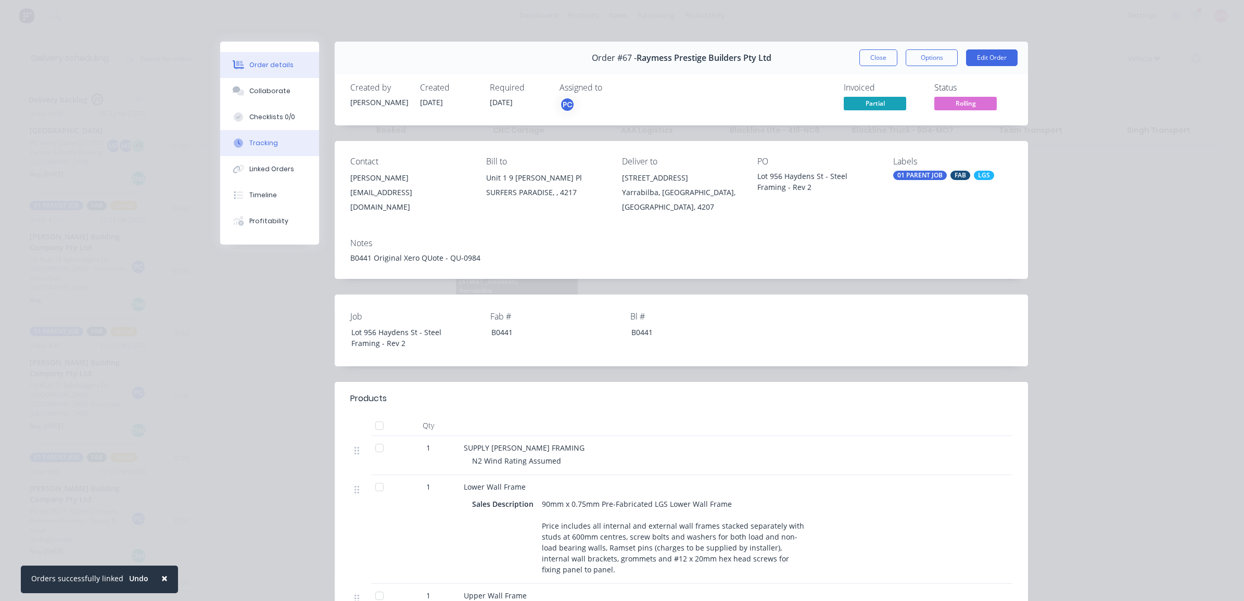
click at [289, 148] on button "Tracking" at bounding box center [269, 143] width 99 height 26
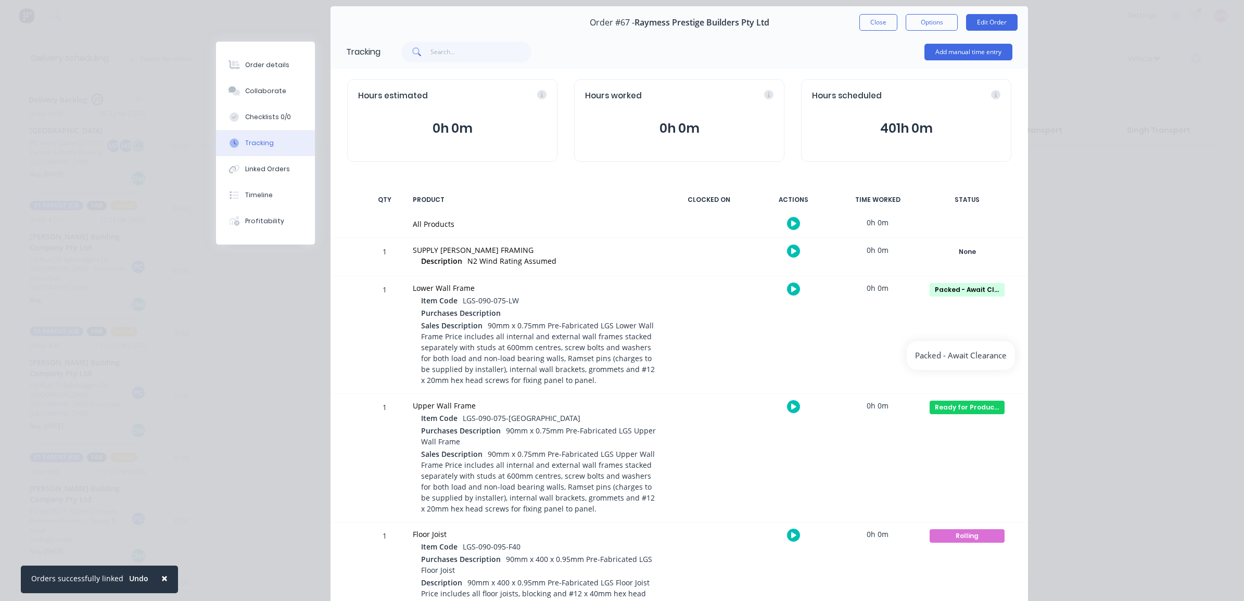
scroll to position [65, 0]
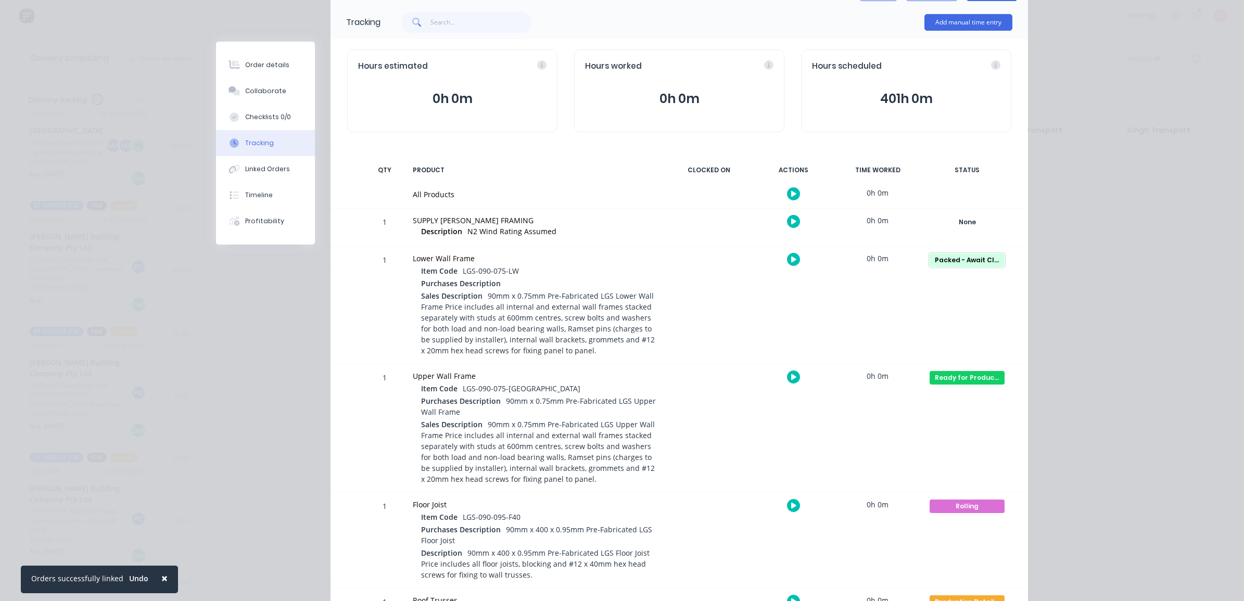
click at [970, 264] on div "Packed - Await Clearance" at bounding box center [966, 260] width 75 height 14
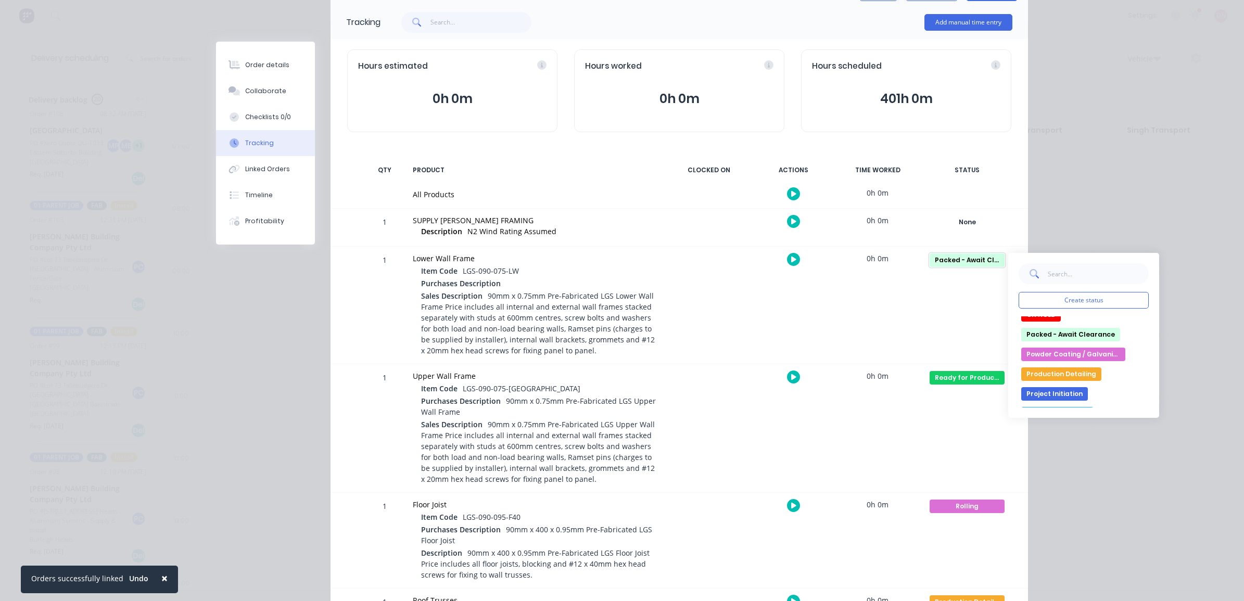
scroll to position [195, 0]
click at [1072, 362] on button "Ready for Delivery" at bounding box center [1057, 365] width 72 height 14
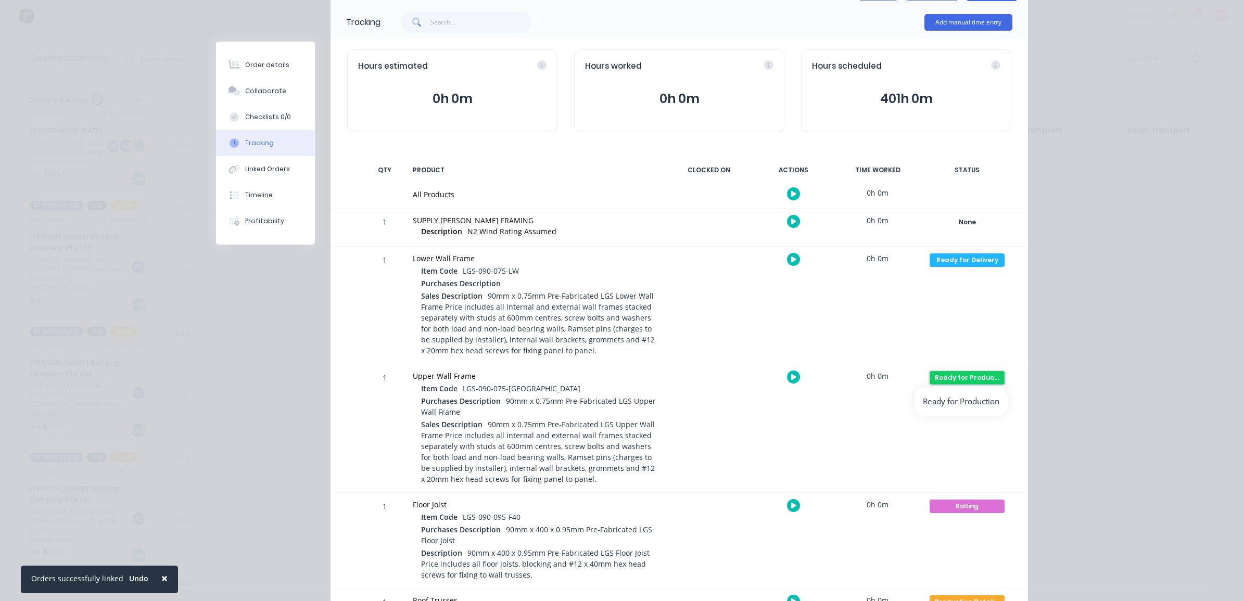
click at [977, 375] on div "Ready for Production" at bounding box center [966, 378] width 75 height 14
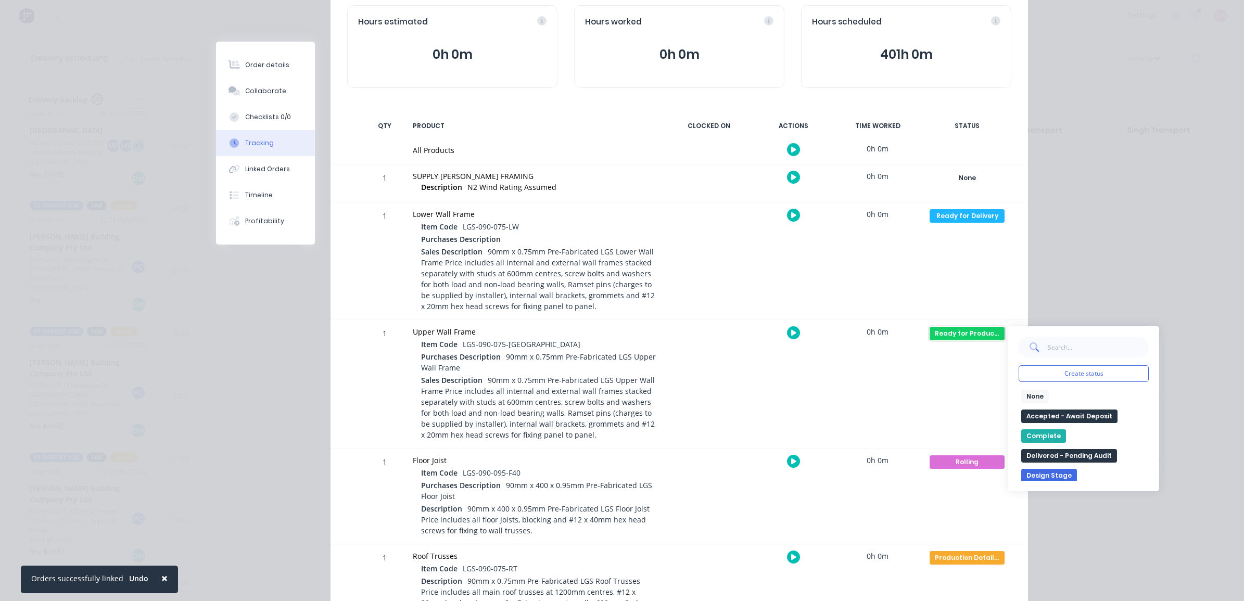
scroll to position [130, 0]
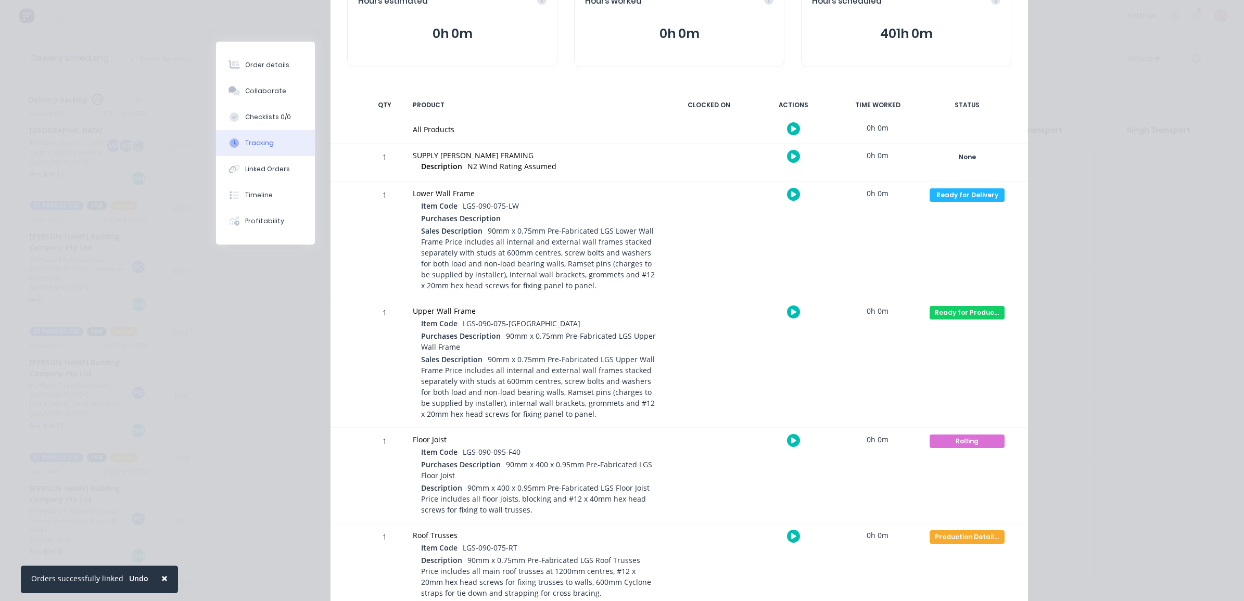
click at [958, 405] on div "Ready for Production Create status None edit Accepted - Await Deposit Complete …" at bounding box center [967, 363] width 88 height 128
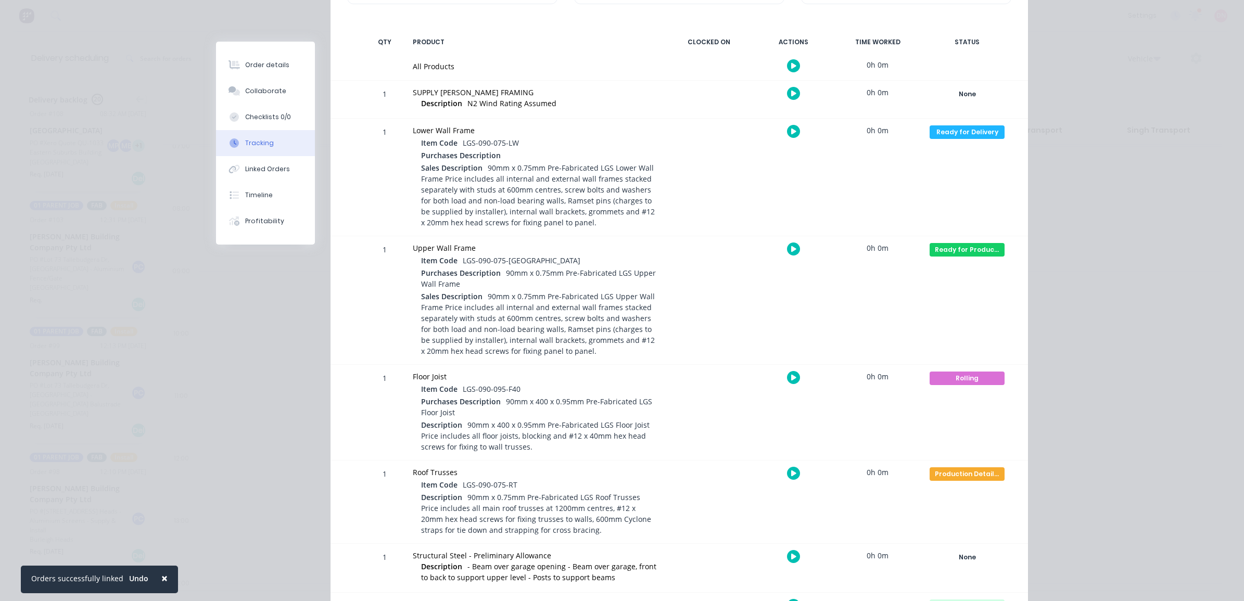
scroll to position [260, 0]
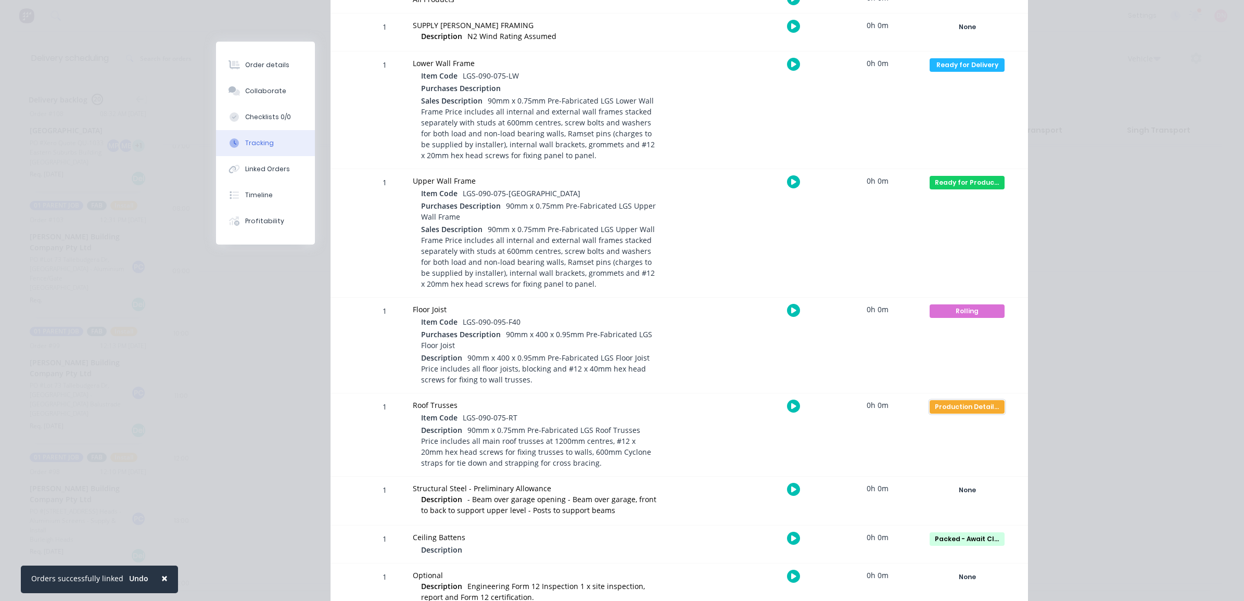
click at [971, 407] on div "Production Detailing" at bounding box center [966, 407] width 75 height 14
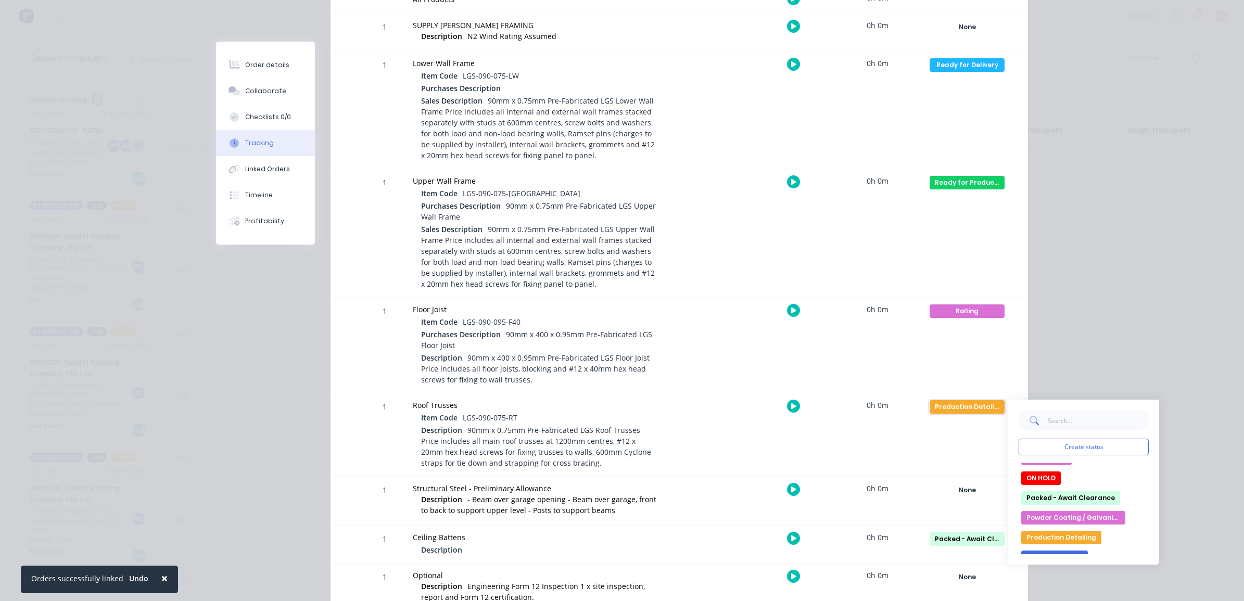
scroll to position [195, 0]
click at [1078, 533] on button "Ready for Production" at bounding box center [1062, 532] width 83 height 14
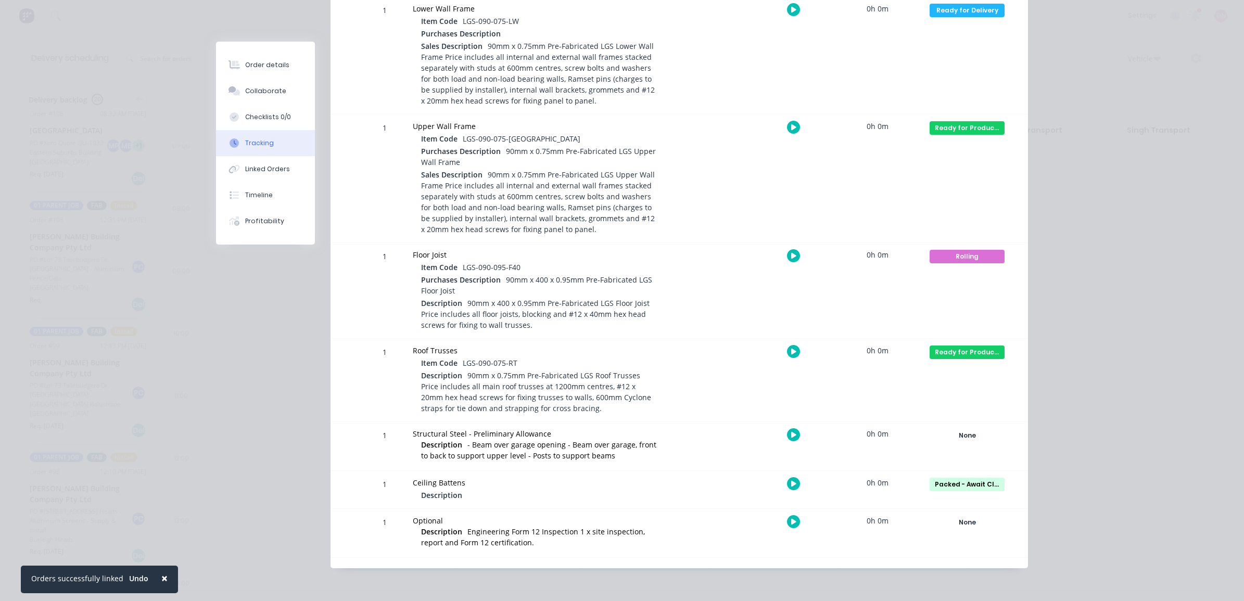
scroll to position [0, 0]
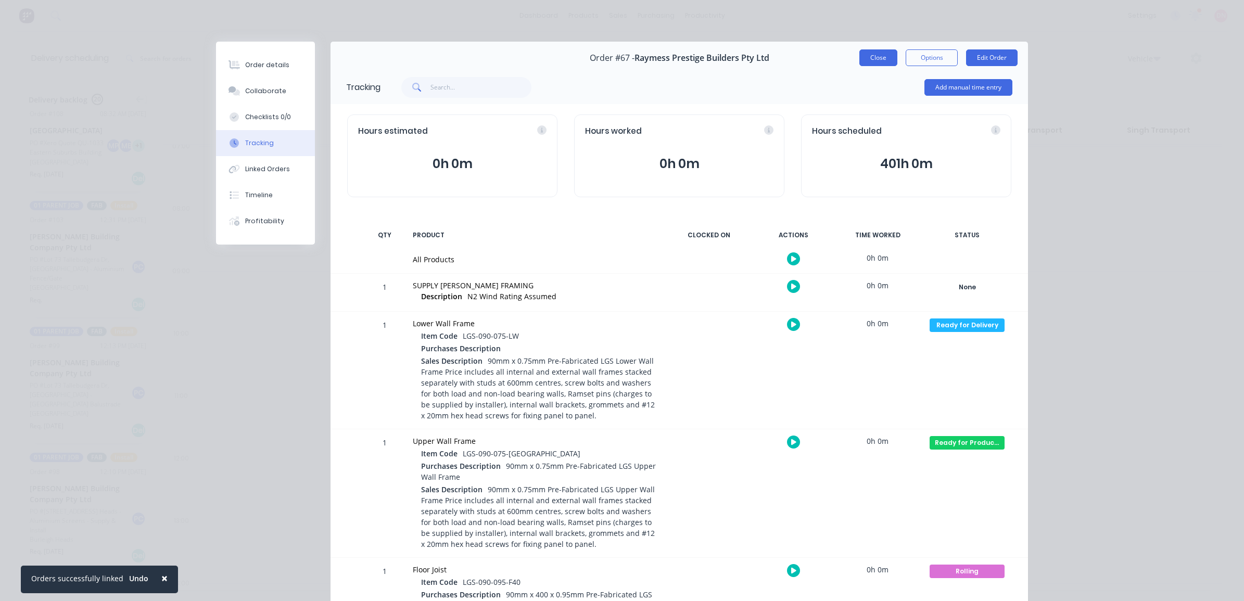
click at [880, 59] on button "Close" at bounding box center [878, 57] width 38 height 17
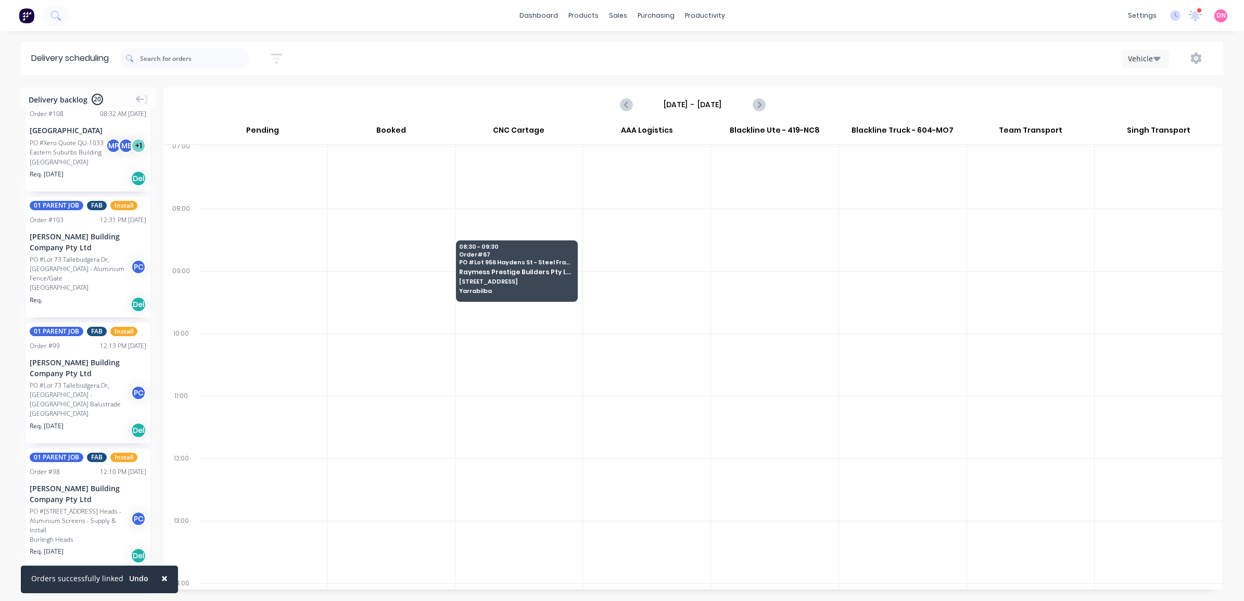
click at [1189, 58] on button "button" at bounding box center [1195, 58] width 33 height 19
click at [1174, 101] on div "Settings" at bounding box center [1163, 106] width 80 height 15
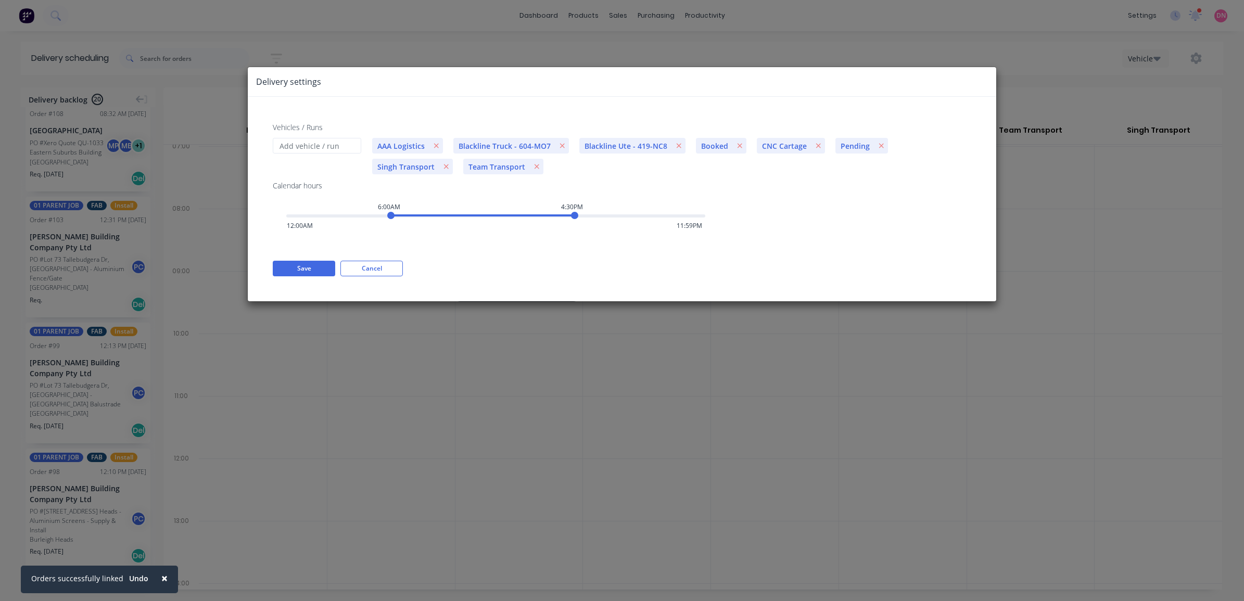
click at [789, 61] on div "Delivery settings Vehicles / Runs AAA Logistics Blackline Truck - 604-MO7 Black…" at bounding box center [622, 300] width 1244 height 601
click at [313, 266] on button "Save" at bounding box center [304, 269] width 62 height 16
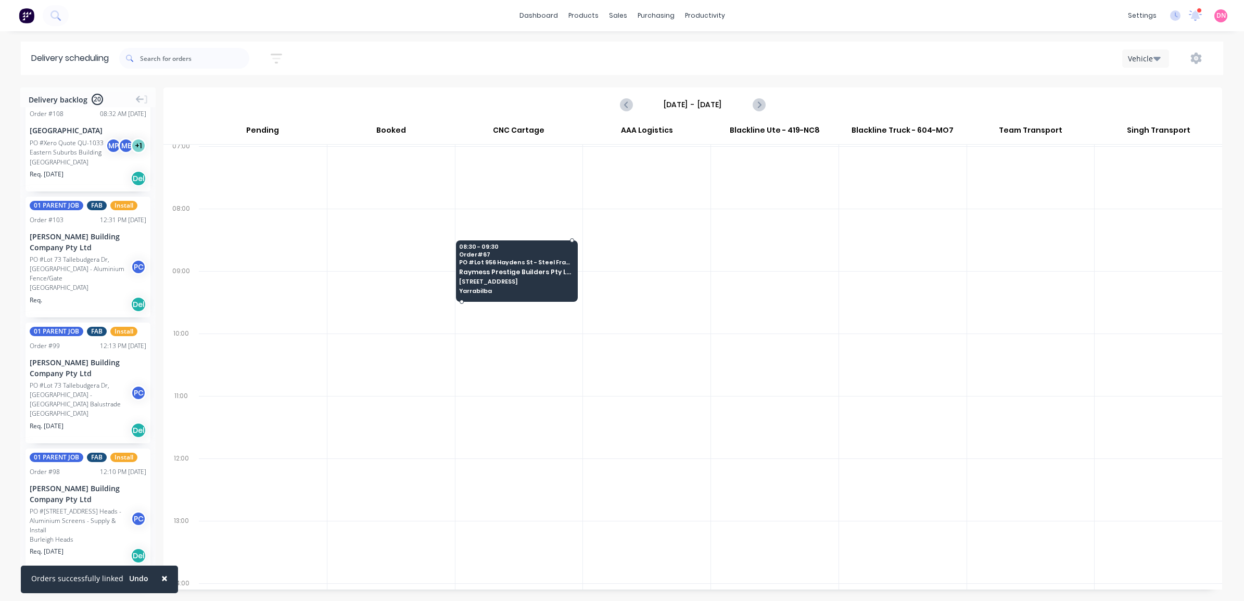
click at [469, 253] on span "Order # 67" at bounding box center [516, 254] width 114 height 6
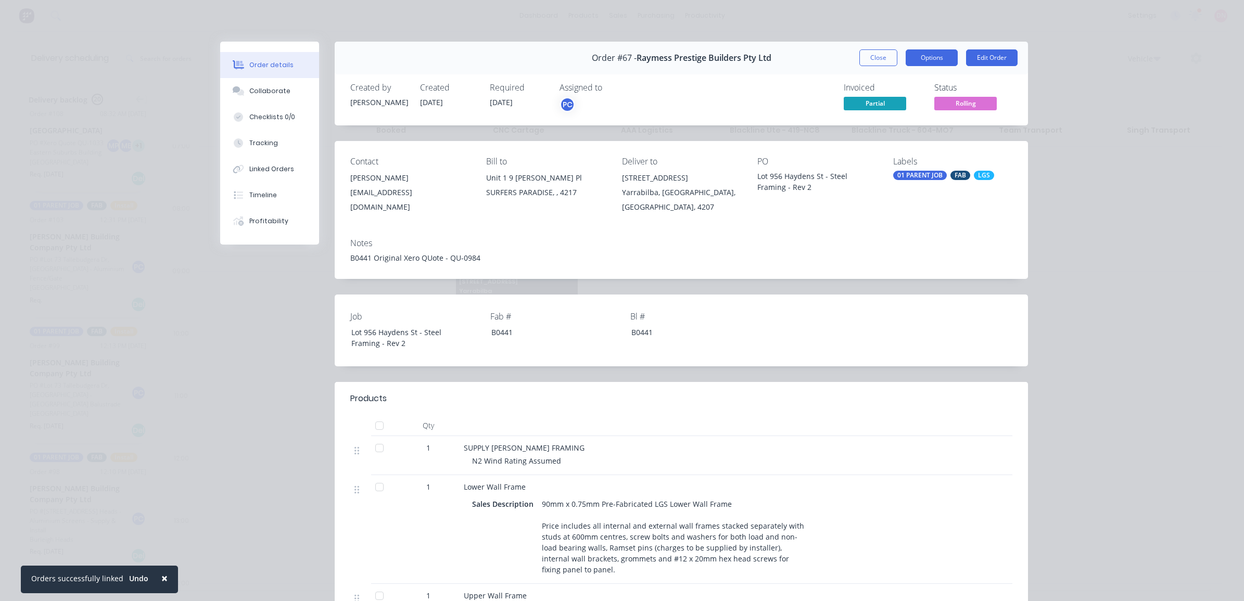
click at [929, 55] on button "Options" at bounding box center [931, 57] width 52 height 17
click at [909, 122] on div "Delivery Docket" at bounding box center [902, 126] width 91 height 15
click at [930, 133] on div "Standard" at bounding box center [902, 126] width 91 height 15
click at [889, 141] on div "Custom" at bounding box center [902, 146] width 91 height 15
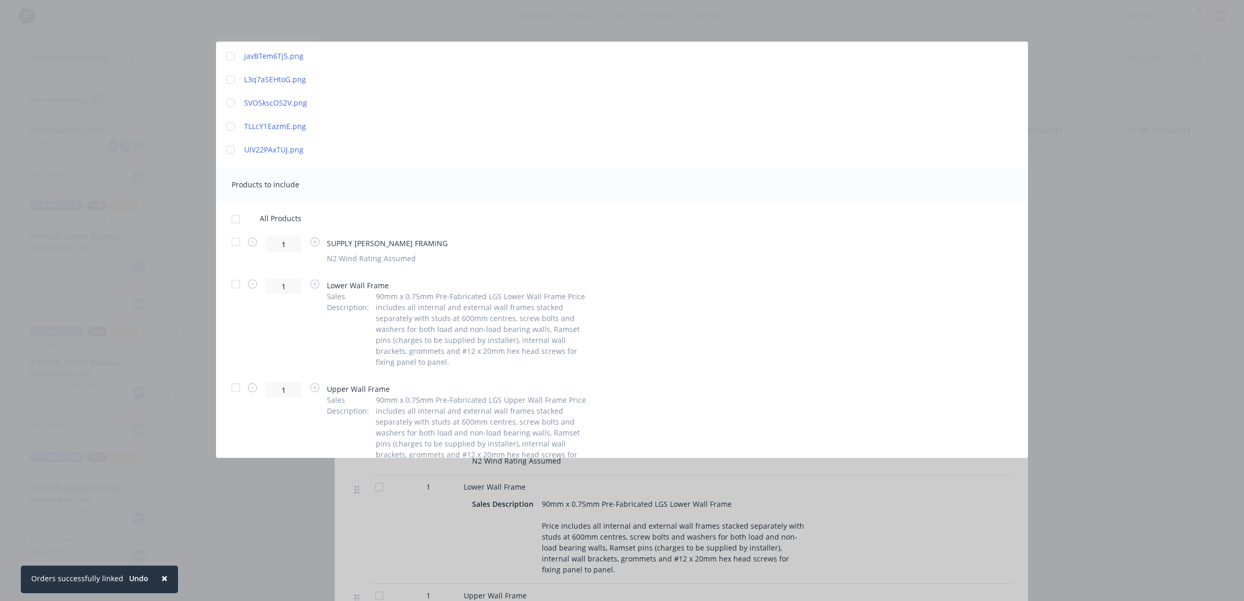
click at [237, 284] on div at bounding box center [235, 284] width 21 height 21
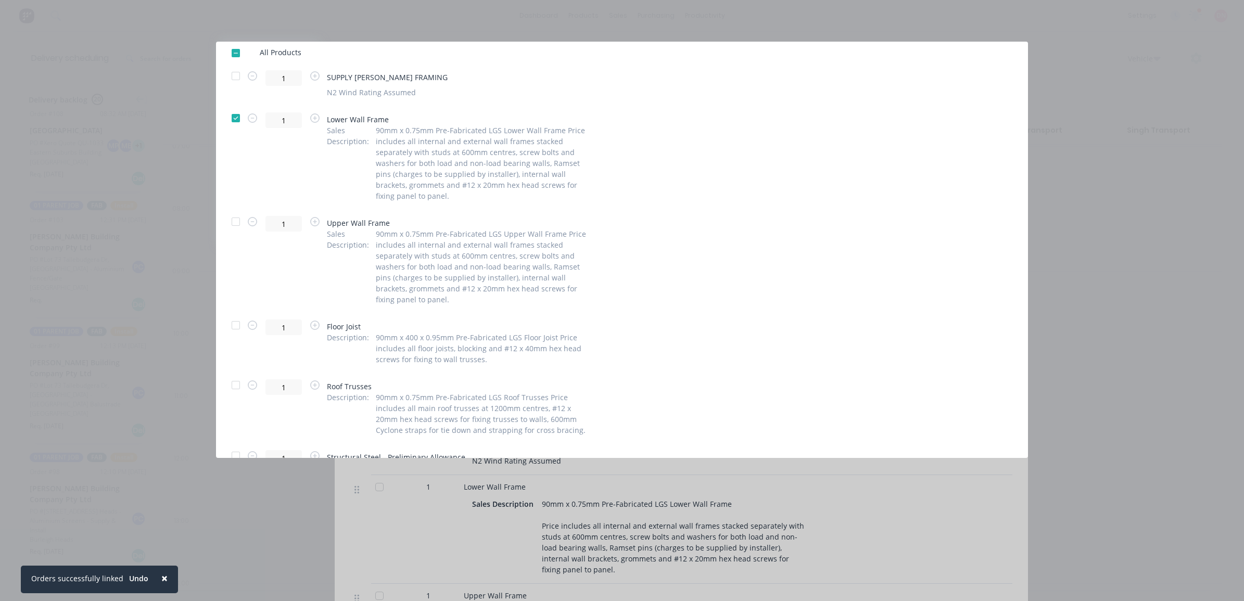
scroll to position [409, 0]
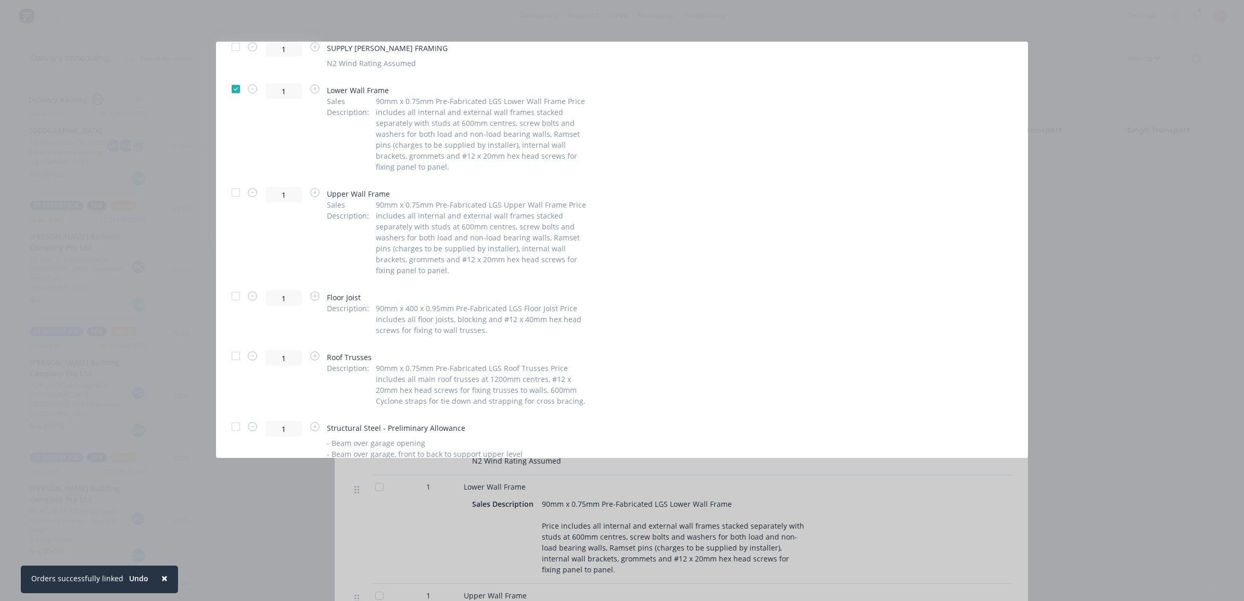
click at [235, 289] on div at bounding box center [235, 296] width 21 height 21
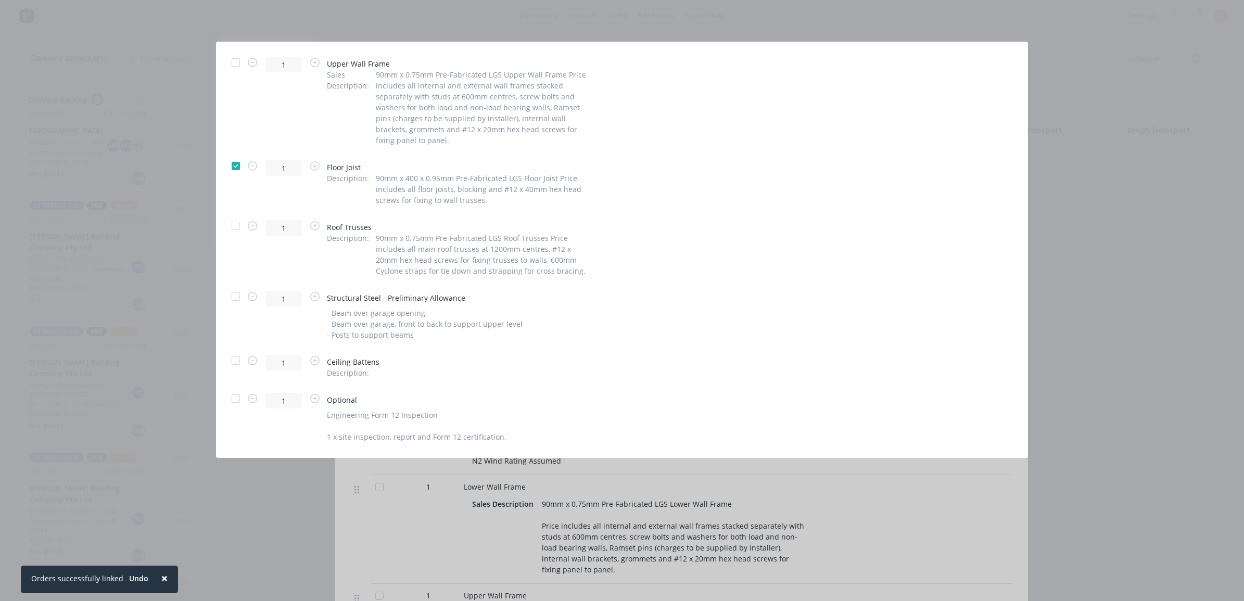
click at [237, 356] on div at bounding box center [235, 360] width 21 height 21
click at [350, 372] on span "Description :" at bounding box center [348, 372] width 42 height 11
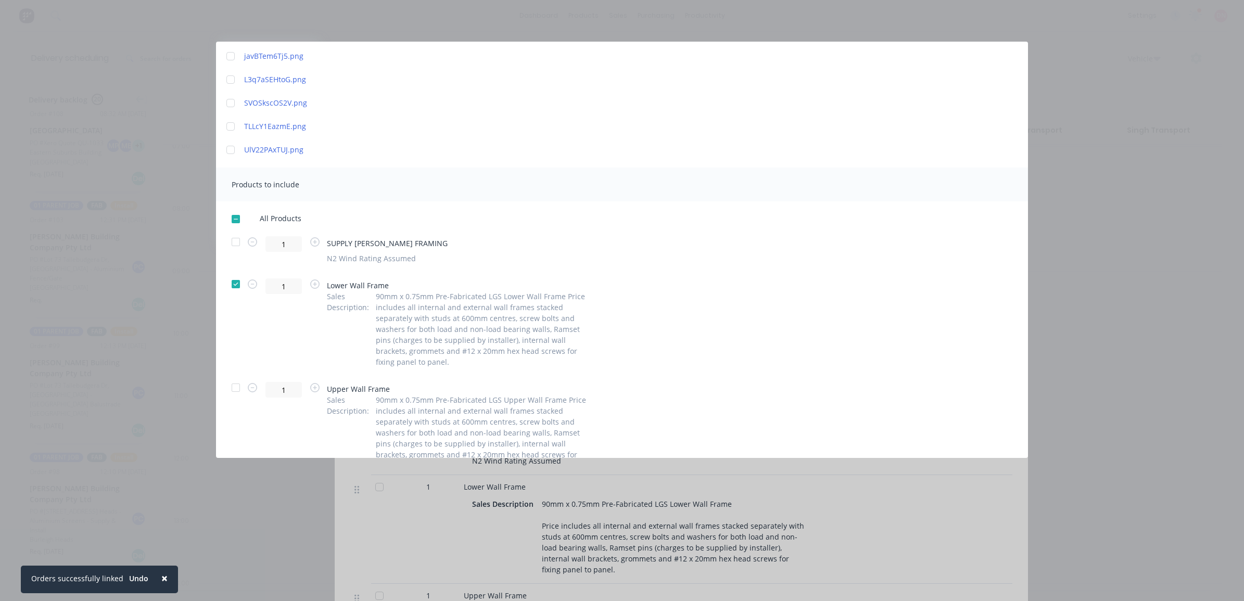
scroll to position [0, 0]
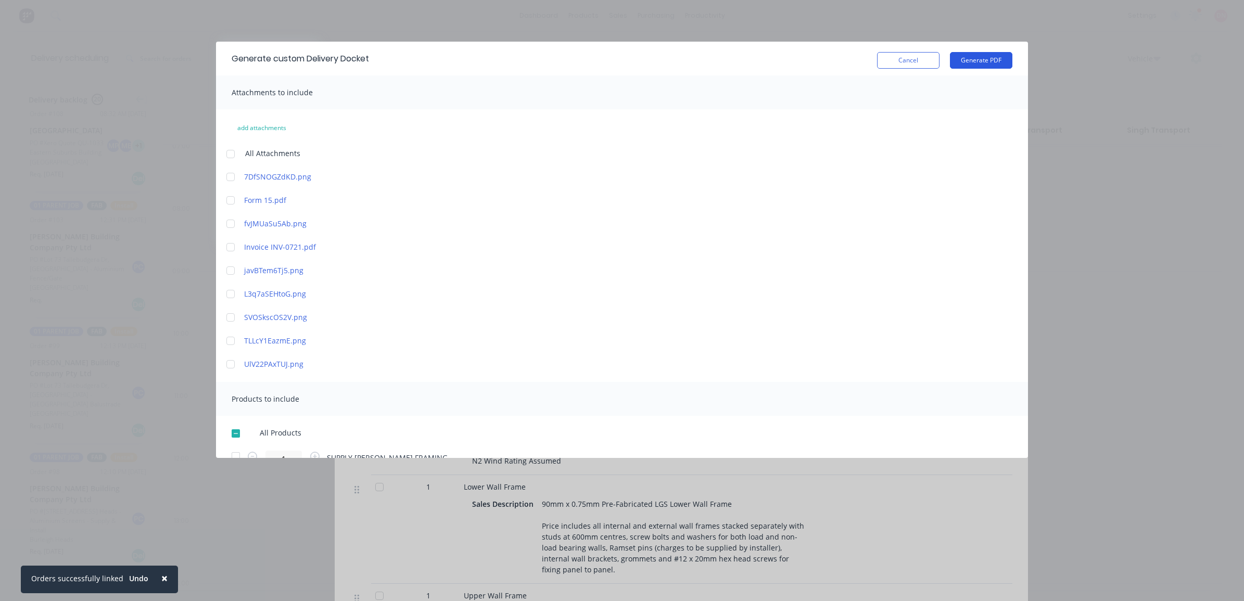
click at [963, 60] on button "Generate PDF" at bounding box center [981, 60] width 62 height 17
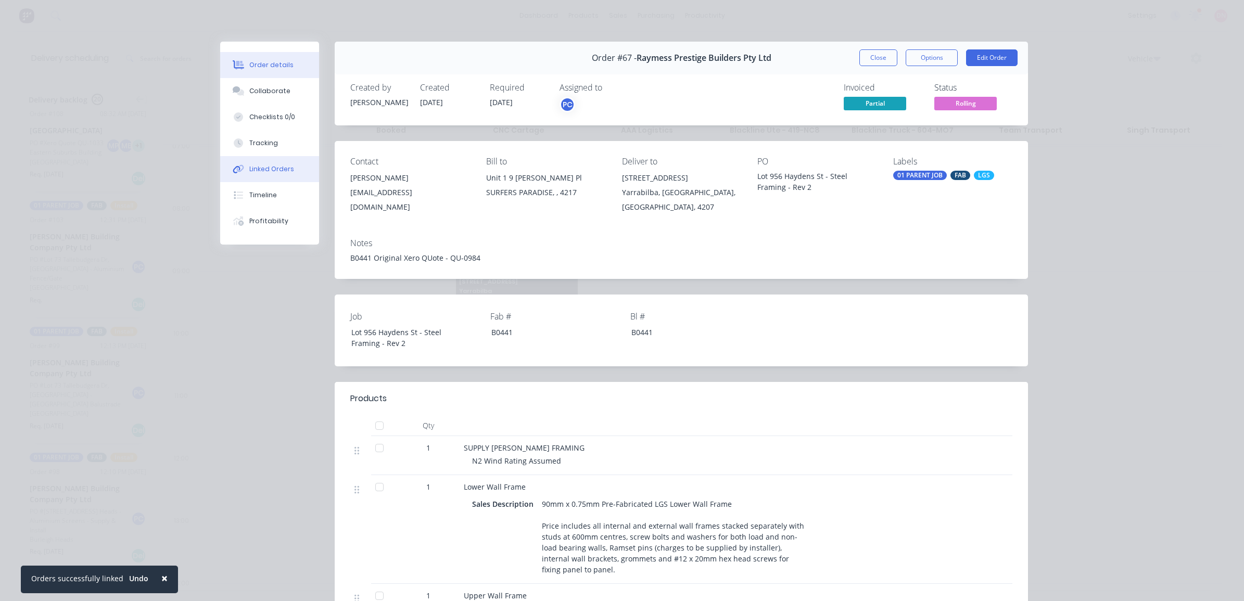
click at [233, 164] on icon at bounding box center [239, 168] width 12 height 9
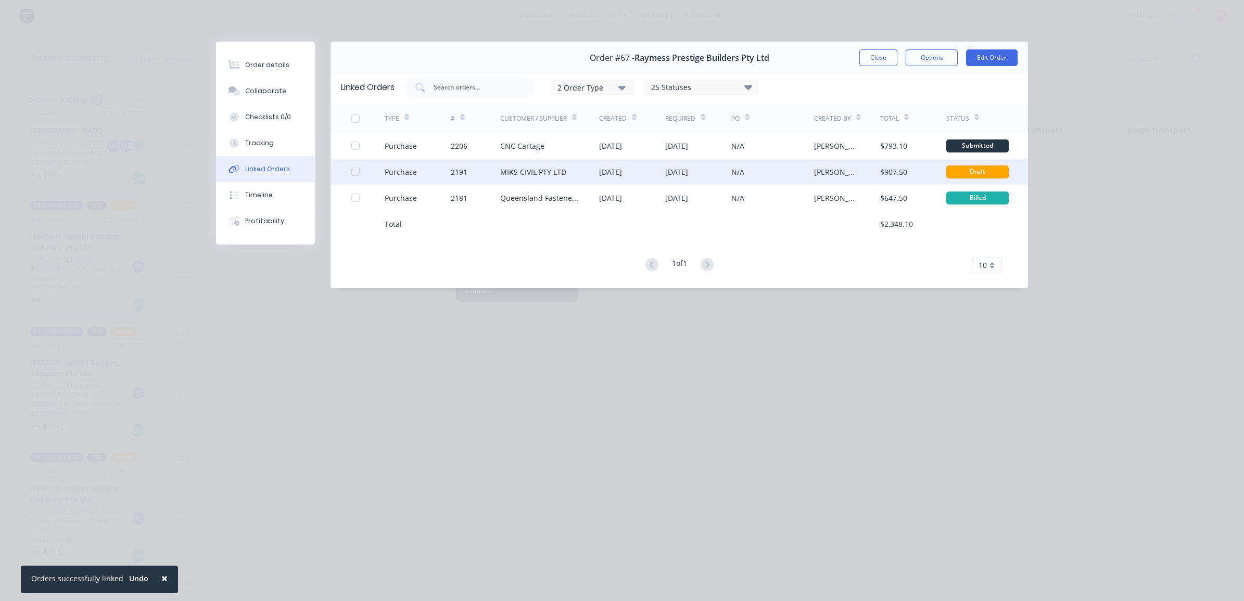
click at [774, 181] on div "N/A" at bounding box center [772, 172] width 83 height 26
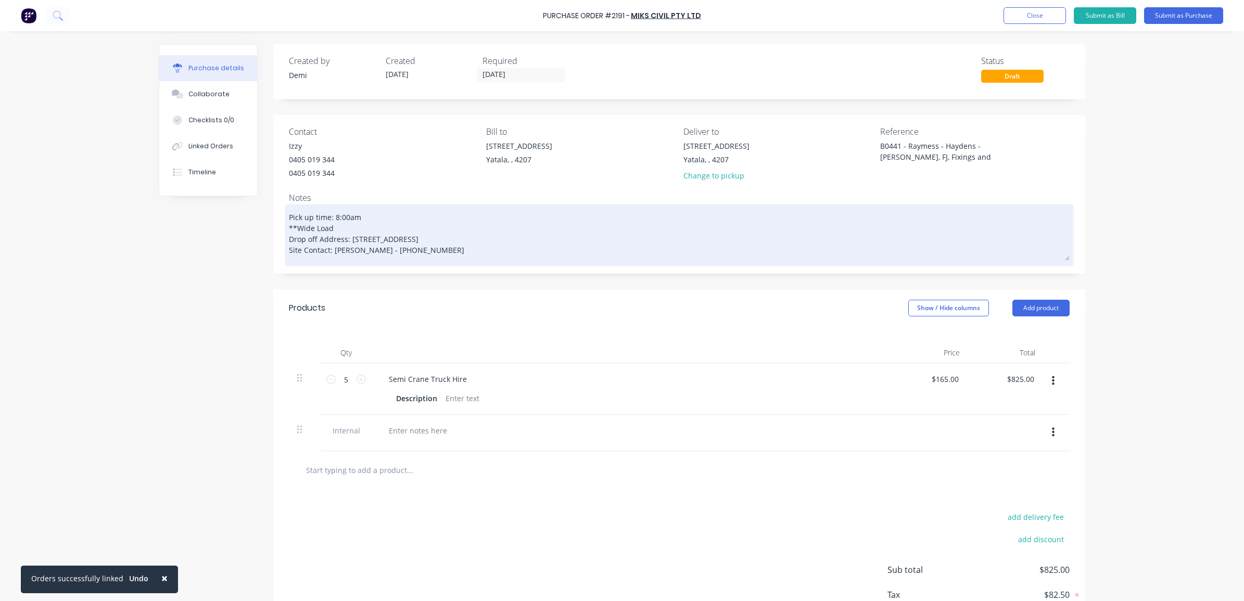
click at [389, 251] on textarea "Pick up time: 8:00am **Wide Load Drop off Address: [STREET_ADDRESS] Site Contac…" at bounding box center [679, 234] width 780 height 54
type textarea "x"
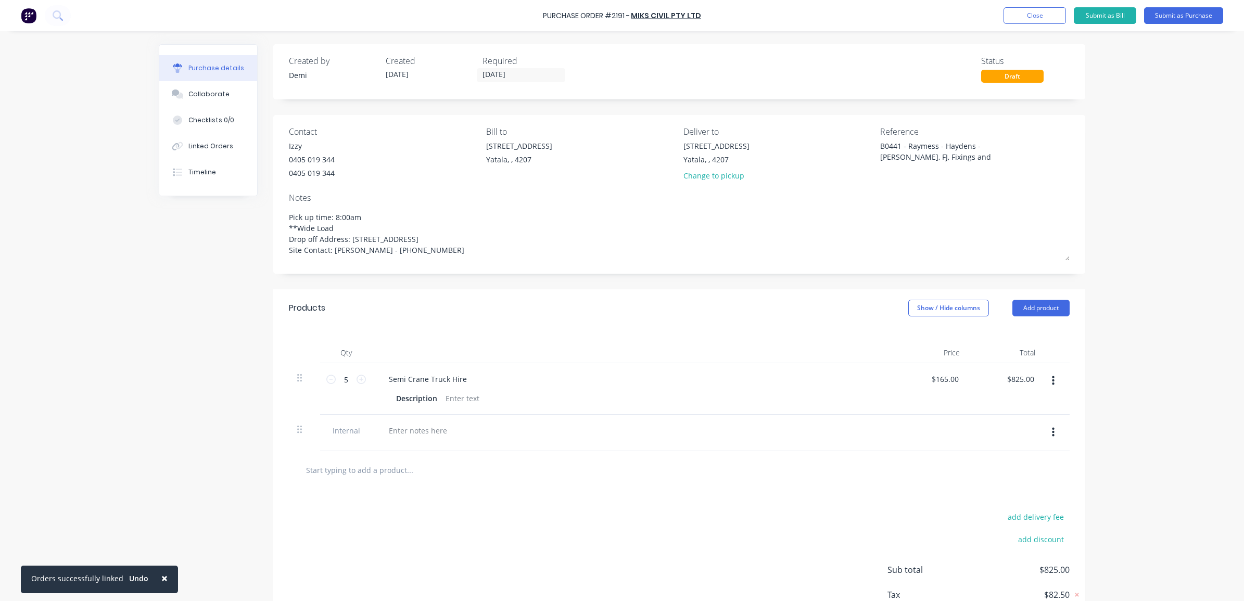
drag, startPoint x: 408, startPoint y: 251, endPoint x: 129, endPoint y: 197, distance: 284.7
click at [129, 197] on div "× Orders successfully linked Undo Purchase Order #2191 - MIKS CIVIL PTY LTD Add…" at bounding box center [622, 300] width 1244 height 601
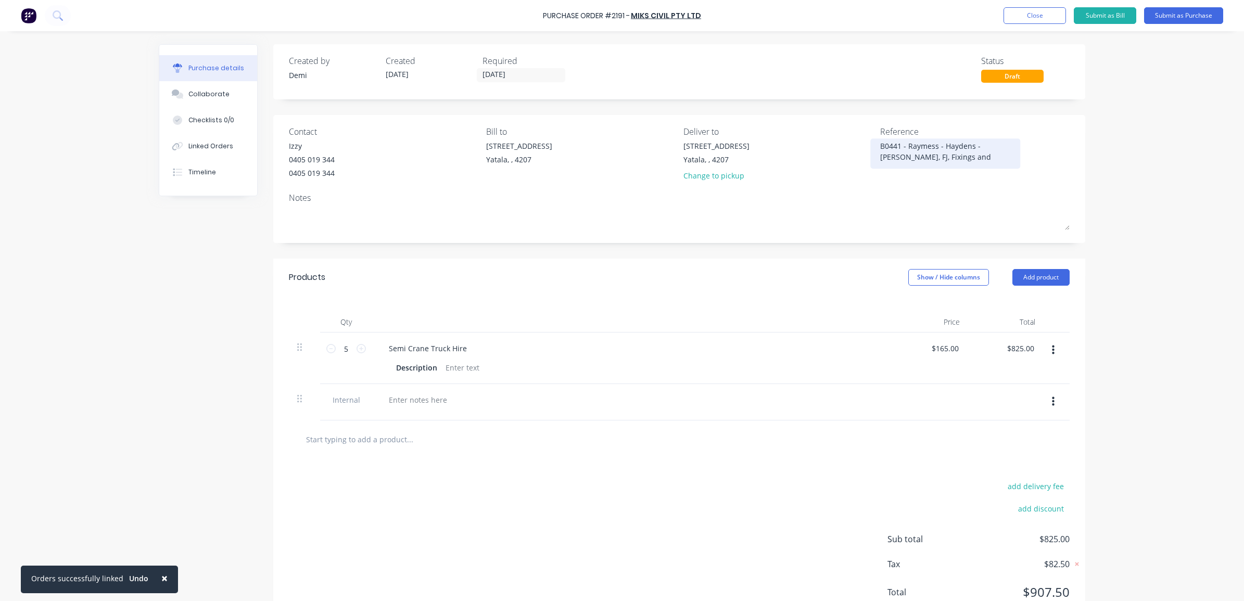
type textarea "x"
type textarea "Pick up time: 8:00am **Wide Load Drop off Address: [STREET_ADDRESS] Site Contac…"
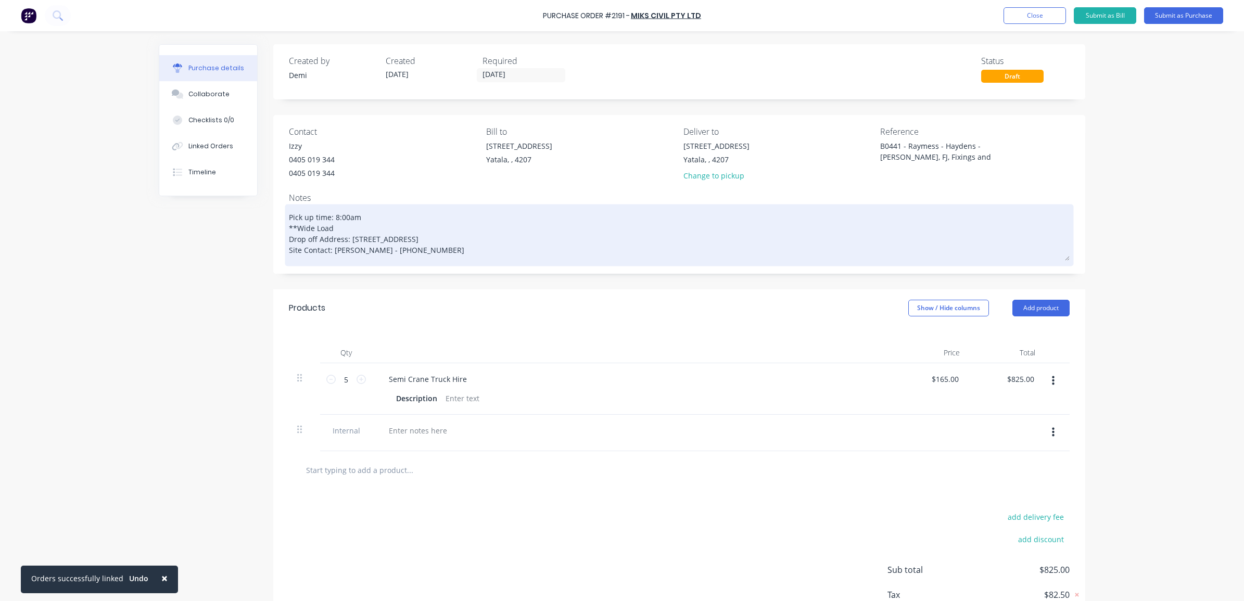
click at [369, 240] on textarea "Pick up time: 8:00am **Wide Load Drop off Address: [STREET_ADDRESS] Site Contac…" at bounding box center [679, 234] width 780 height 54
click at [354, 226] on textarea "Pick up time: 8:00am **Wide Load Drop off Address: [STREET_ADDRESS] Site Contac…" at bounding box center [679, 234] width 780 height 54
drag, startPoint x: 363, startPoint y: 219, endPoint x: 328, endPoint y: 216, distance: 34.5
click at [328, 216] on textarea "Pick up time: 8:00am **Wide Load Drop off Address: [STREET_ADDRESS] Site Contac…" at bounding box center [679, 234] width 780 height 54
type textarea "x"
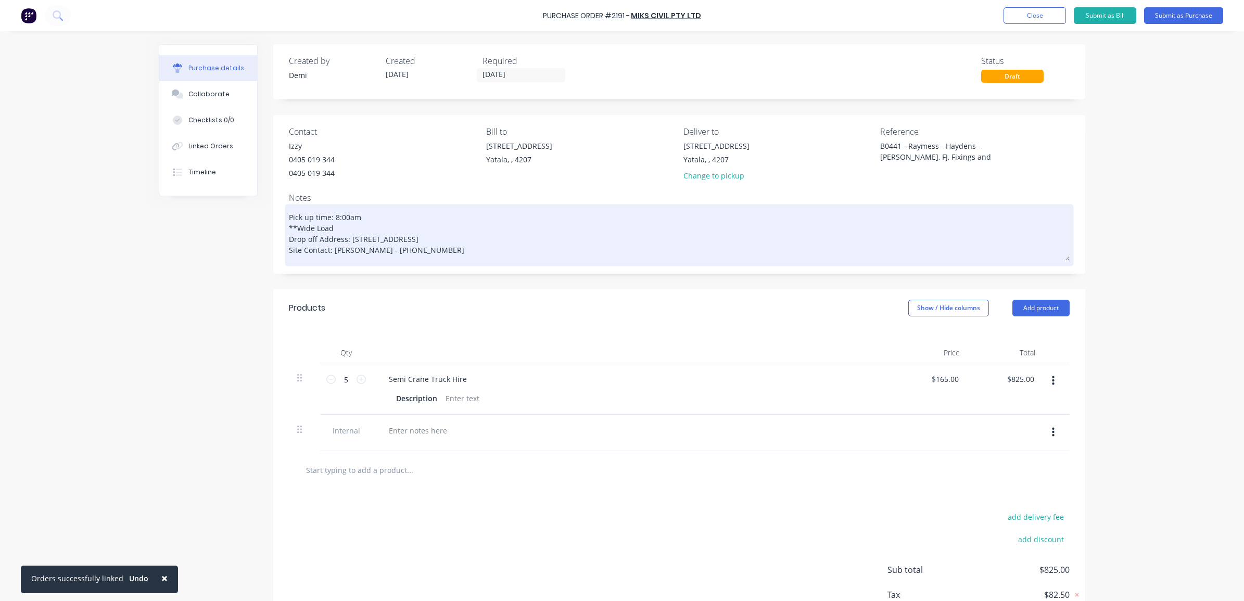
type textarea "Pick up time: **Wide Load Drop off Address: [STREET_ADDRESS] Site Contact: [PER…"
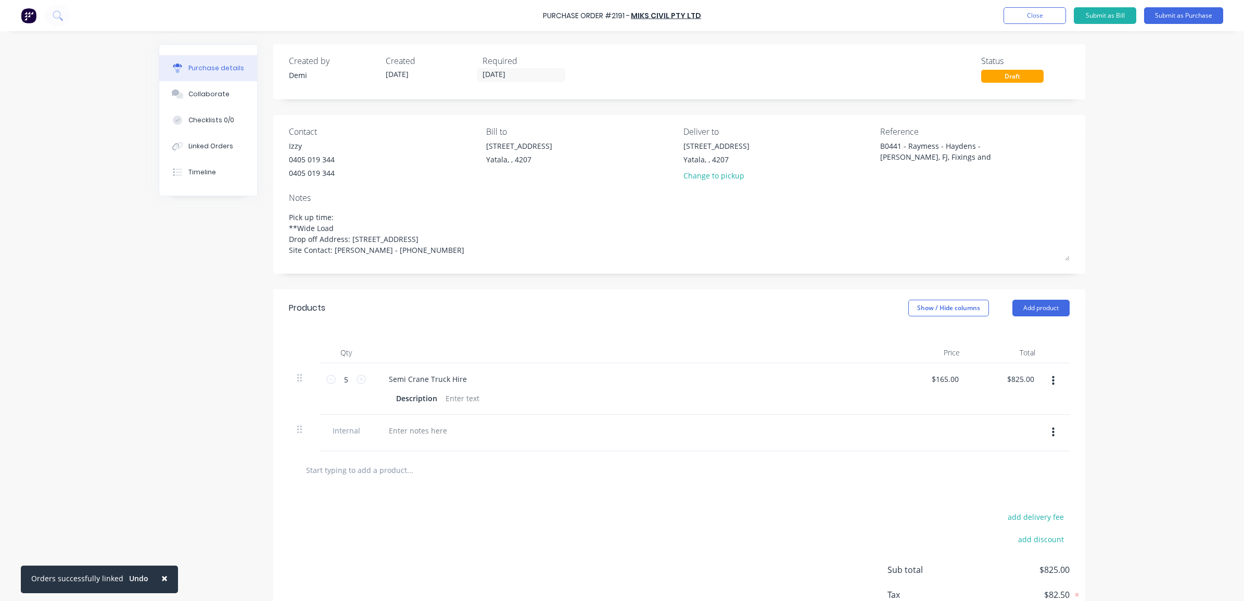
drag, startPoint x: 377, startPoint y: 225, endPoint x: 253, endPoint y: 229, distance: 123.9
click at [253, 229] on div "Created by [PERSON_NAME] Created [DATE] Required [DATE] Status Draft Contact Iz…" at bounding box center [622, 352] width 926 height 616
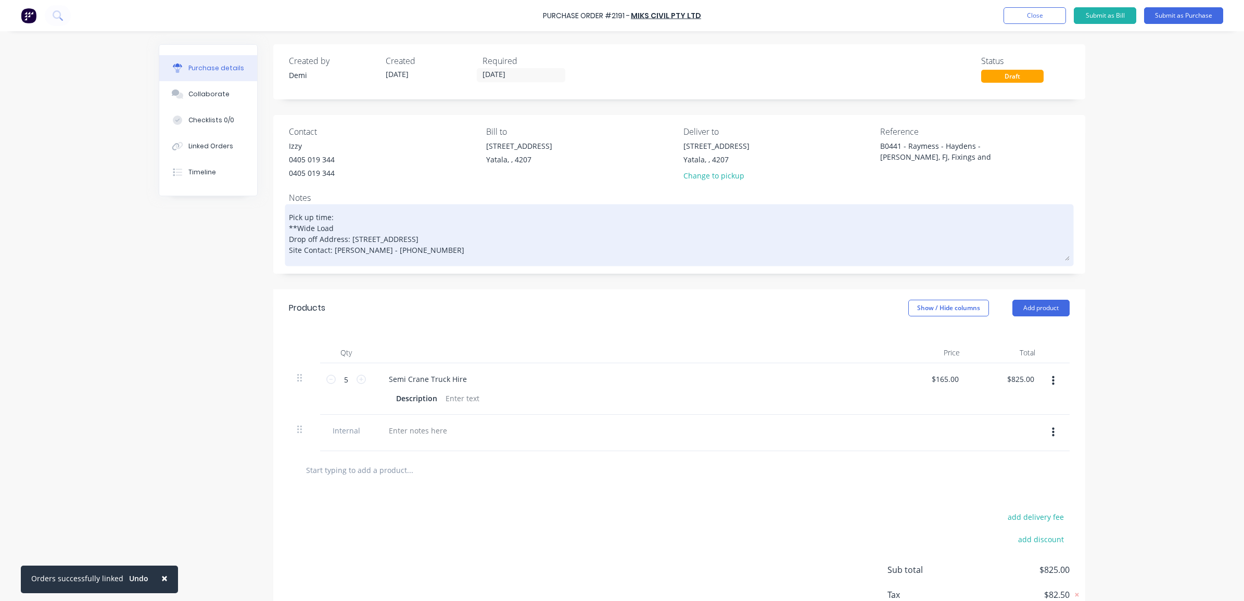
type textarea "x"
type textarea "Pick up time: Drop off Address: [STREET_ADDRESS] Site Contact: [PERSON_NAME] - …"
click at [289, 235] on textarea "Pick up time: Drop off Address: [STREET_ADDRESS] Site Contact: [PERSON_NAME] - …" at bounding box center [679, 234] width 780 height 54
type textarea "x"
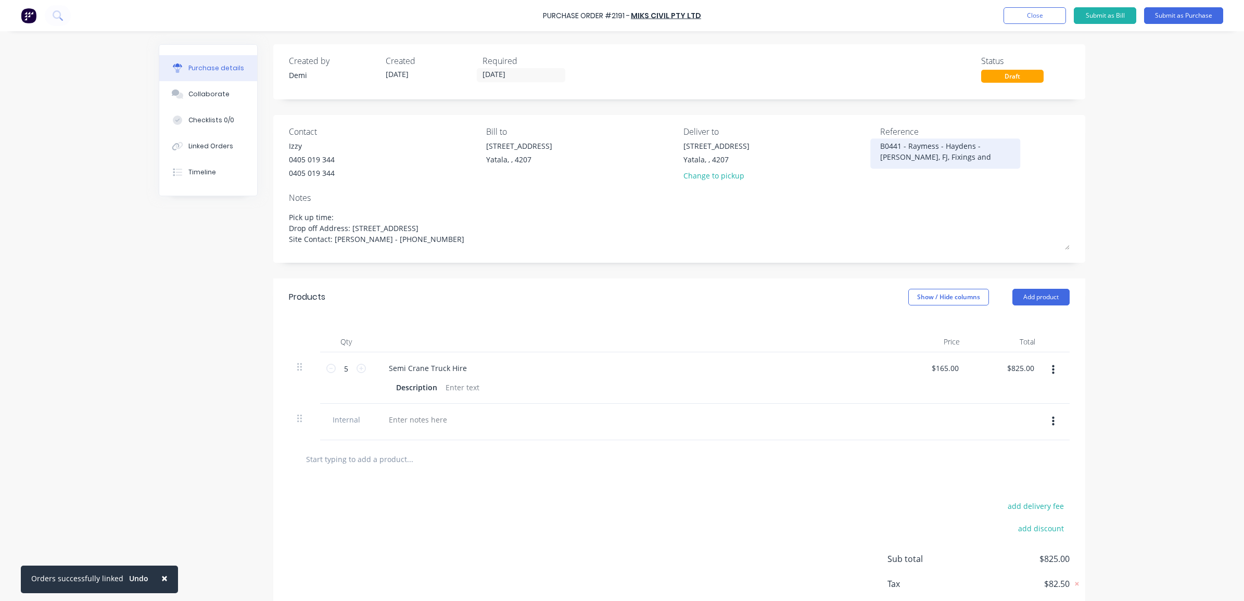
type textarea "Pick up time: Drop off Address: [STREET_ADDRESS] Site Contact: [PERSON_NAME] - …"
type textarea "x"
type textarea "Pick up time: Drop off Address: [STREET_ADDRESS] Site Contact: [PERSON_NAME] - …"
click at [940, 146] on textarea "B0441 - Raymess - Haydens - [PERSON_NAME], FJ, Fixings and Accessories" at bounding box center [945, 151] width 130 height 23
drag, startPoint x: 976, startPoint y: 146, endPoint x: 1055, endPoint y: 143, distance: 79.1
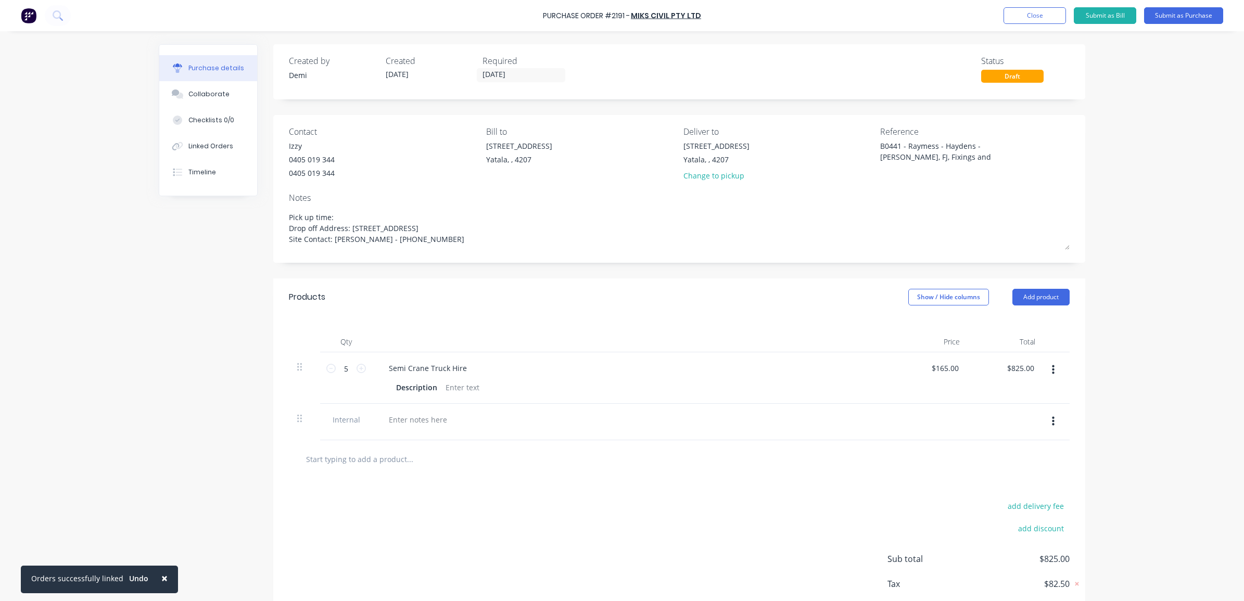
click at [1055, 143] on div "B0441 - Raymess - Haydens - [PERSON_NAME], FJ, Fixings and Accessories" at bounding box center [974, 153] width 189 height 26
type textarea "x"
type textarea "B0441 - Raymess - Haydens - FJ, Fixings and Accessories"
drag, startPoint x: 976, startPoint y: 158, endPoint x: 863, endPoint y: 155, distance: 112.9
click at [863, 155] on div "Contact Izzy [PHONE_NUMBER] Bill to [GEOGRAPHIC_DATA] Deliver to [STREET_ADDRES…" at bounding box center [679, 155] width 780 height 61
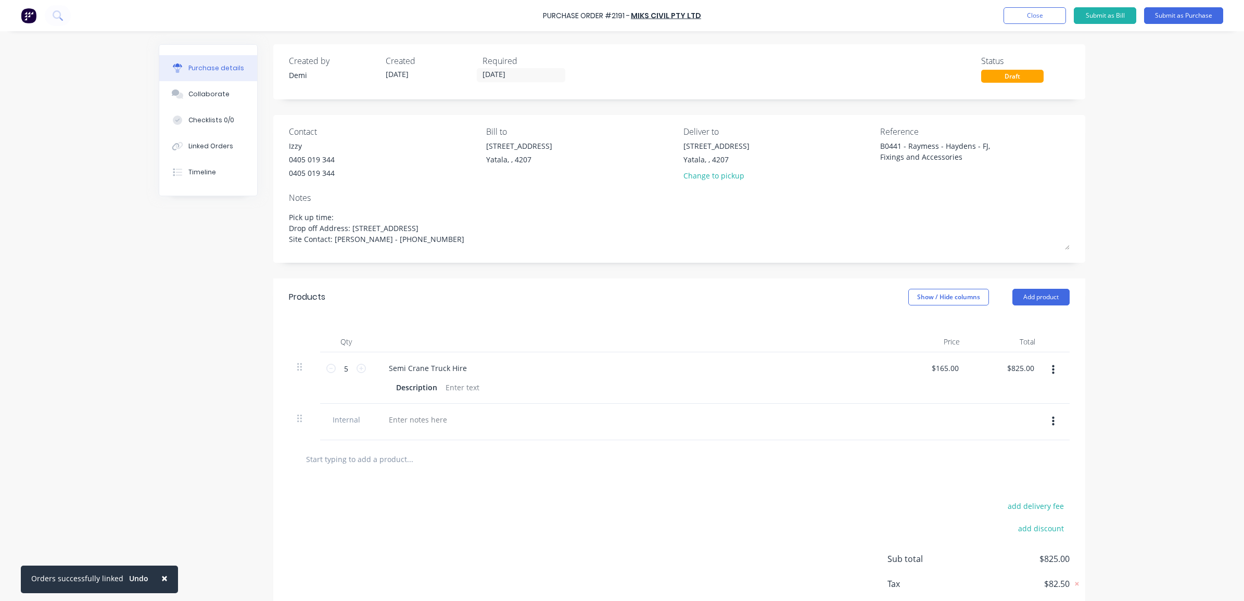
type textarea "x"
type textarea "B0441 - [PERSON_NAME] - [PERSON_NAME] - FJ,"
type textarea "x"
type textarea "B0441 - [PERSON_NAME] - [PERSON_NAME] - FJ,"
type textarea "x"
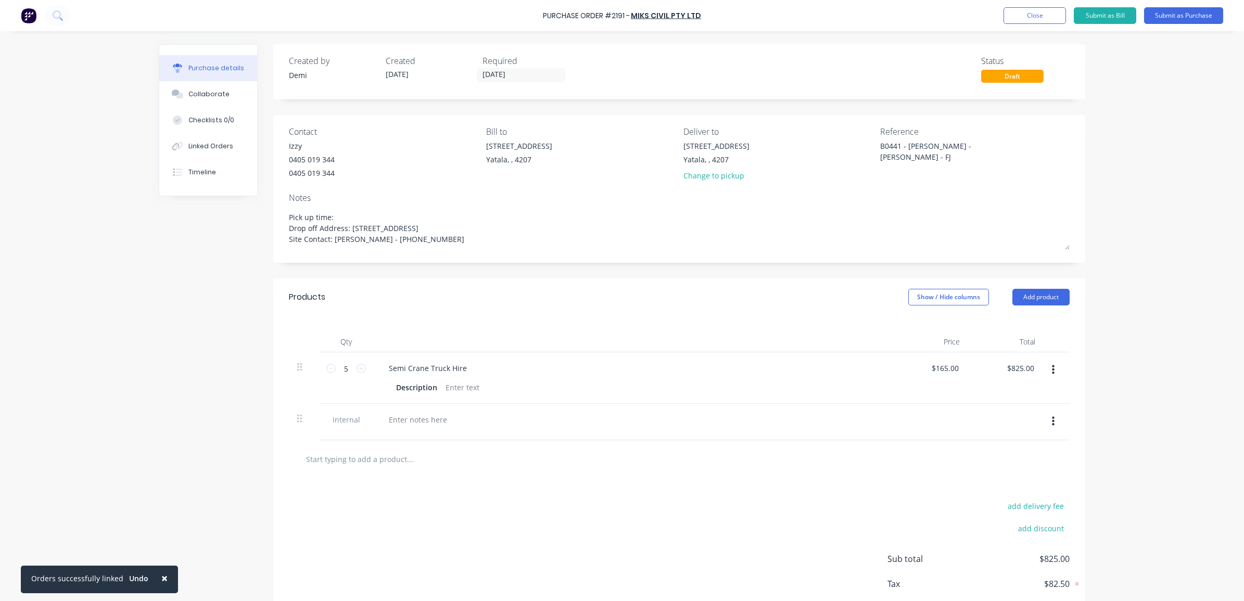
type textarea "B0441 - [PERSON_NAME] - [PERSON_NAME] - FJ"
type textarea "x"
type textarea "B0441 - [PERSON_NAME] - [PERSON_NAME] - FJ"
click at [1109, 163] on div "× Orders successfully linked Undo Purchase Order #2191 - MIKS CIVIL PTY LTD Add…" at bounding box center [622, 300] width 1244 height 601
click at [1049, 13] on button "Close" at bounding box center [1034, 15] width 62 height 17
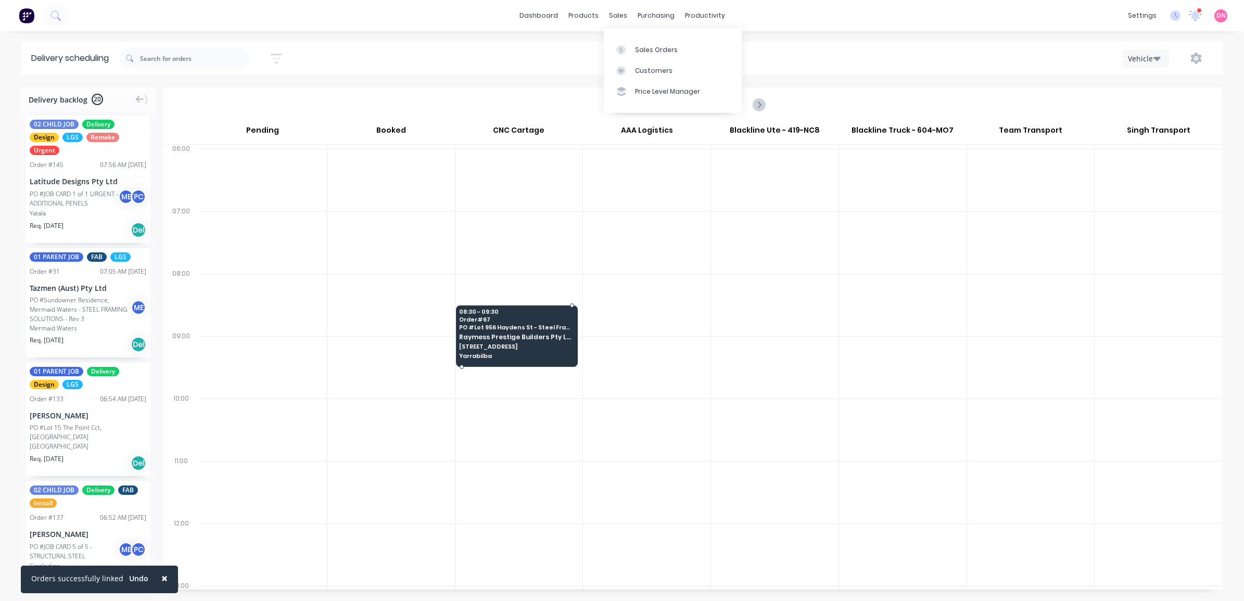
click at [510, 345] on span "[STREET_ADDRESS]" at bounding box center [516, 346] width 114 height 6
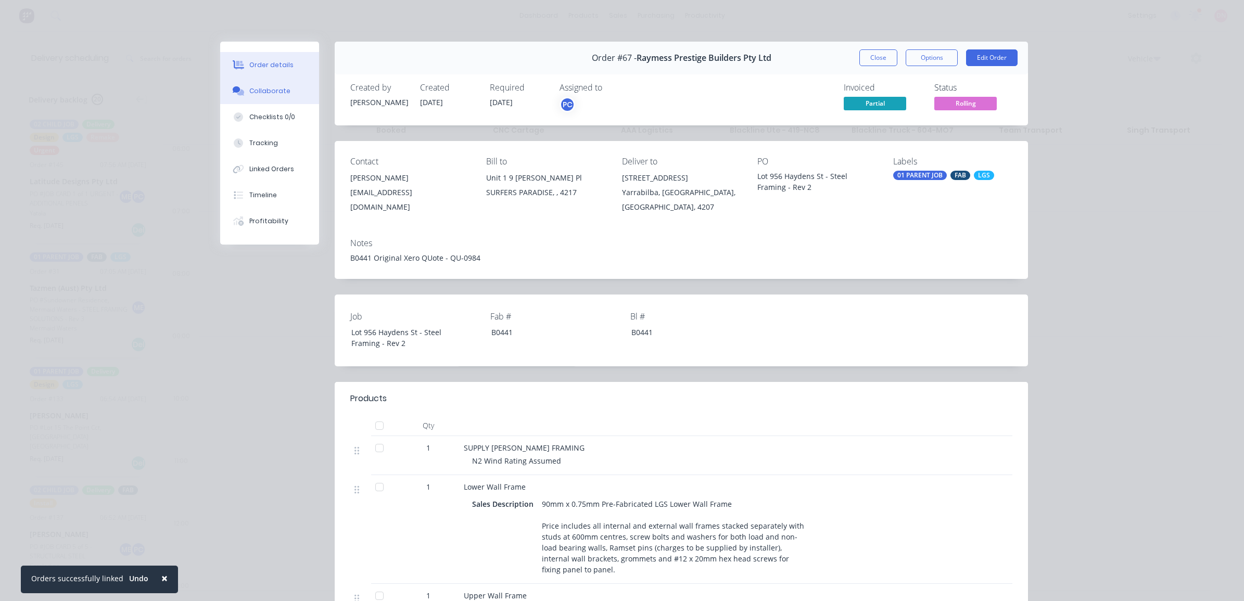
click at [281, 94] on div "Collaborate" at bounding box center [269, 90] width 41 height 9
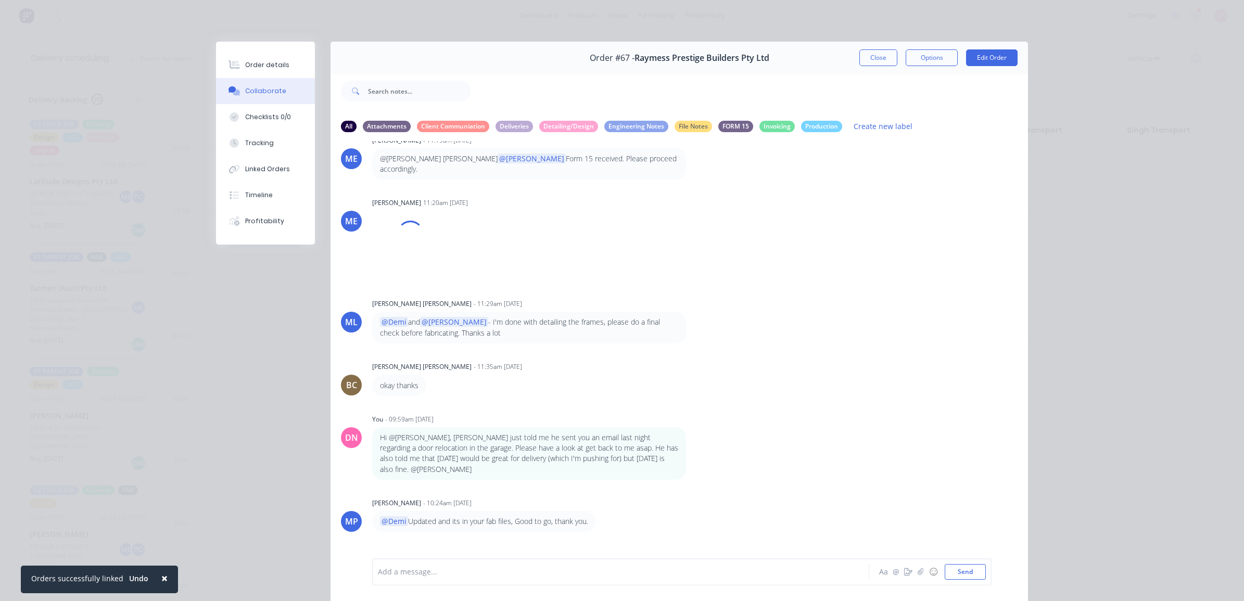
scroll to position [2049, 0]
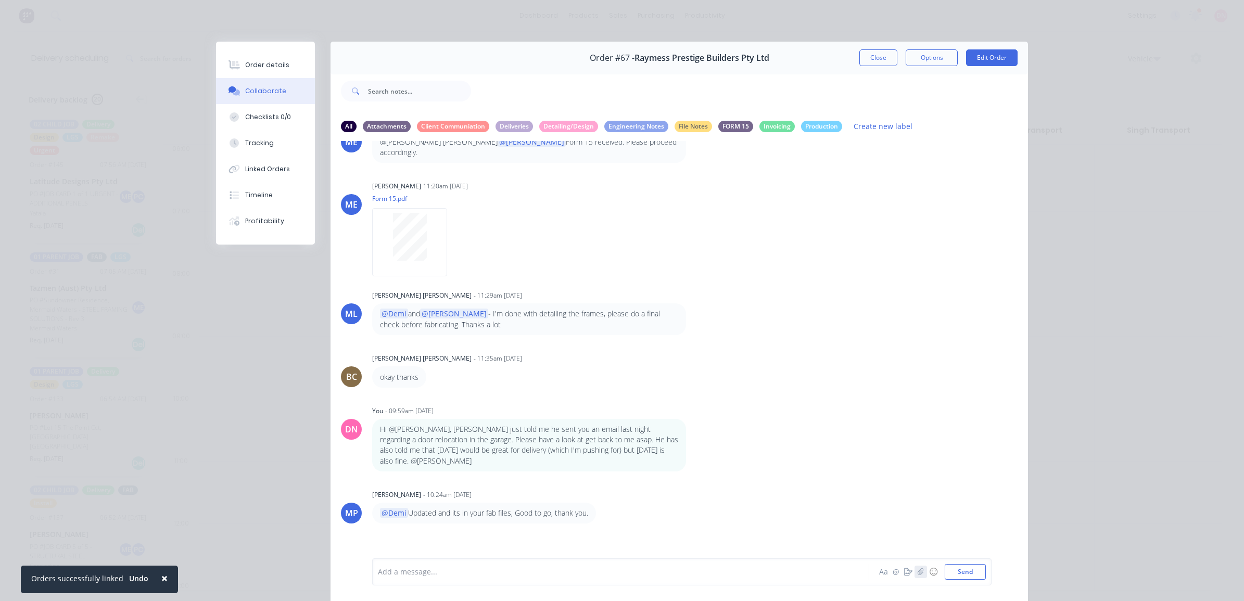
click at [917, 575] on icon "button" at bounding box center [920, 571] width 6 height 7
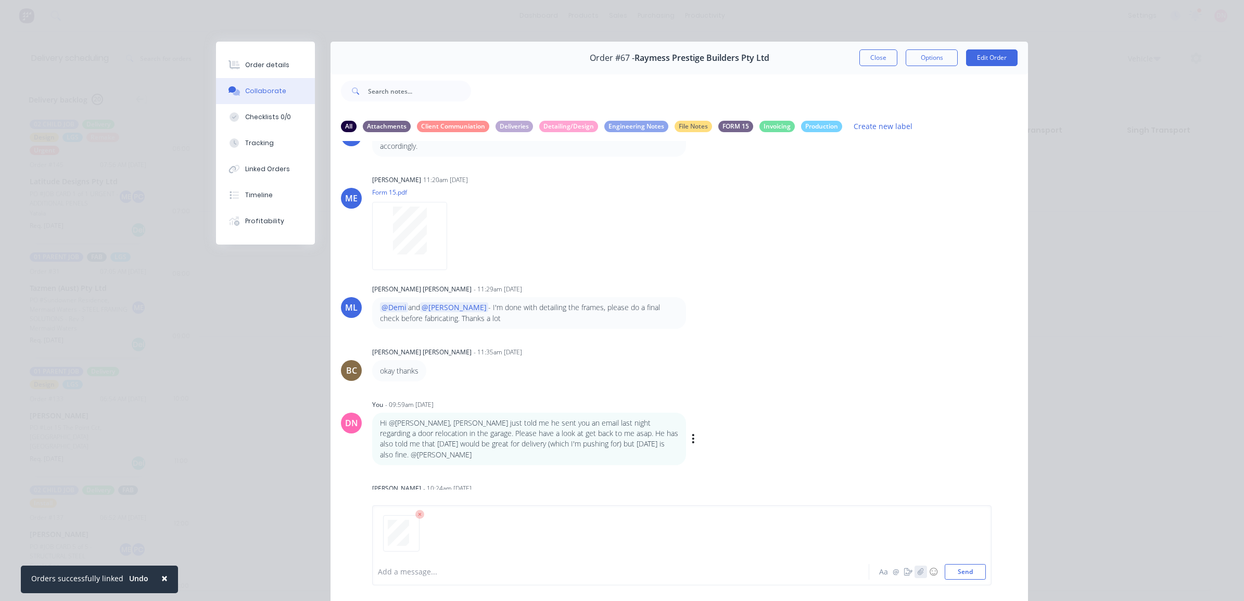
scroll to position [2057, 0]
click at [484, 577] on div at bounding box center [605, 572] width 455 height 11
click at [975, 570] on button "Send" at bounding box center [964, 572] width 41 height 16
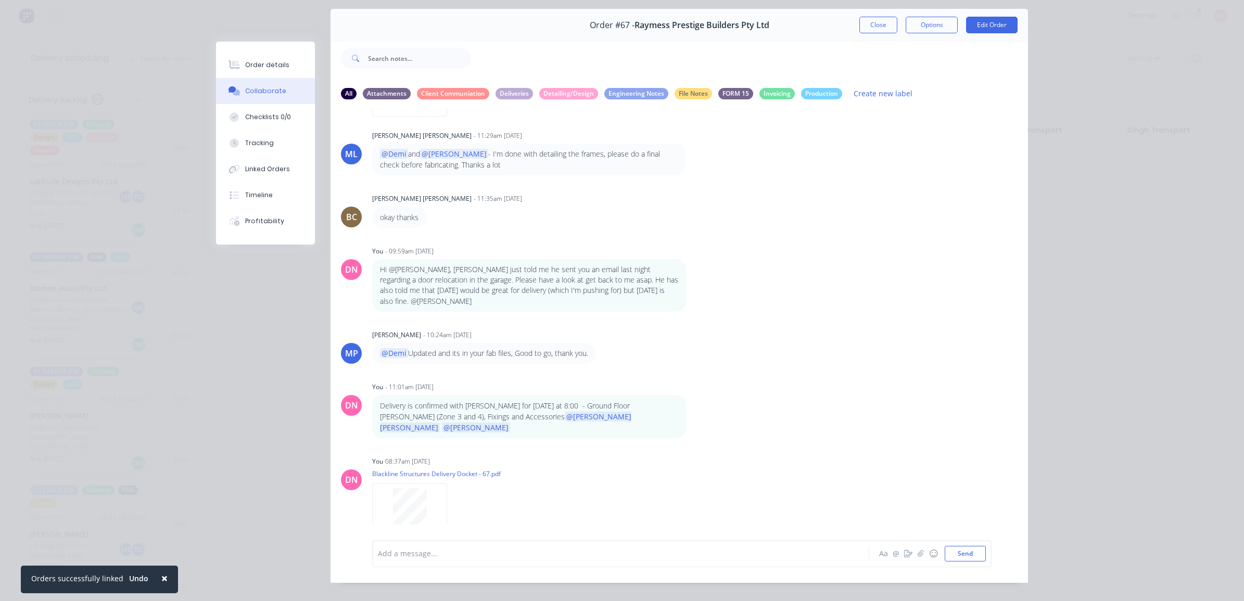
scroll to position [47, 0]
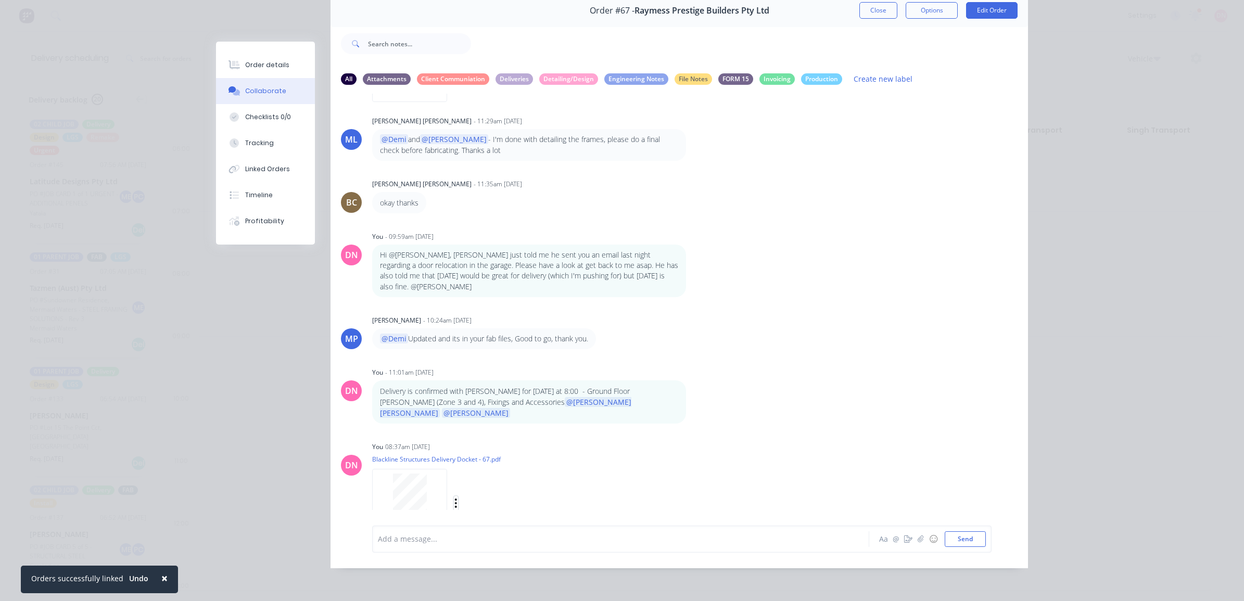
click at [454, 497] on icon "button" at bounding box center [455, 503] width 3 height 12
click at [488, 470] on button "Labels" at bounding box center [524, 481] width 117 height 23
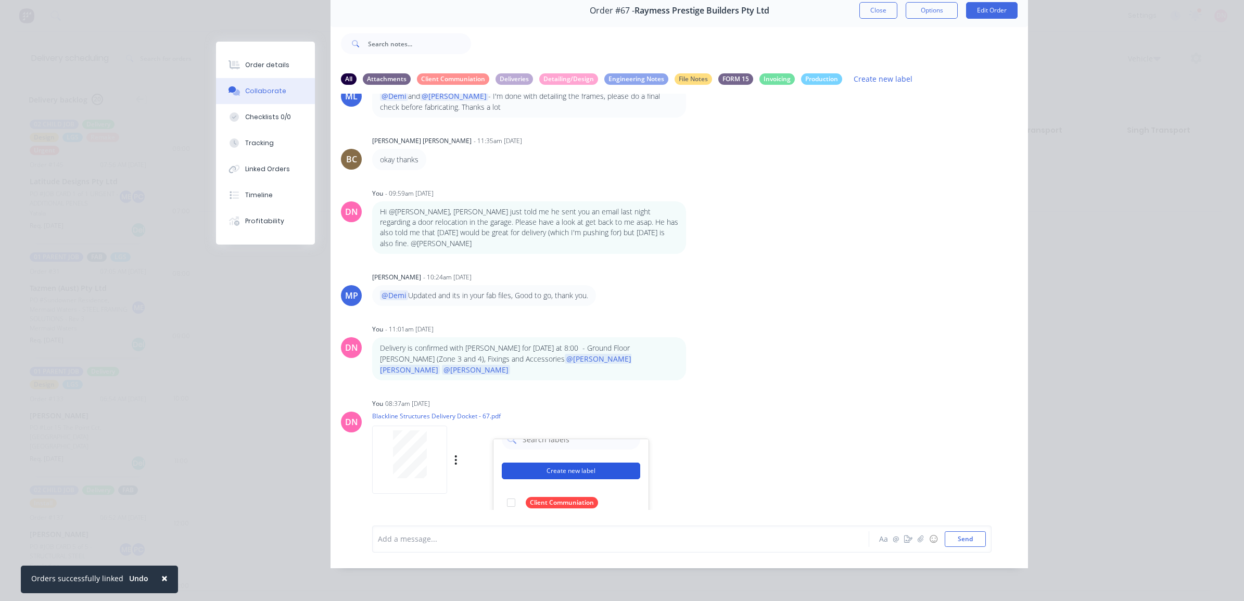
scroll to position [2306, 0]
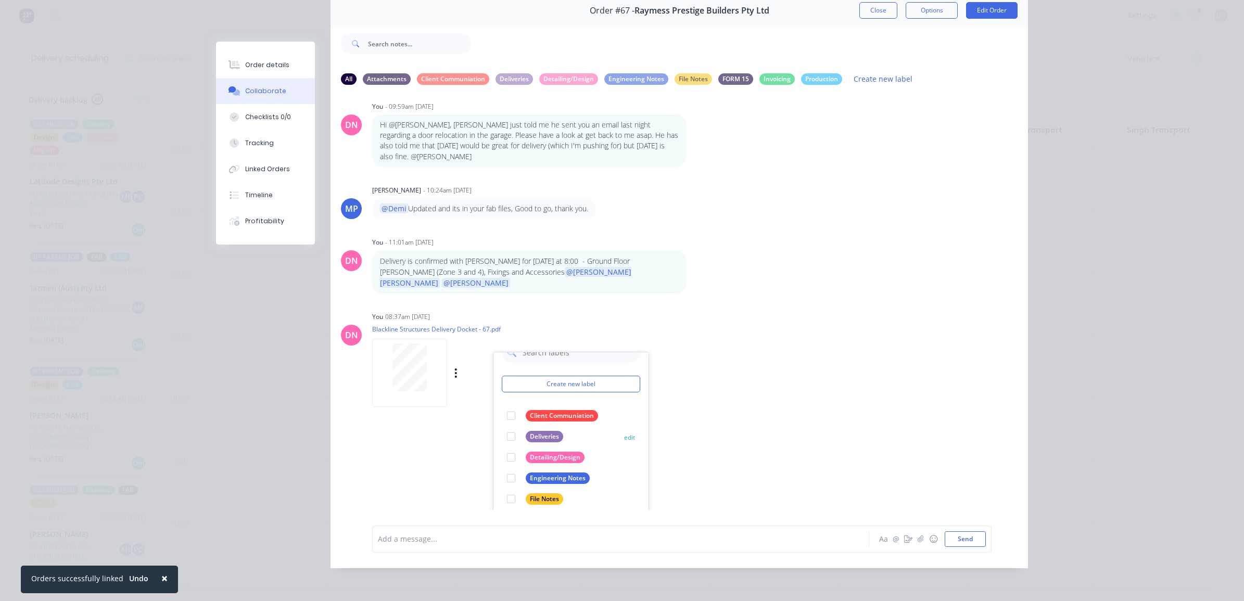
click at [510, 426] on div at bounding box center [511, 436] width 21 height 21
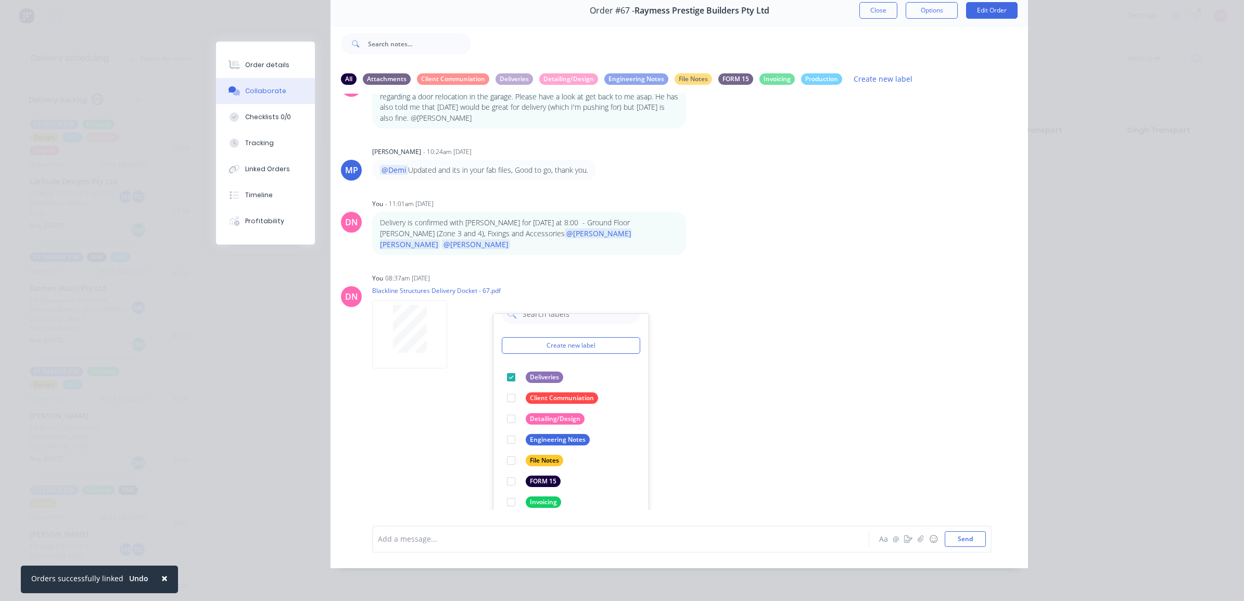
click at [669, 464] on div "AH [PERSON_NAME] - 08:53pm [DATE] test Labels Edit Delete MP [PERSON_NAME] - 03…" at bounding box center [678, 302] width 697 height 416
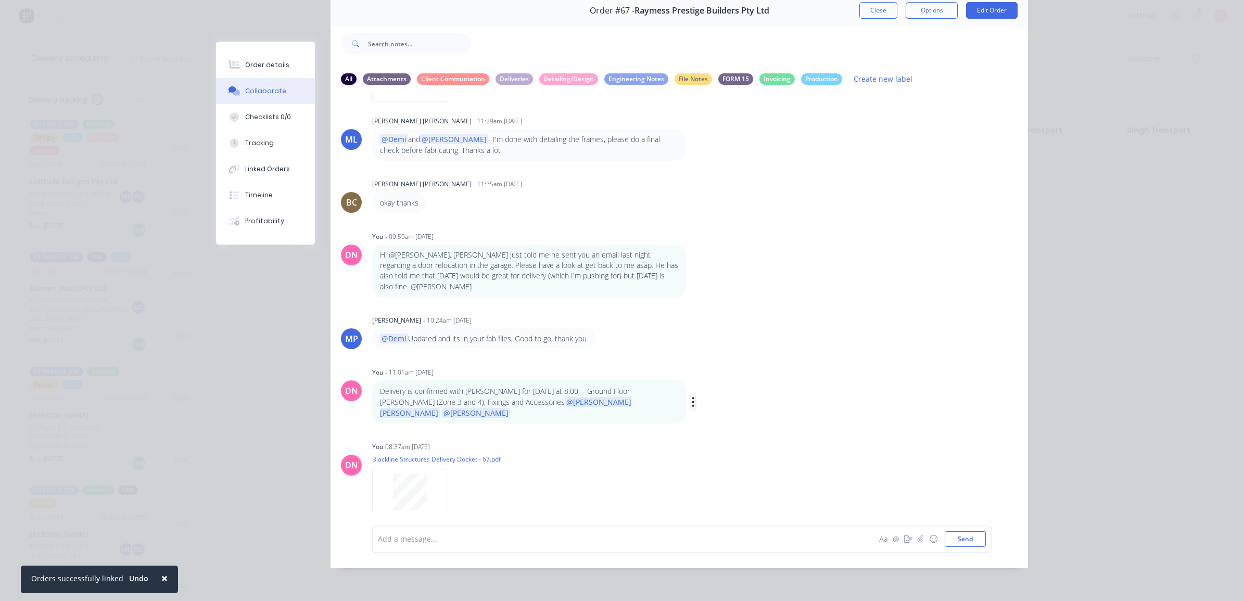
click at [692, 397] on icon "button" at bounding box center [693, 401] width 2 height 9
click at [704, 395] on button "Labels" at bounding box center [732, 403] width 66 height 17
click at [924, 471] on div at bounding box center [925, 481] width 21 height 21
click at [856, 439] on div "DN You 08:37am [DATE] Blackline Structures Delivery Docket - 67.pdf Labels Down…" at bounding box center [678, 486] width 697 height 94
click at [867, 12] on button "Close" at bounding box center [878, 10] width 38 height 17
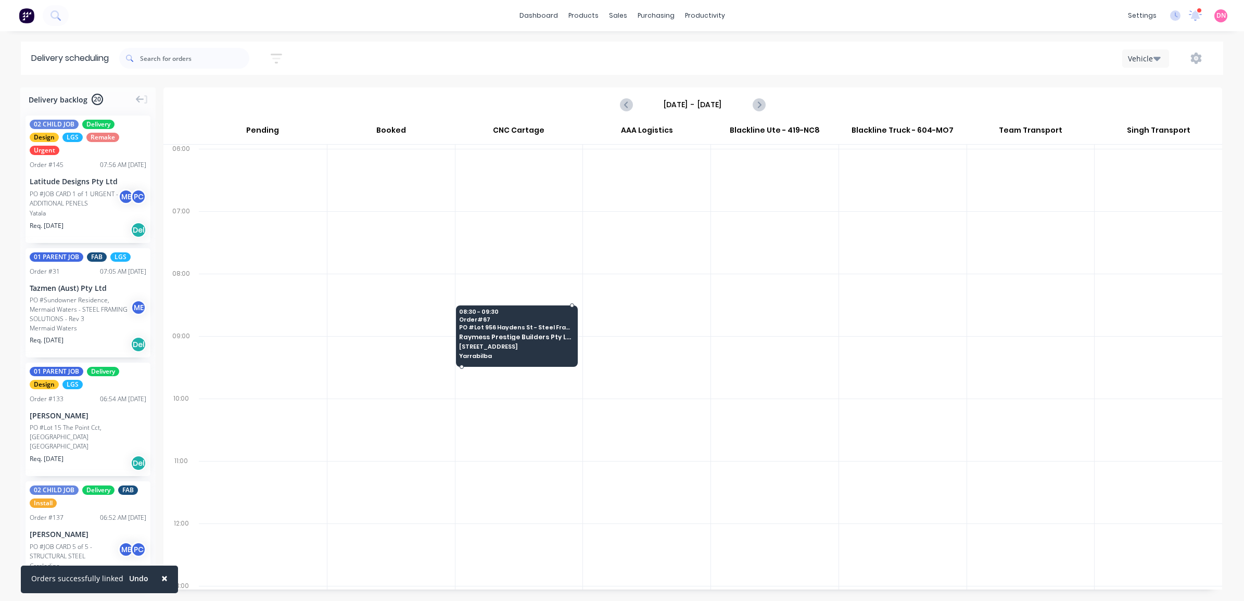
click at [488, 362] on div "08:30 - 09:30 Order # 67 PO # Lot 956 Haydens St - Steel Framing - Rev 2 Raymes…" at bounding box center [516, 334] width 121 height 58
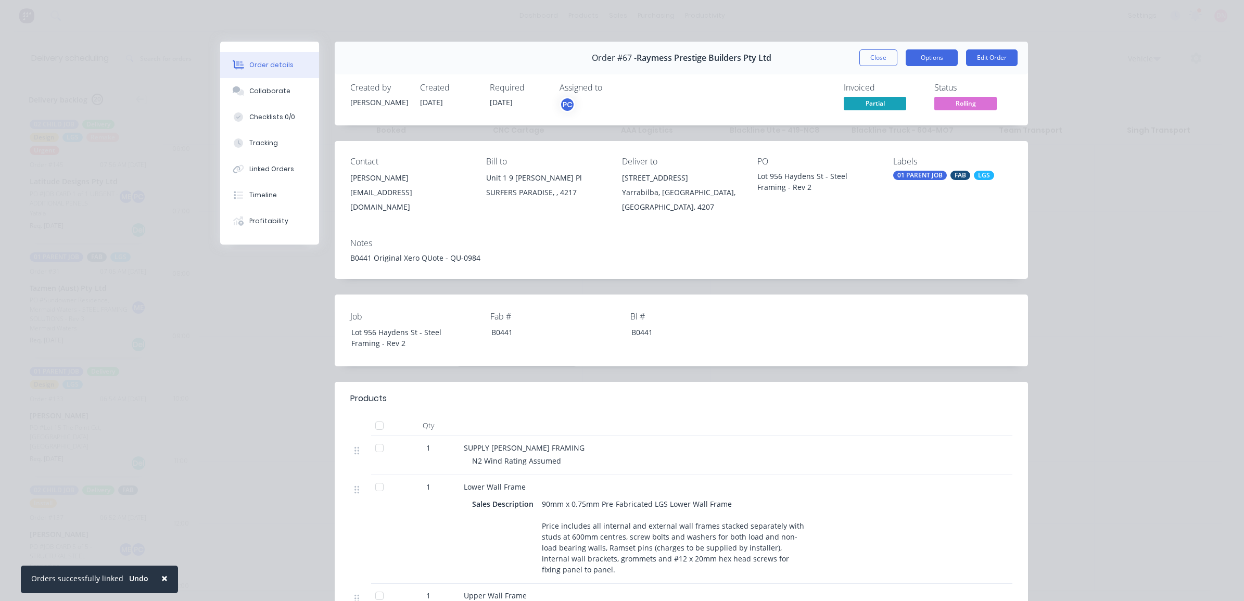
click at [909, 61] on button "Options" at bounding box center [931, 57] width 52 height 17
click at [255, 145] on div "Tracking" at bounding box center [263, 142] width 29 height 9
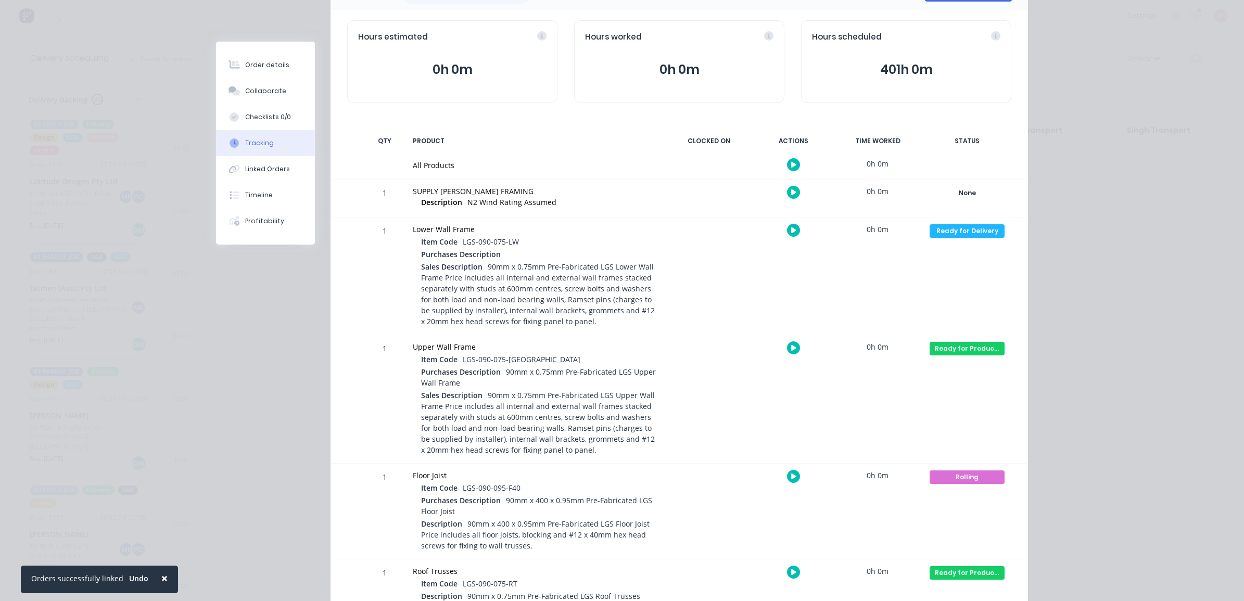
scroll to position [0, 0]
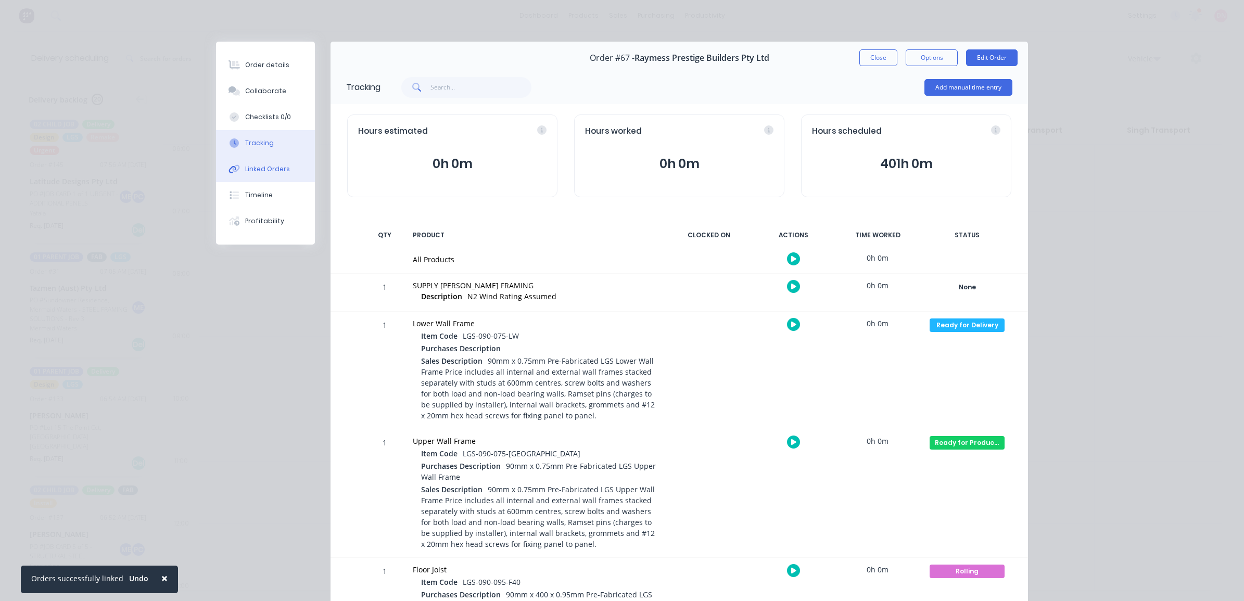
click at [250, 168] on div "Linked Orders" at bounding box center [267, 168] width 45 height 9
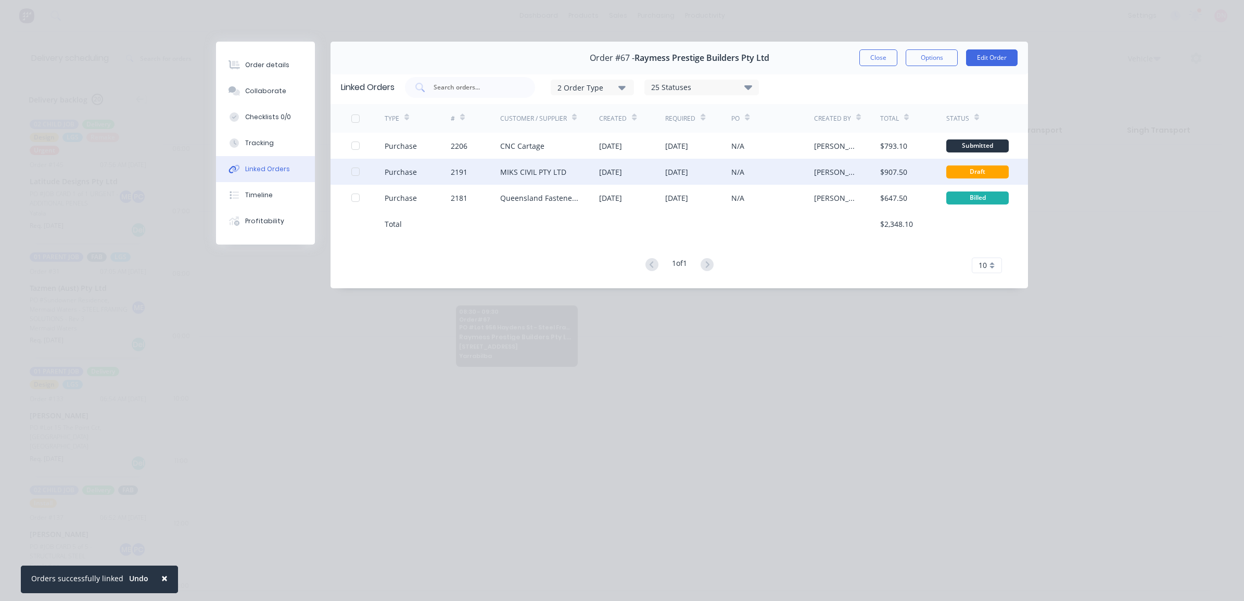
click at [508, 175] on div "MIKS CIVIL PTY LTD" at bounding box center [533, 171] width 66 height 11
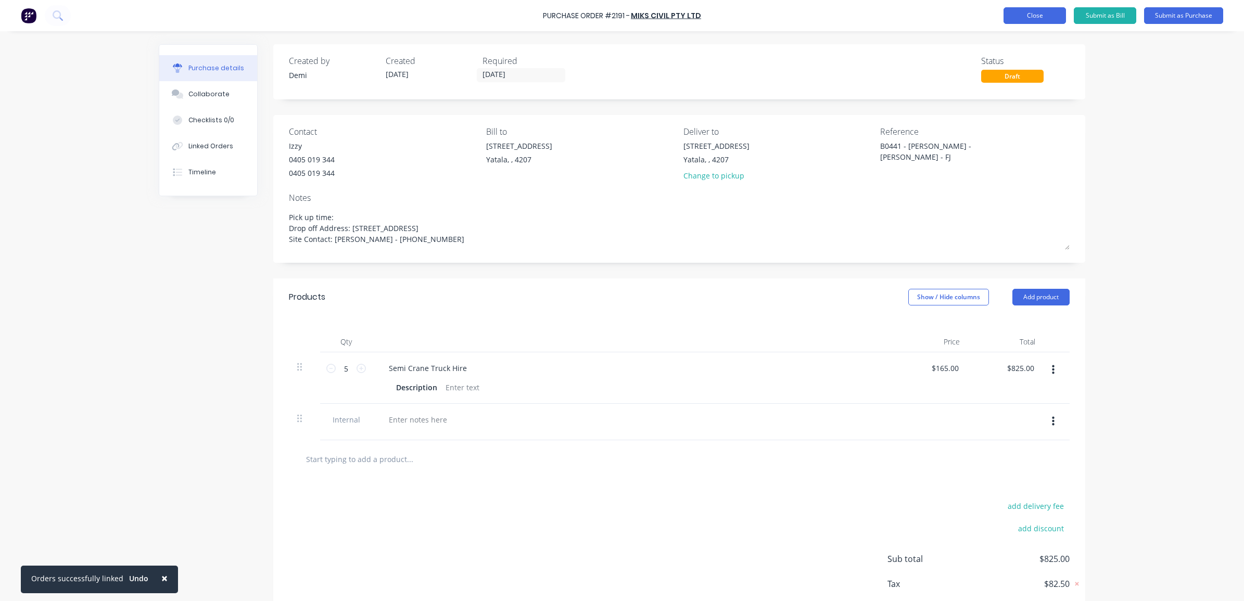
type textarea "x"
click at [1024, 16] on button "Close" at bounding box center [1034, 15] width 62 height 17
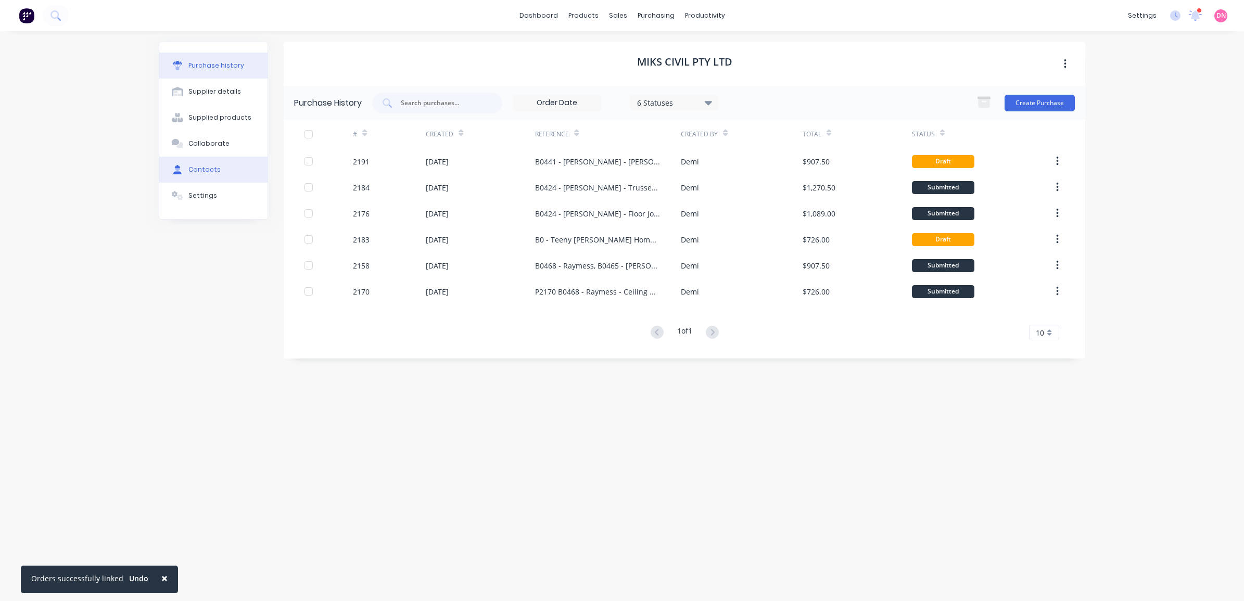
click at [208, 164] on button "Contacts" at bounding box center [213, 170] width 108 height 26
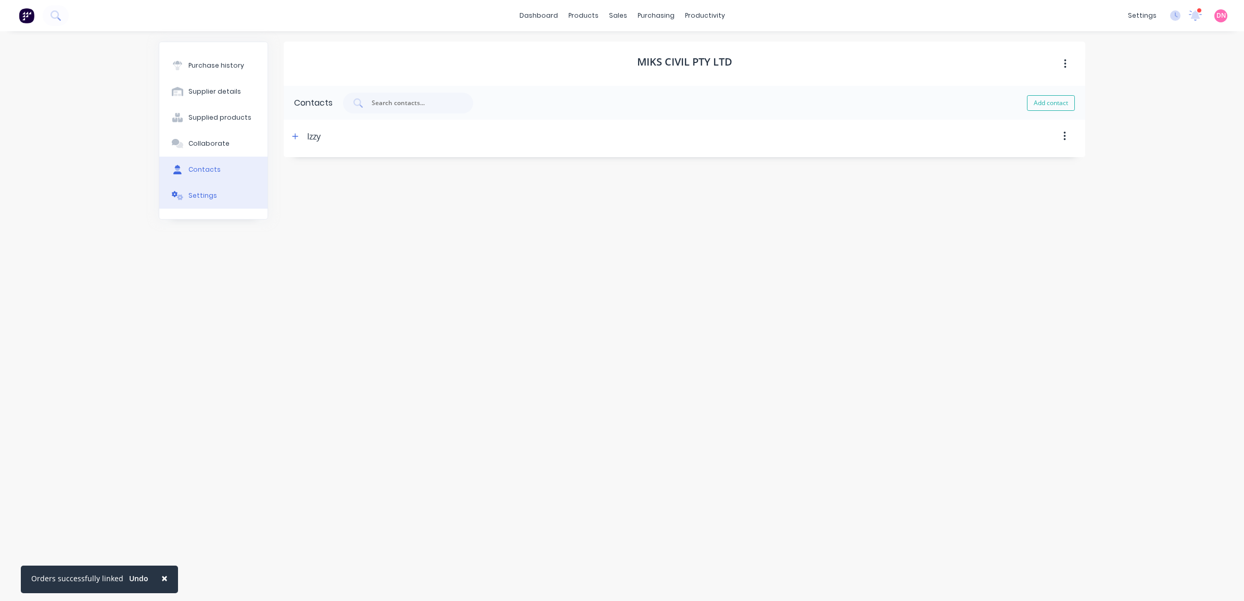
click at [203, 193] on div "Settings" at bounding box center [202, 195] width 29 height 9
click at [214, 59] on button "Purchase history" at bounding box center [213, 66] width 108 height 26
